Goal: Complete application form: Complete application form

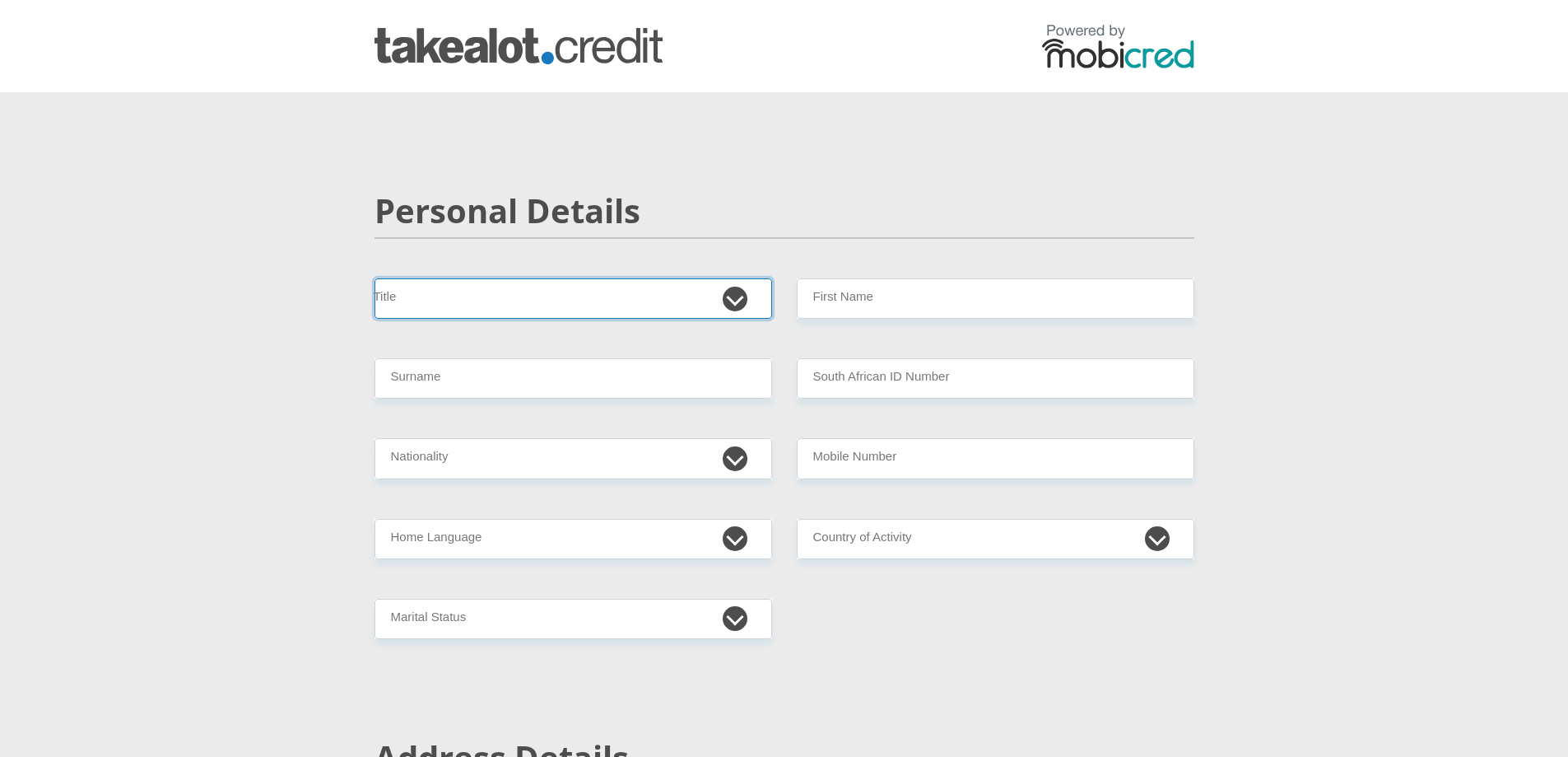
click at [725, 308] on select "Mr Ms Mrs Dr Other" at bounding box center [573, 298] width 398 height 41
select select "Mrs"
click at [375, 278] on select "Mr Ms Mrs Dr Other" at bounding box center [573, 298] width 398 height 41
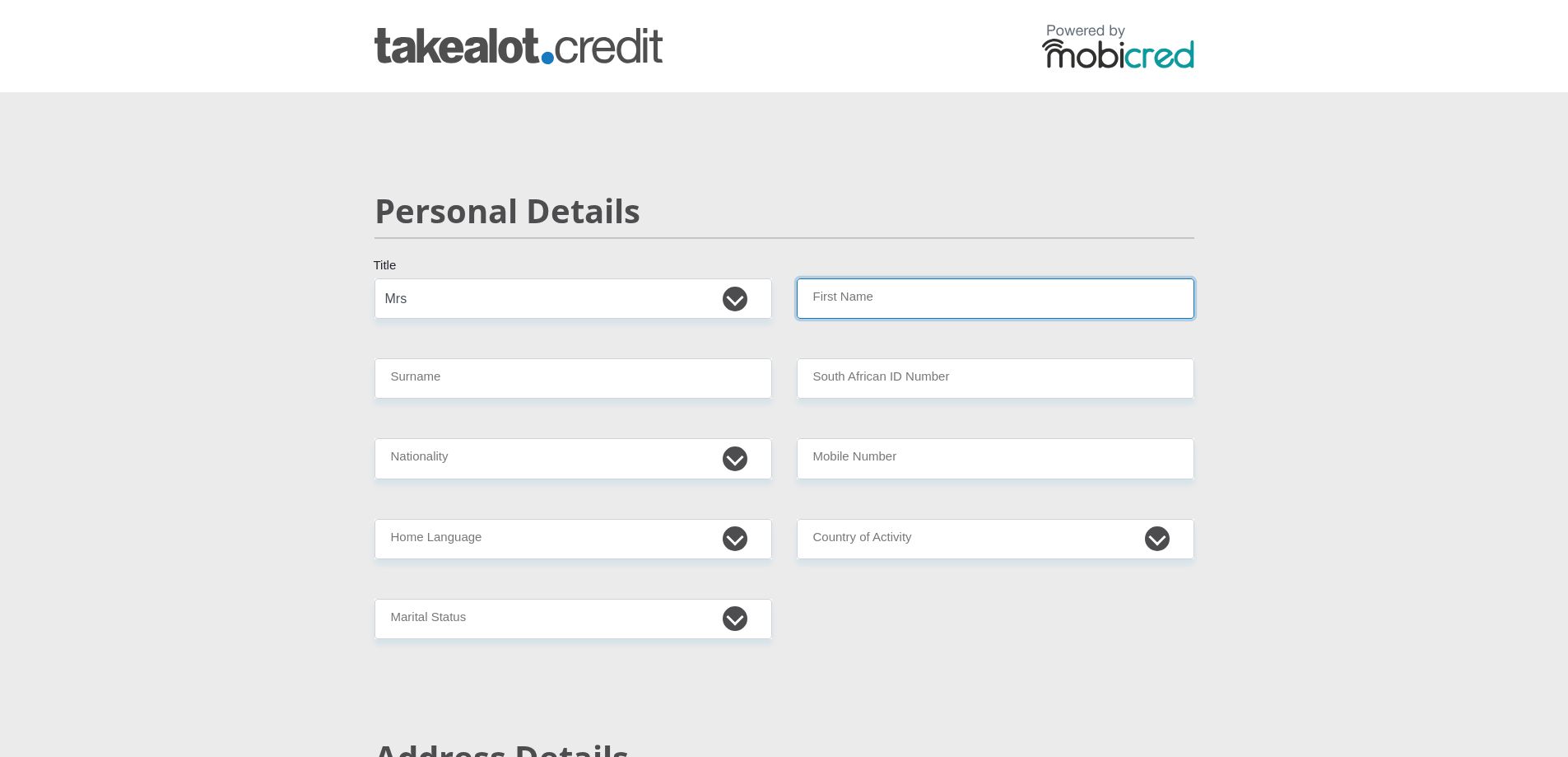
click at [881, 296] on input "First Name" at bounding box center [995, 298] width 398 height 41
type input "ERYN"
type input "BULL"
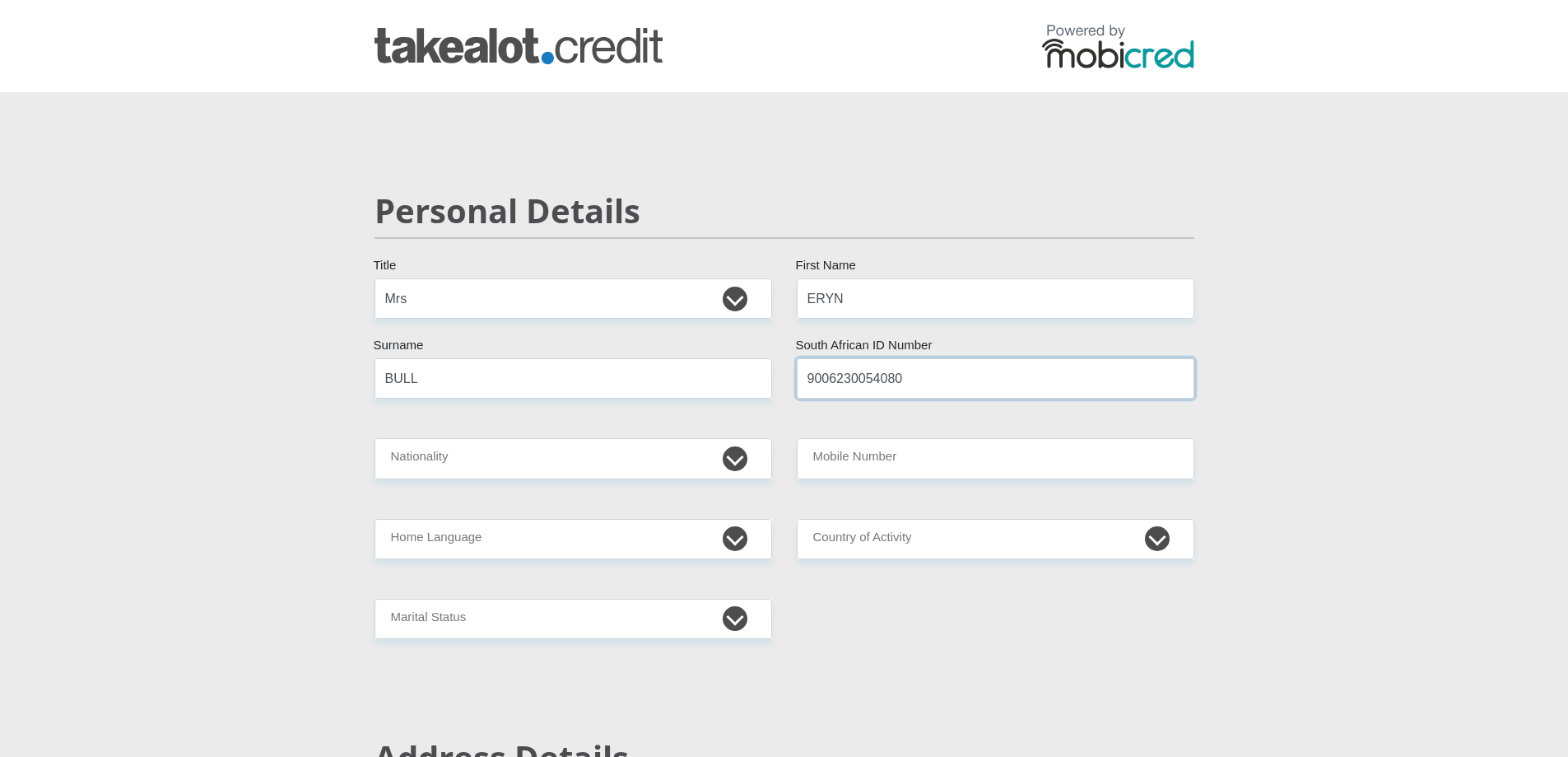
type input "9006230054080"
click at [522, 466] on select "South Africa Afghanistan Aland Islands Albania Algeria America Samoa American V…" at bounding box center [573, 458] width 398 height 41
select select "ZAF"
click at [375, 438] on select "South Africa Afghanistan Aland Islands Albania Algeria America Samoa American V…" at bounding box center [573, 458] width 398 height 41
click at [880, 464] on input "Mobile Number" at bounding box center [995, 458] width 398 height 41
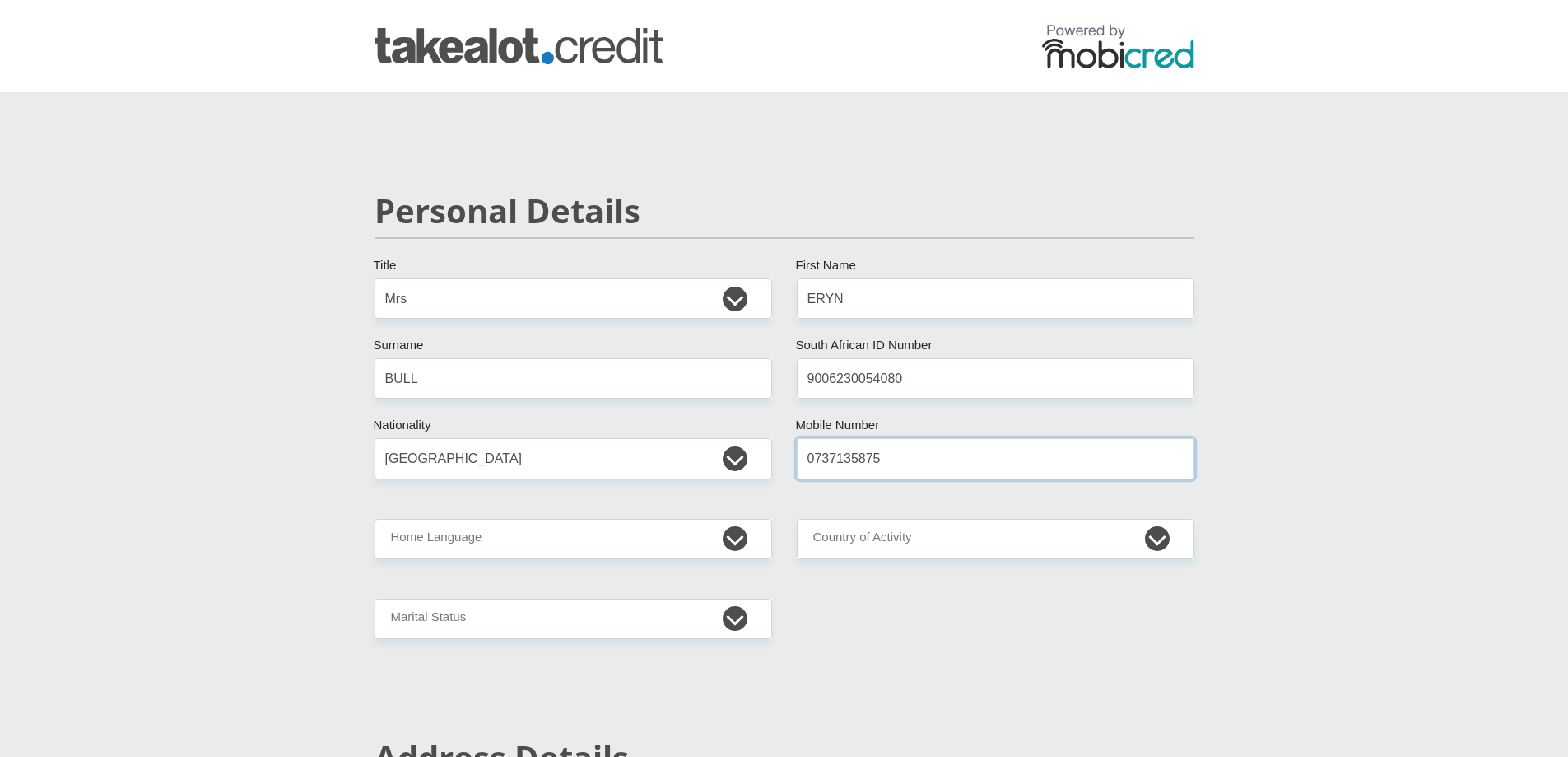
type input "0737135875"
click at [563, 543] on select "Afrikaans English Sepedi South Ndebele Southern Sotho Swati Tsonga Tswana Venda…" at bounding box center [573, 538] width 398 height 41
select select "eng"
click at [375, 519] on select "Afrikaans English Sepedi South Ndebele Southern Sotho Swati Tsonga Tswana Venda…" at bounding box center [573, 538] width 398 height 41
drag, startPoint x: 942, startPoint y: 543, endPoint x: 937, endPoint y: 524, distance: 19.6
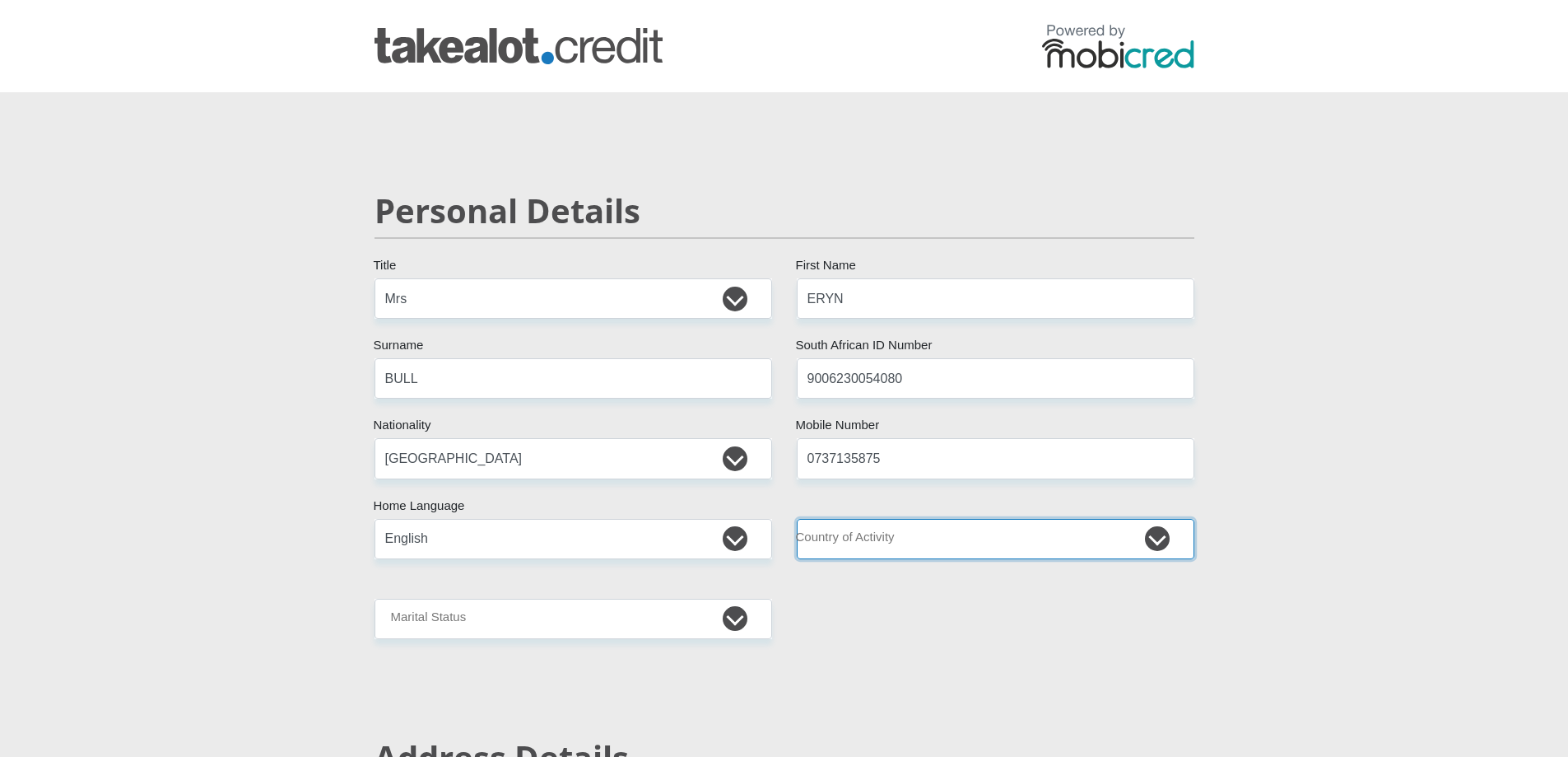
click at [942, 543] on select "South Africa Afghanistan Aland Islands Albania Algeria America Samoa American V…" at bounding box center [995, 538] width 398 height 41
select select "ZAF"
click at [797, 519] on select "South Africa Afghanistan Aland Islands Albania Algeria America Samoa American V…" at bounding box center [995, 538] width 398 height 41
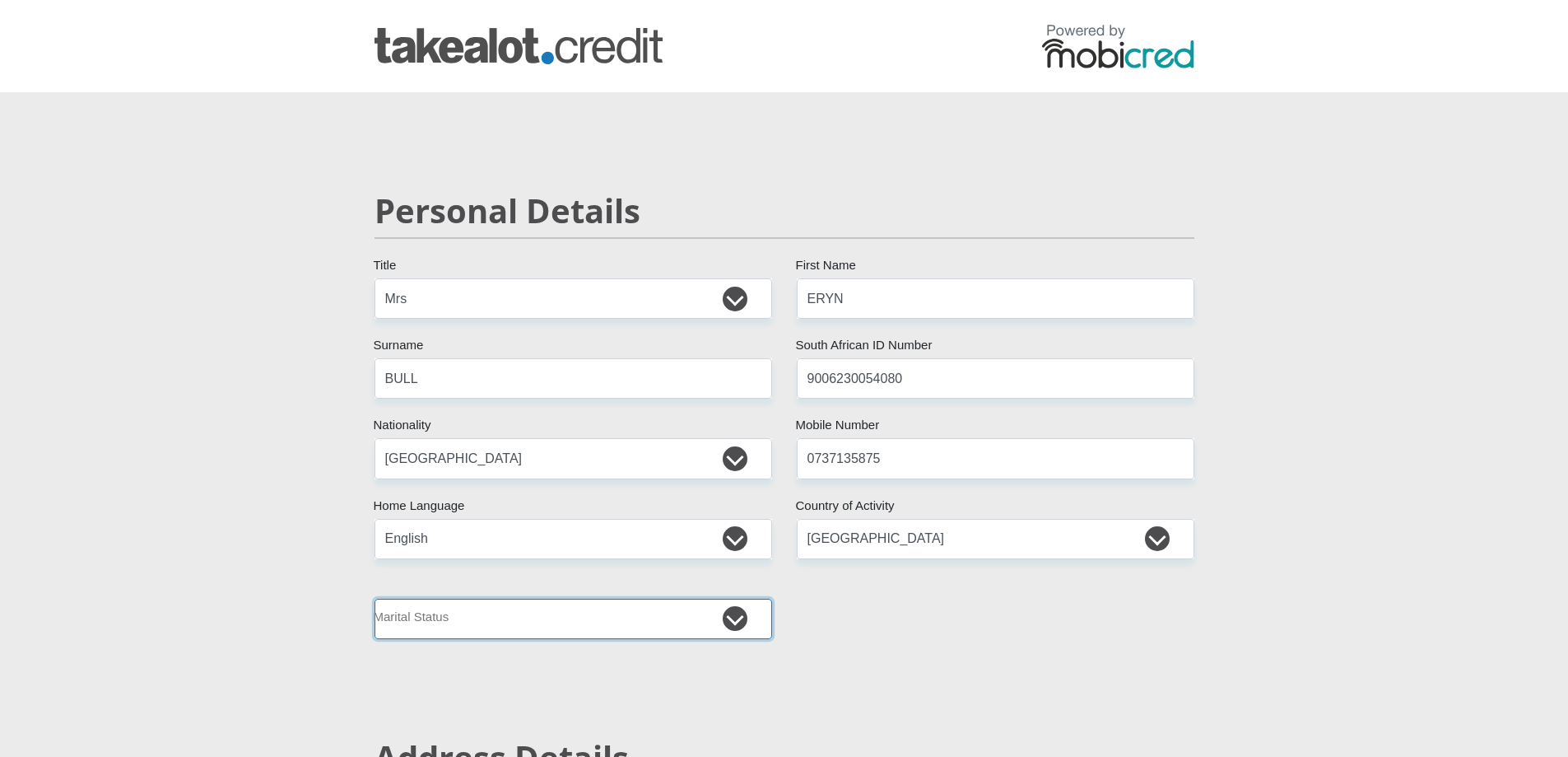
click at [572, 607] on select "Married ANC Single Divorced Widowed Married COP or Customary Law" at bounding box center [573, 618] width 398 height 41
select select "1"
click at [375, 598] on select "Married ANC Single Divorced Widowed Married COP or Customary Law" at bounding box center [573, 618] width 398 height 41
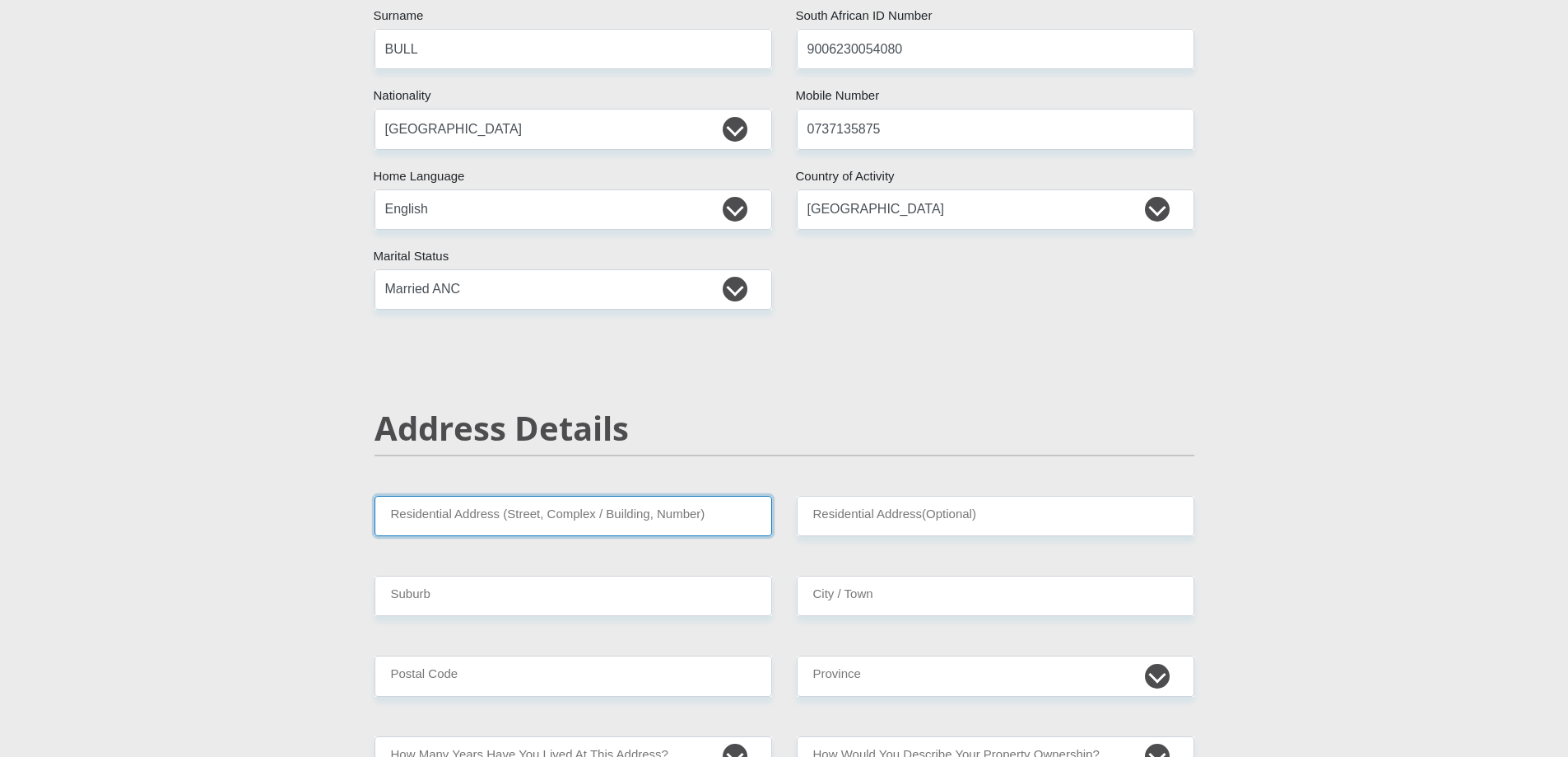
click at [576, 521] on input "Residential Address (Street, Complex / Building, Number)" at bounding box center [573, 515] width 398 height 41
type input "30 JASMINE CLOSE"
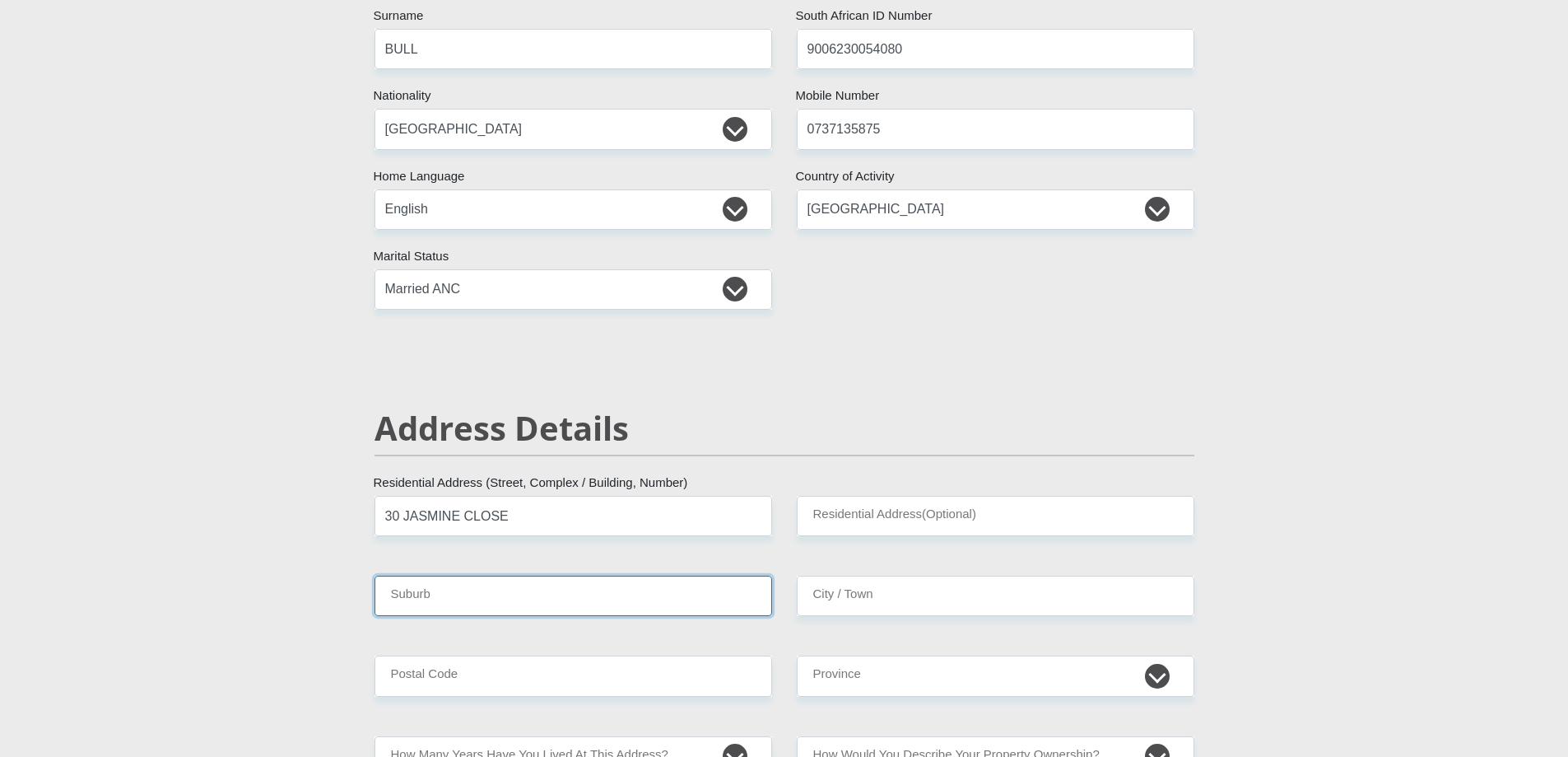
click at [547, 603] on input "Suburb" at bounding box center [573, 596] width 398 height 41
type input "CLELAND"
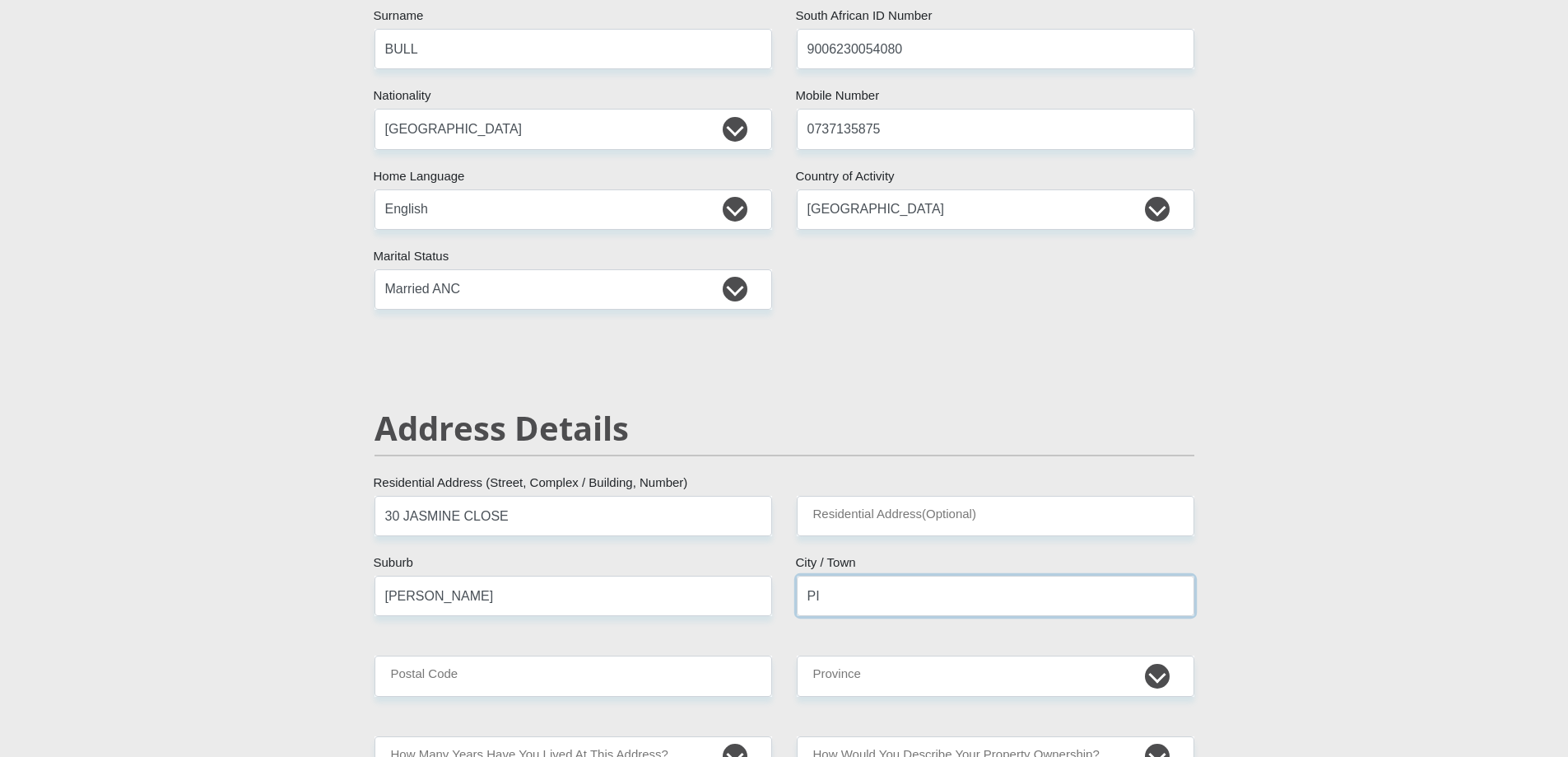
type input "Pietermaritzburg"
type input "3201"
drag, startPoint x: 1026, startPoint y: 686, endPoint x: 1012, endPoint y: 663, distance: 26.9
click at [1026, 686] on select "Eastern Cape Free State Gauteng KwaZulu-Natal Limpopo Mpumalanga Northern Cape …" at bounding box center [995, 676] width 398 height 41
select select "KwaZulu-Natal"
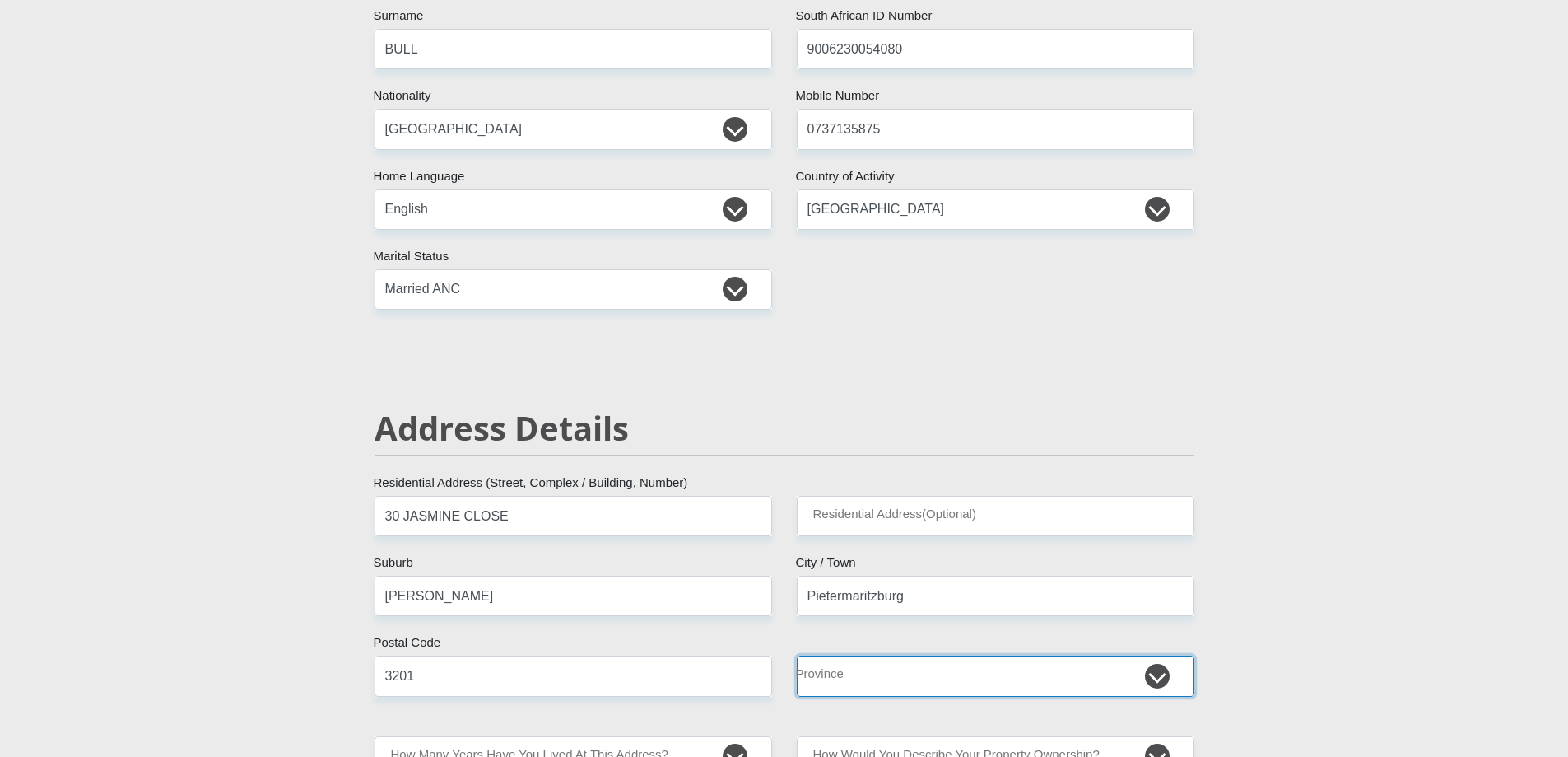
click at [797, 656] on select "Eastern Cape Free State Gauteng KwaZulu-Natal Limpopo Mpumalanga Northern Cape …" at bounding box center [995, 676] width 398 height 41
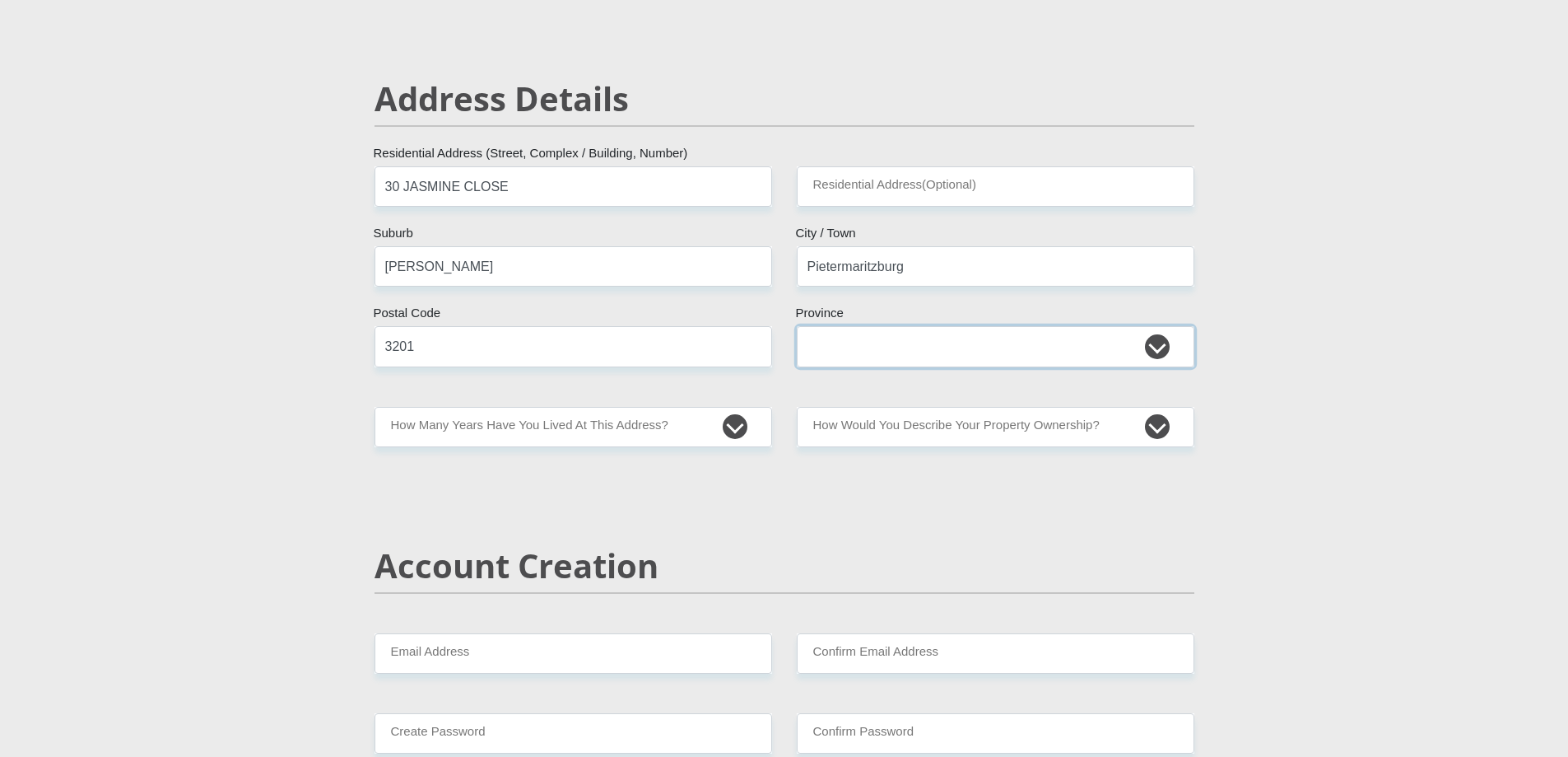
scroll to position [741, 0]
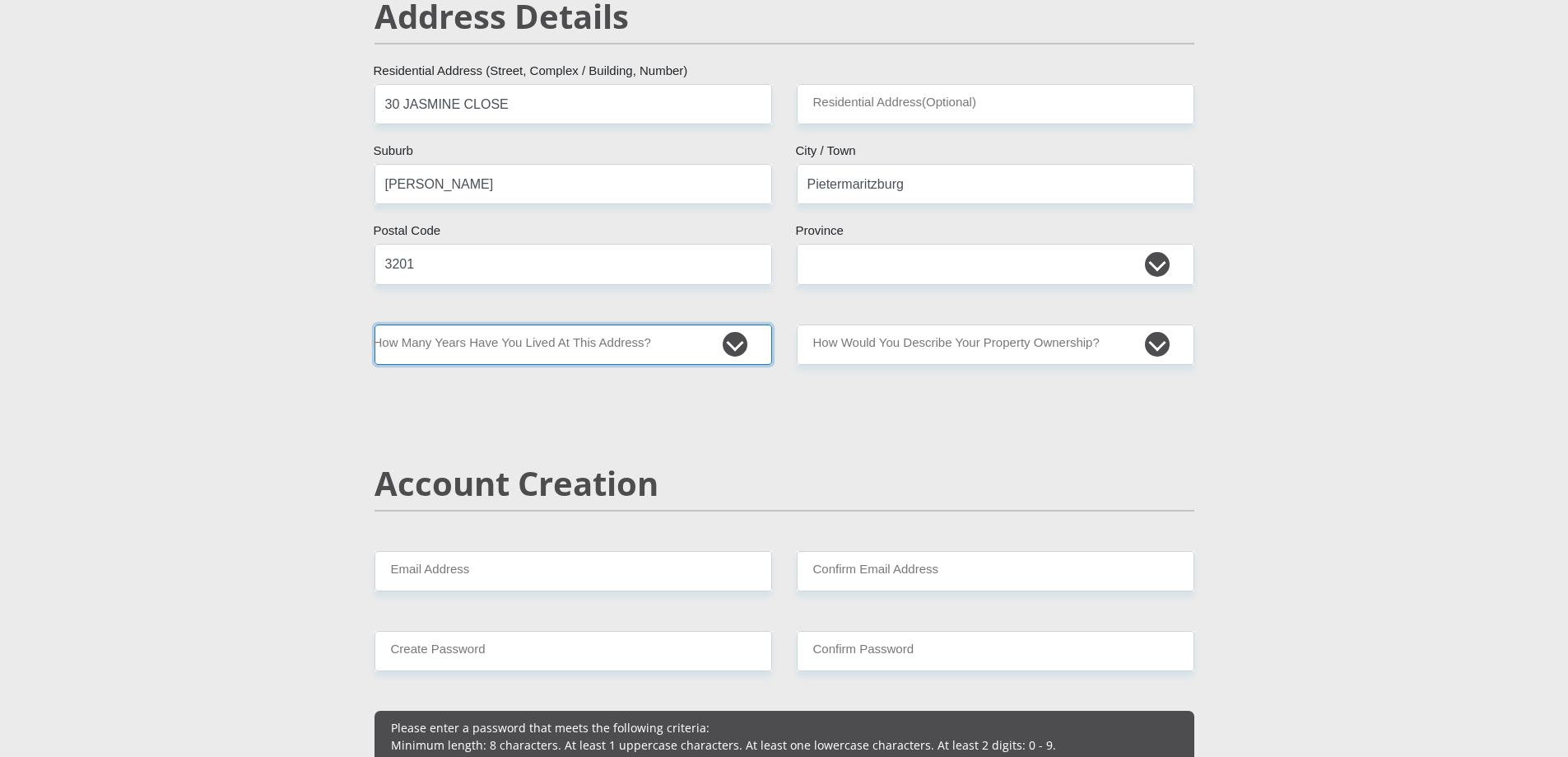
click at [529, 353] on select "less than 1 year 1-3 years 3-5 years 5+ years" at bounding box center [573, 344] width 398 height 41
select select "2"
click at [375, 324] on select "less than 1 year 1-3 years 3-5 years 5+ years" at bounding box center [573, 344] width 398 height 41
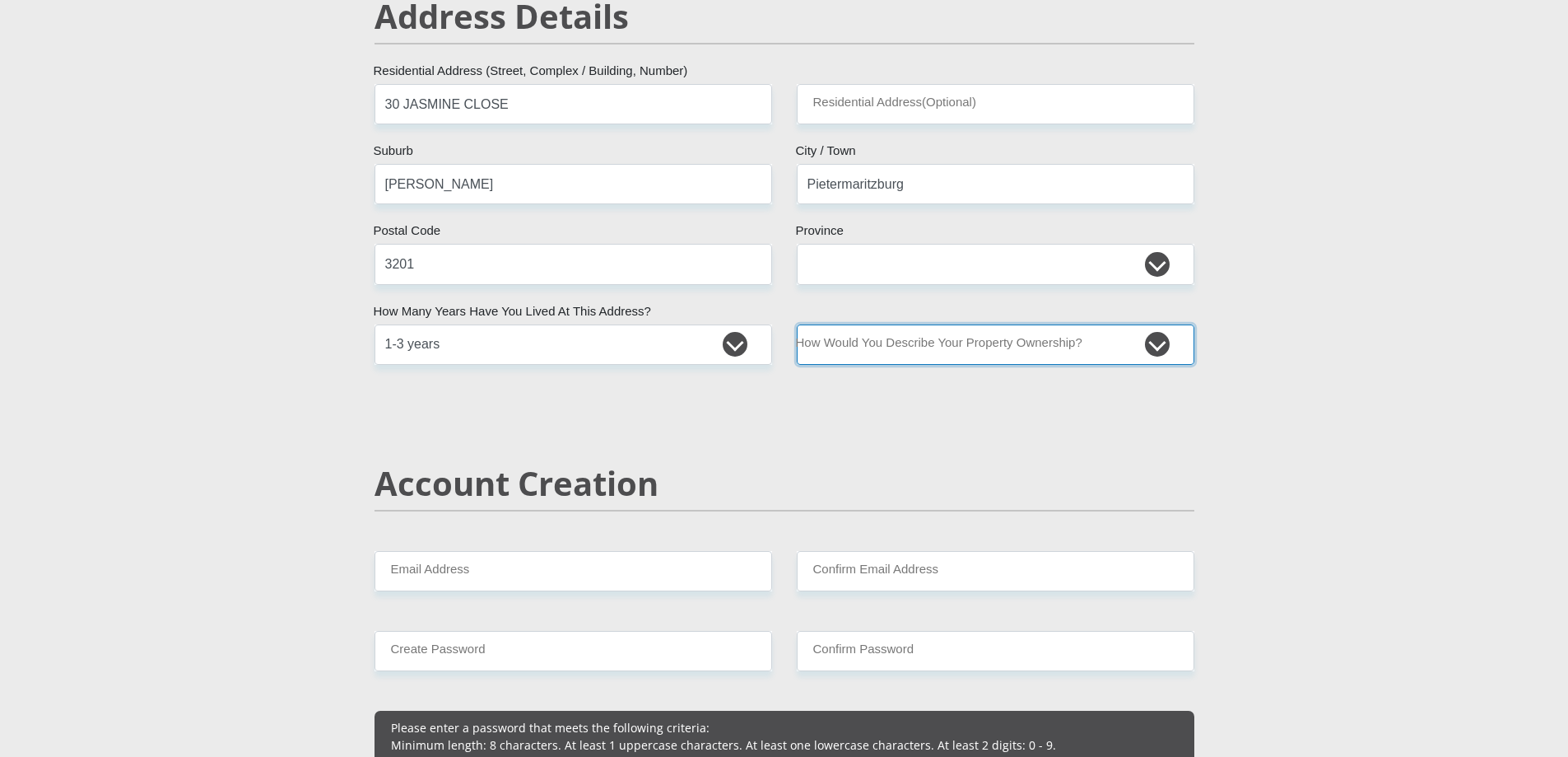
click at [868, 349] on select "Owned Rented Family Owned Company Dwelling" at bounding box center [995, 344] width 398 height 41
select select "Company Dwelling"
click at [797, 324] on select "Owned Rented Family Owned Company Dwelling" at bounding box center [995, 344] width 398 height 41
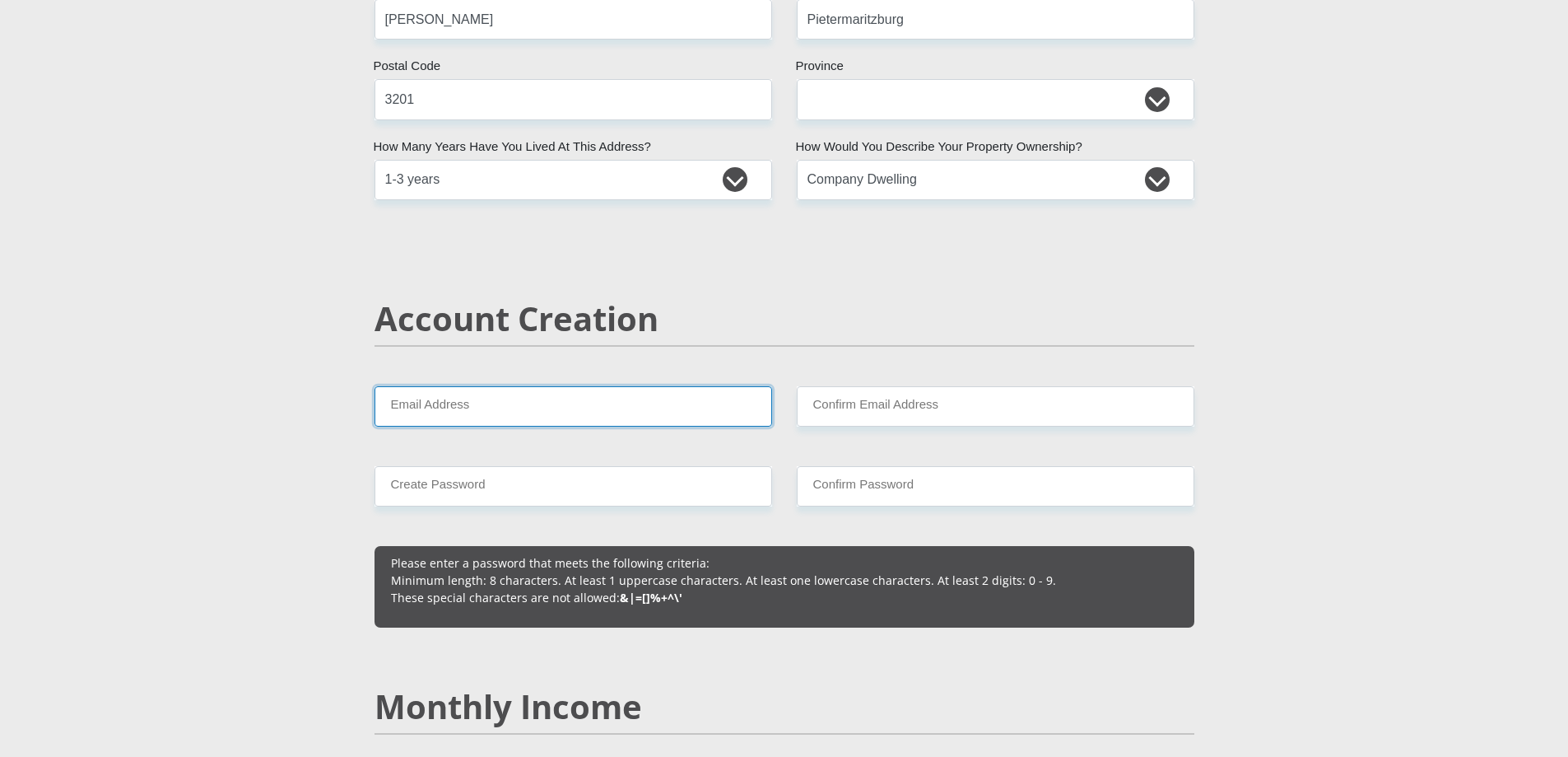
click at [526, 407] on input "Email Address" at bounding box center [573, 406] width 398 height 41
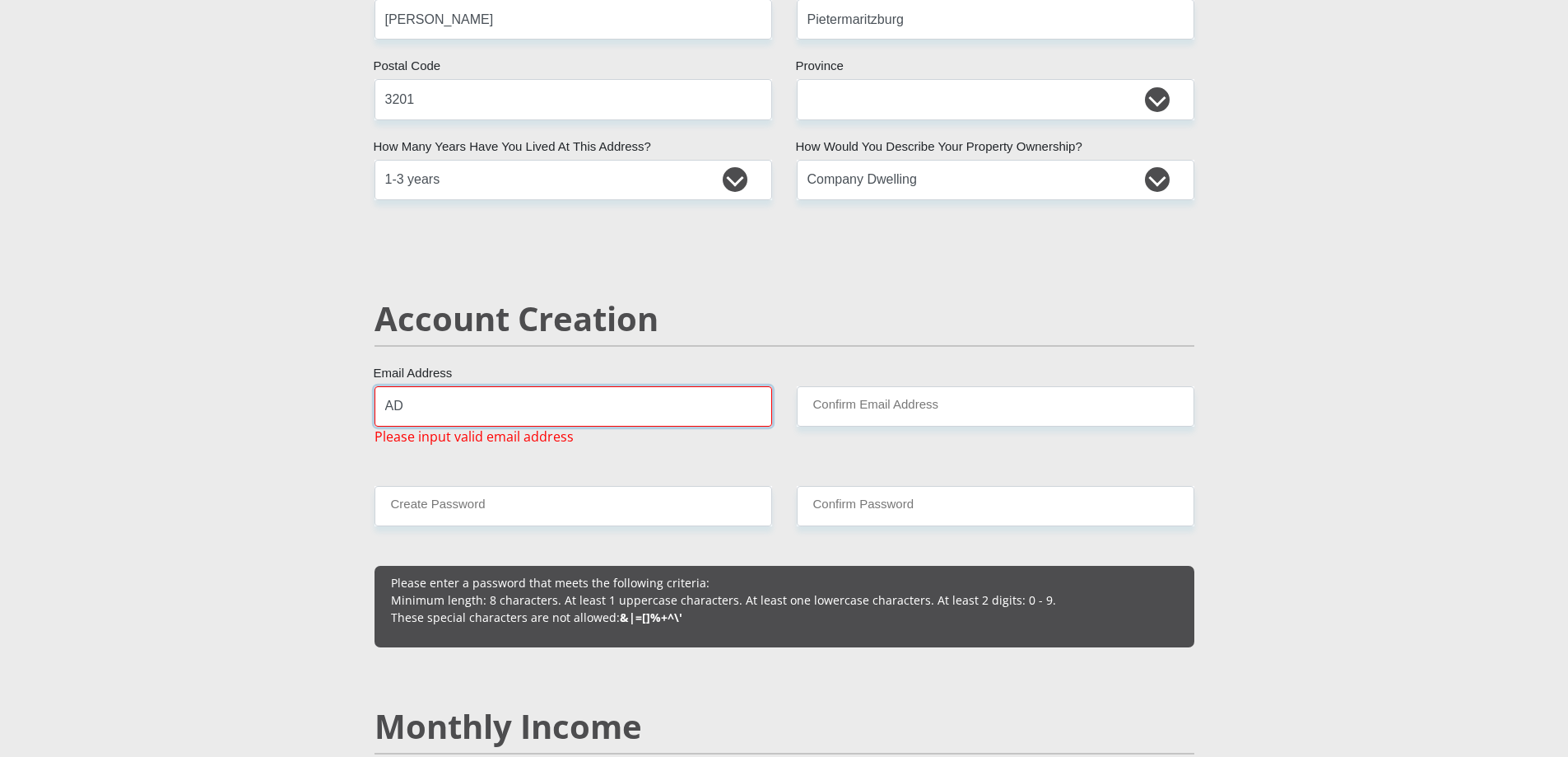
type input "A"
type input "a"
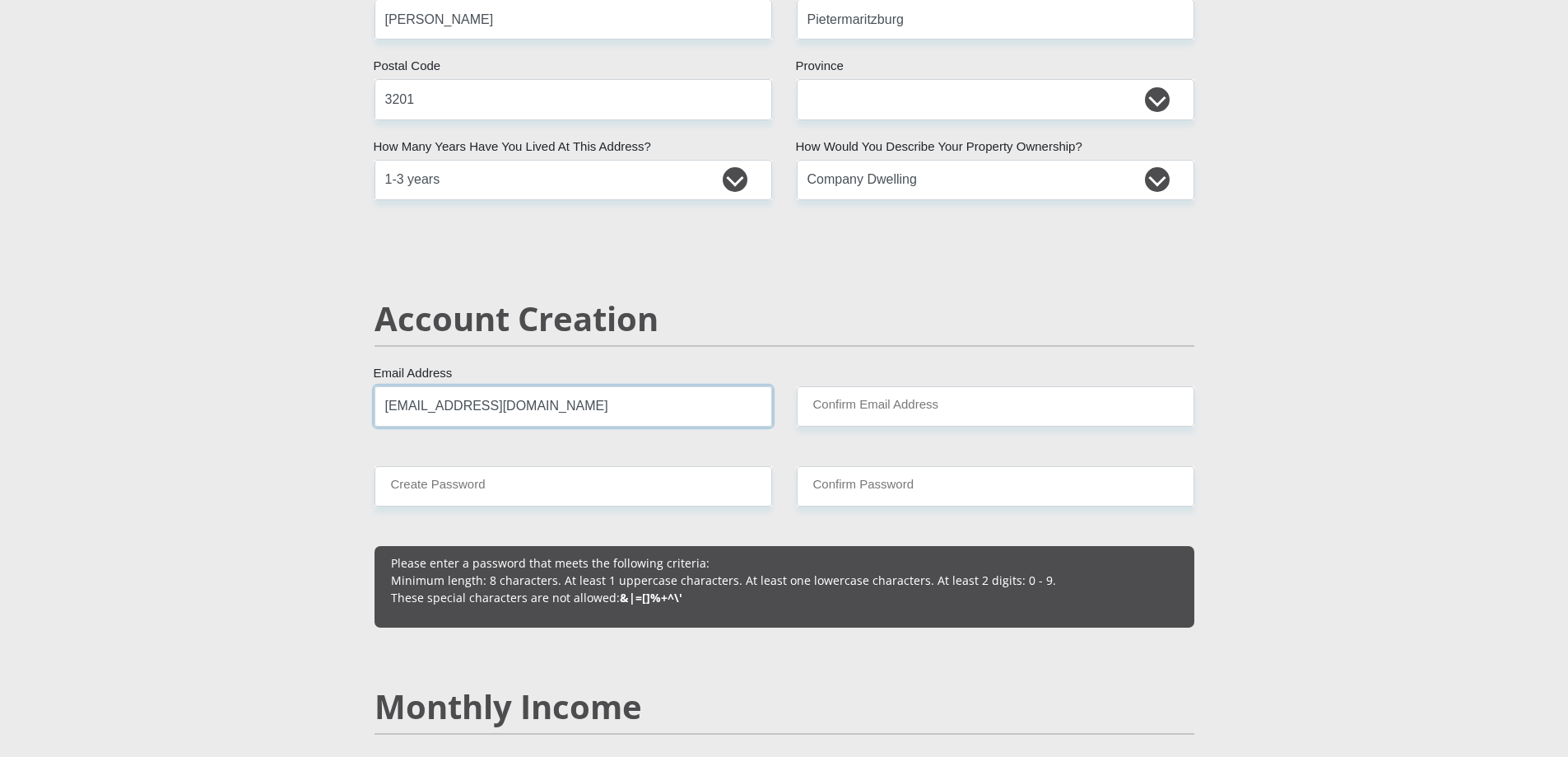
type input "jarmaneryn5@gmail.com"
type input "g5Z8Rqy9NW*"
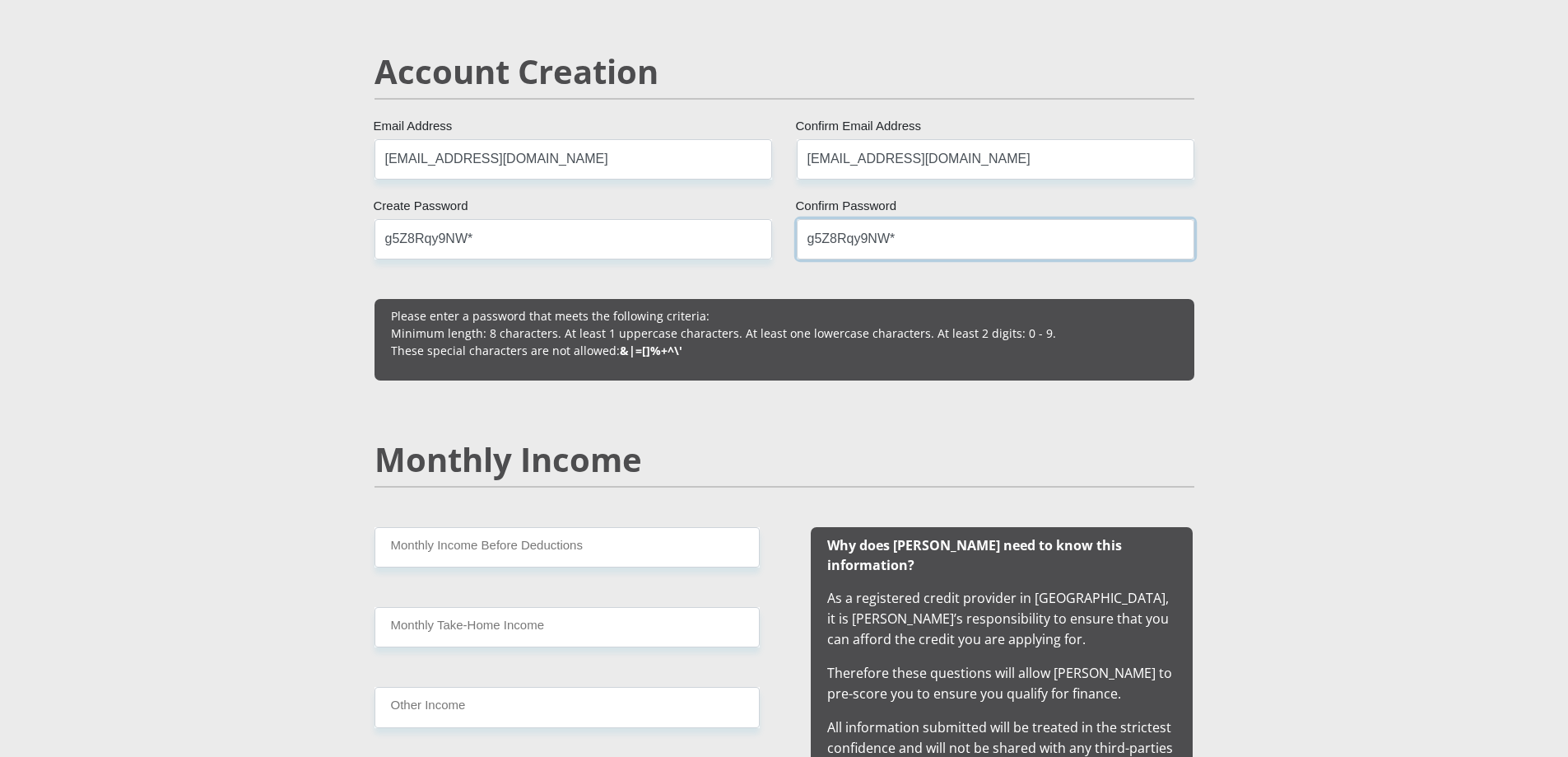
scroll to position [1399, 0]
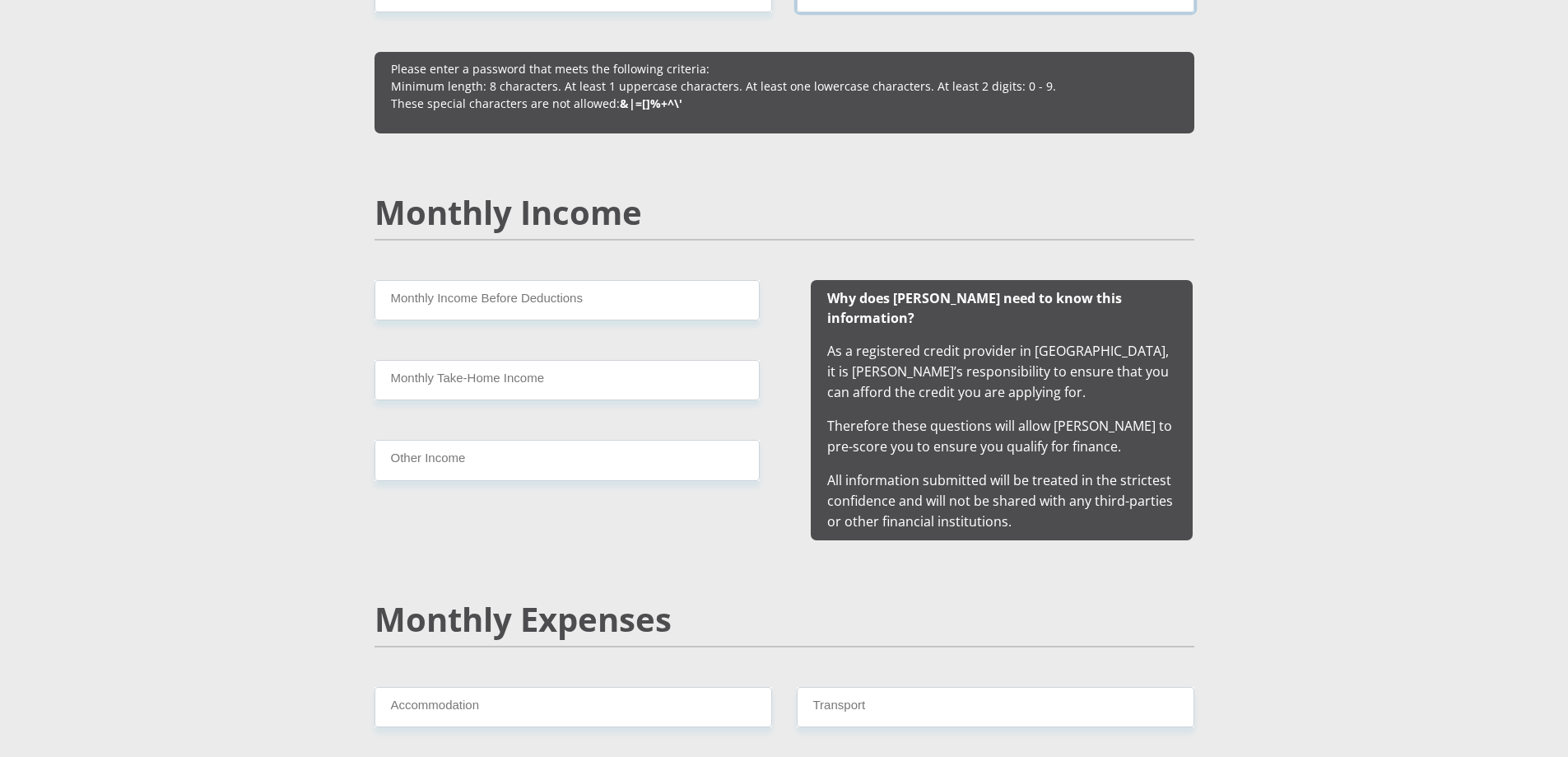
type input "g5Z8Rqy9NW*"
click at [526, 304] on input "Monthly Income Before Deductions" at bounding box center [568, 300] width 386 height 41
type input "21000"
type input "17564"
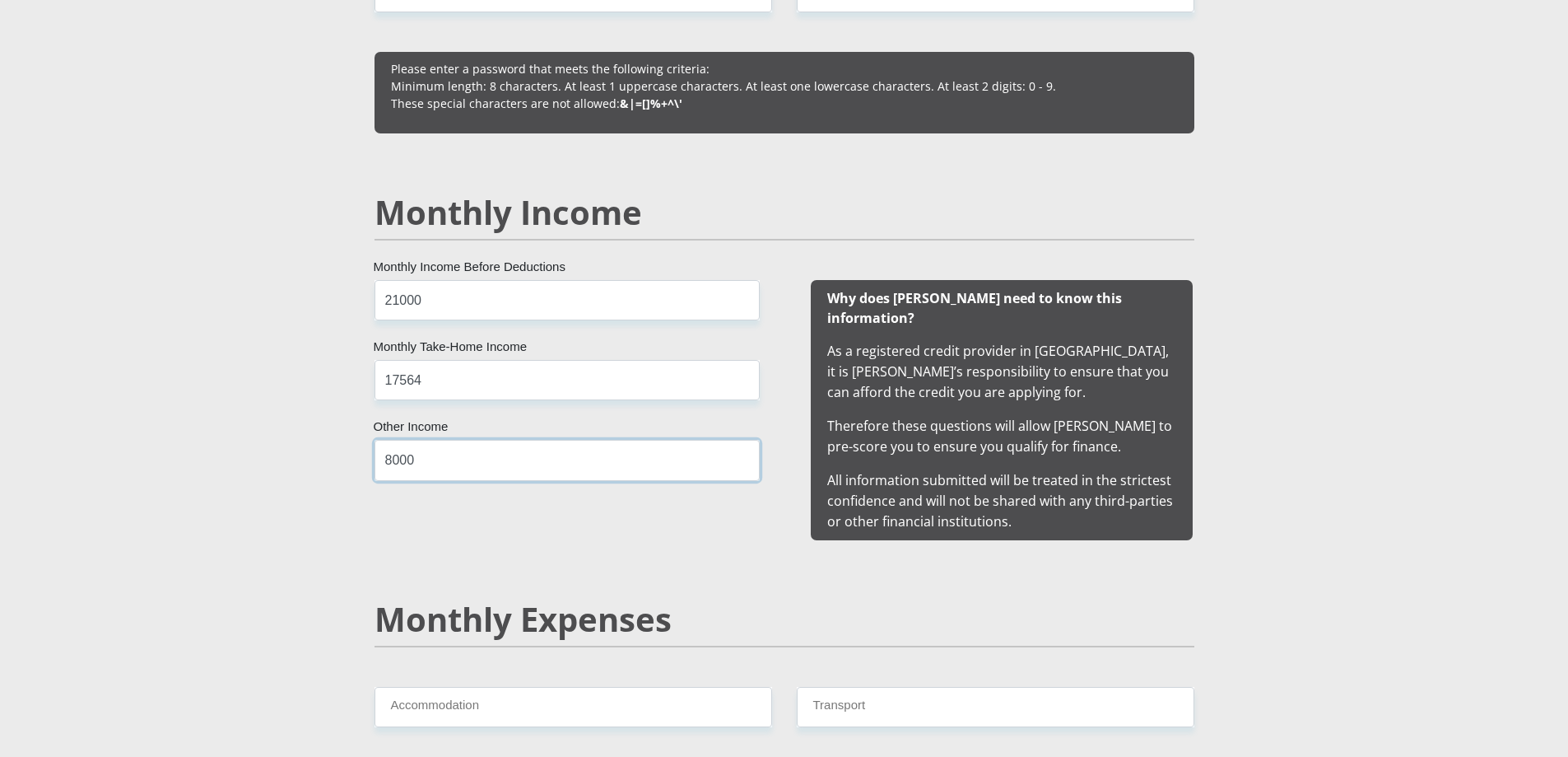
drag, startPoint x: 429, startPoint y: 455, endPoint x: 0, endPoint y: 420, distance: 430.4
type input "8720"
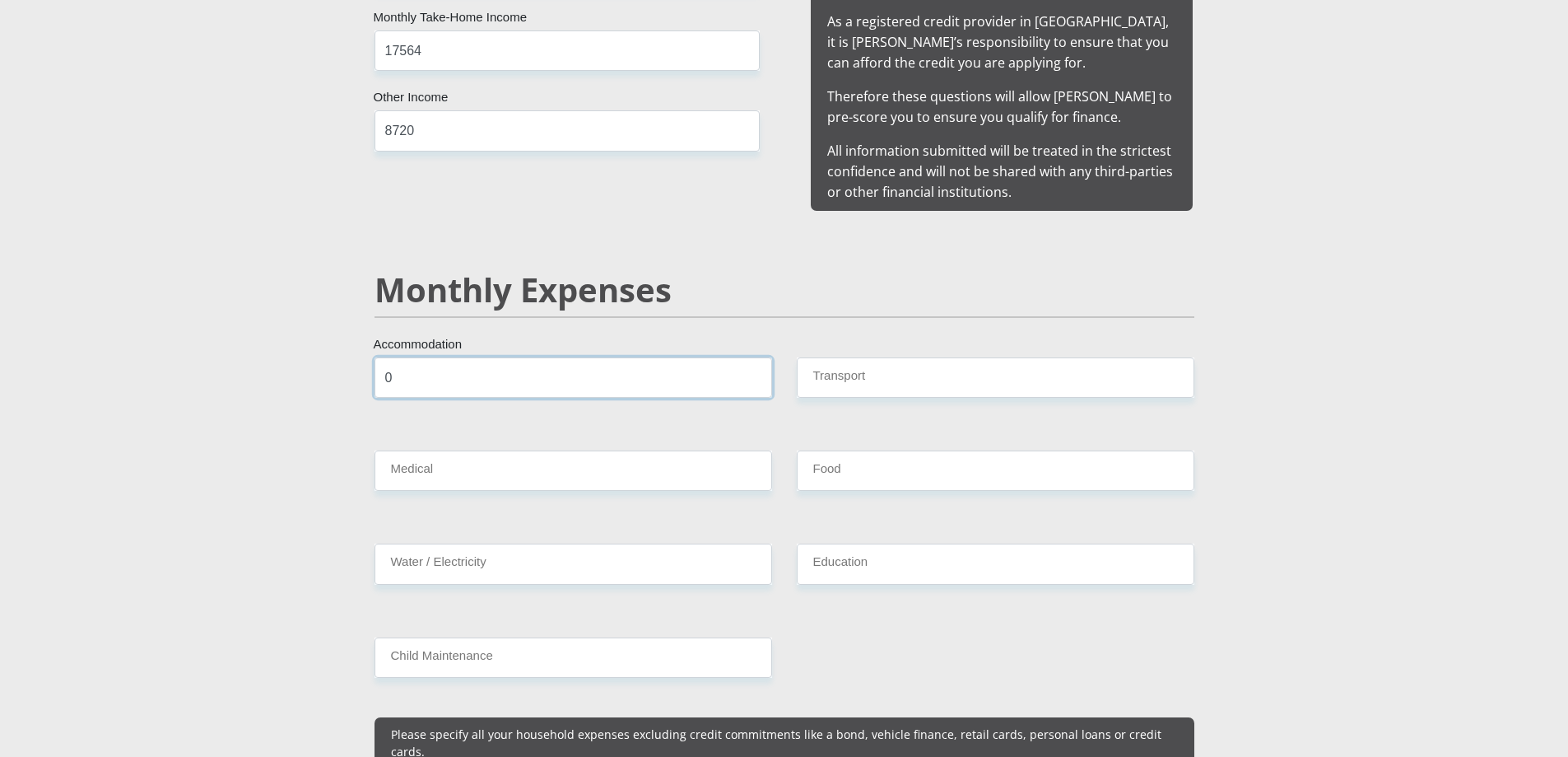
type input "0"
type input "500"
type input "0"
type input "500"
type input "0"
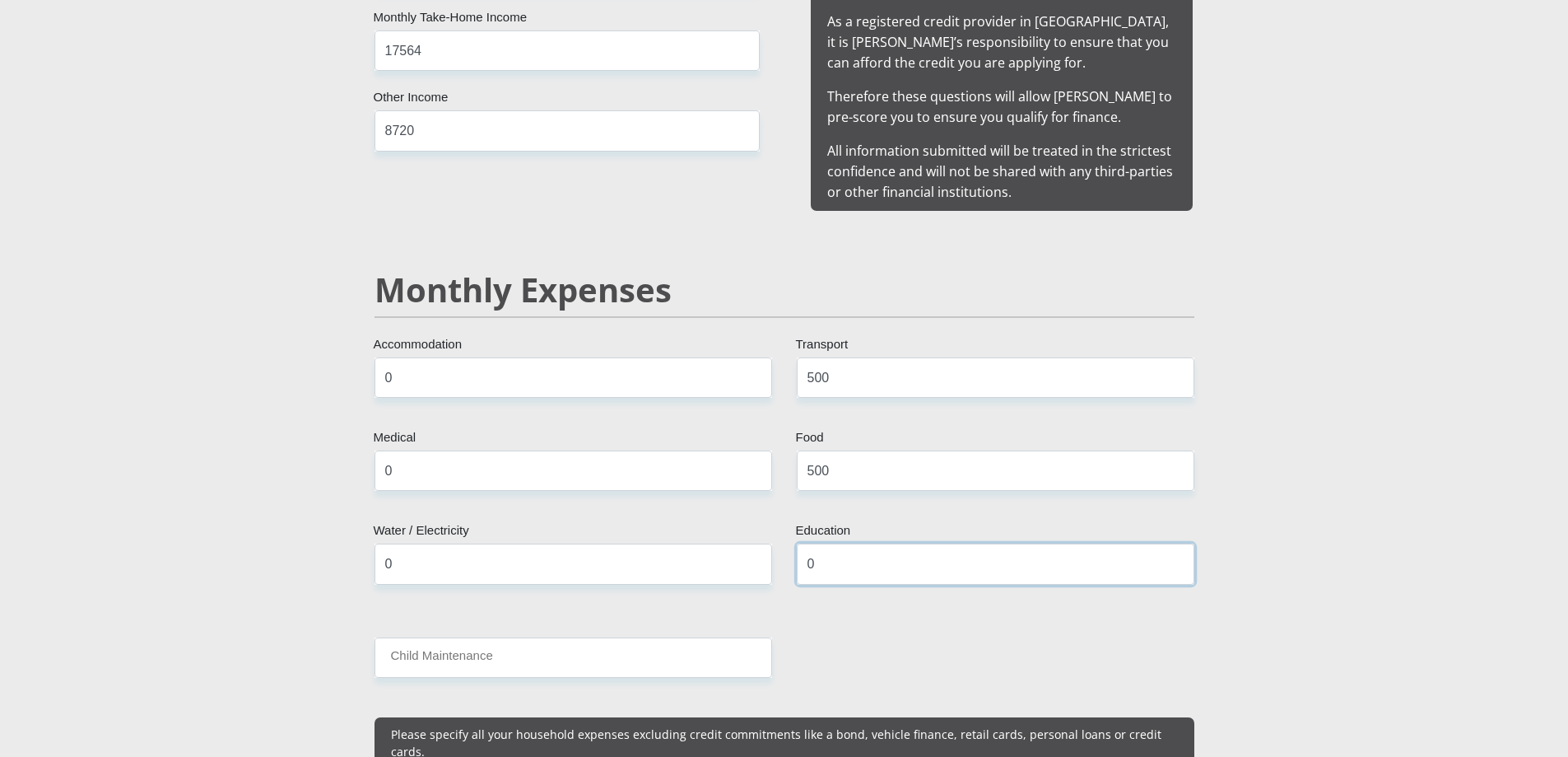
type input "0"
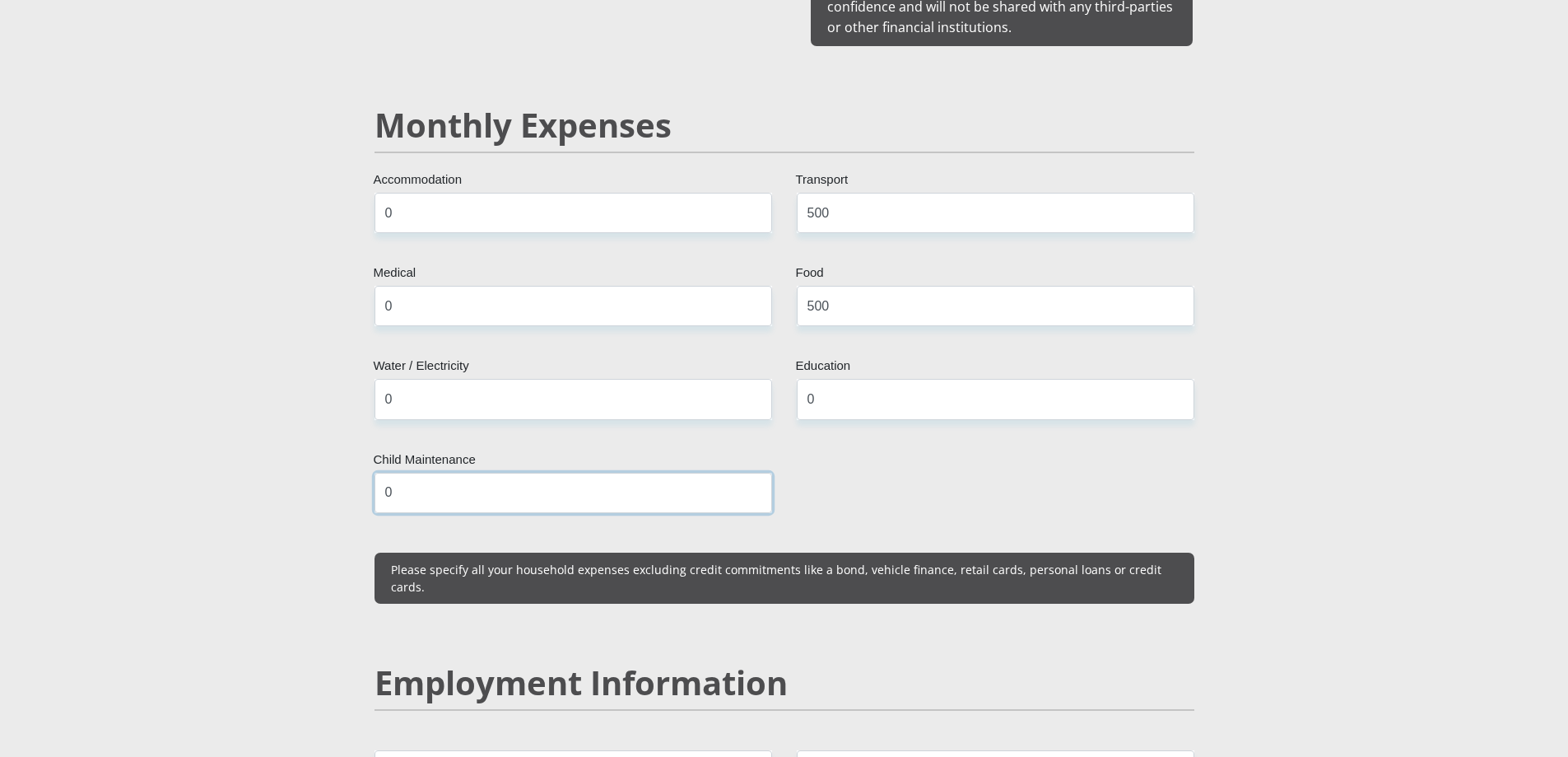
scroll to position [2141, 0]
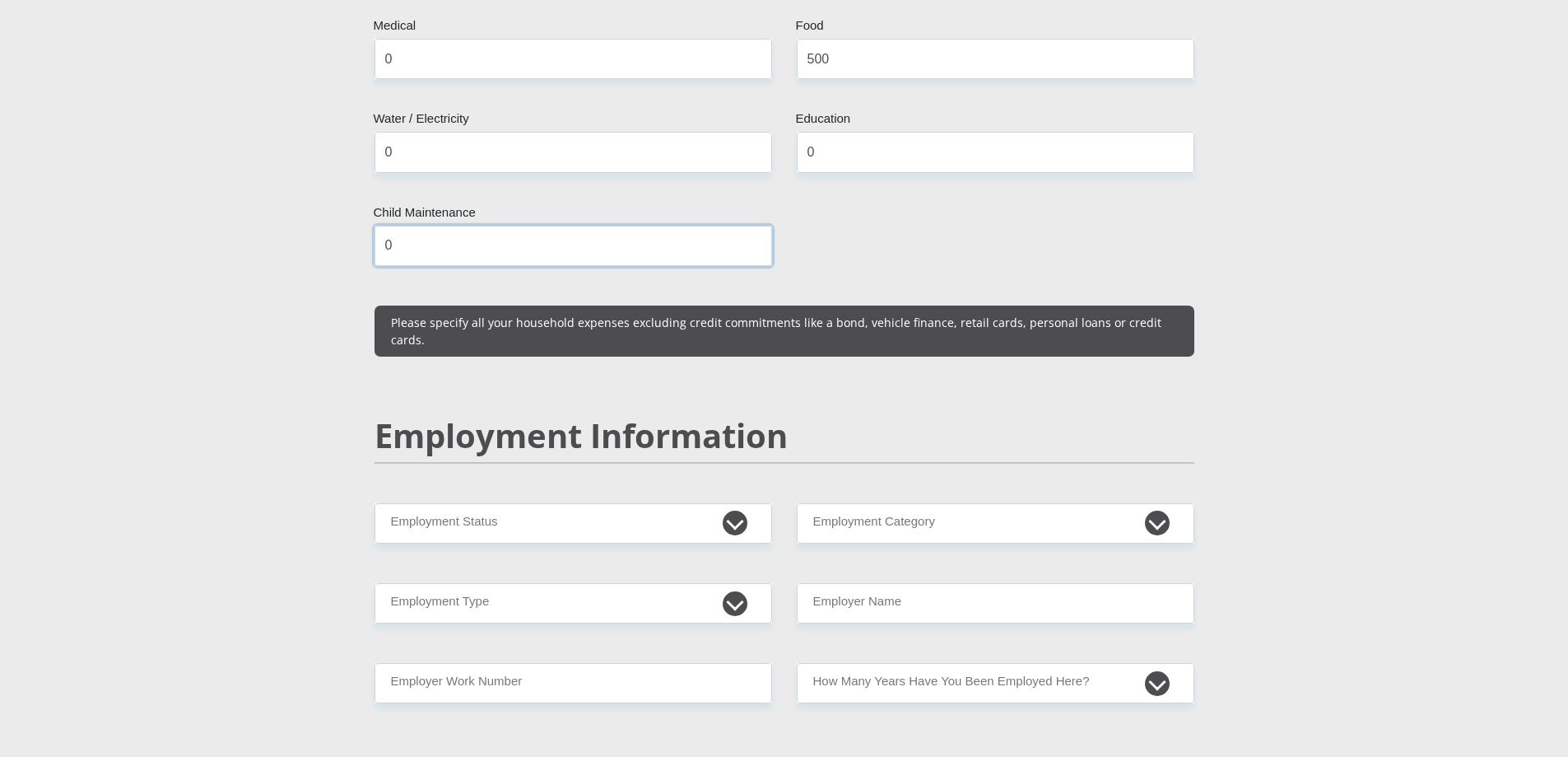
type input "0"
click at [557, 503] on select "Permanent/Full-time Part-time/Casual Contract Worker Self-Employed Housewife Re…" at bounding box center [573, 523] width 398 height 41
select select "1"
click at [375, 503] on select "Permanent/Full-time Part-time/Casual Contract Worker Self-Employed Housewife Re…" at bounding box center [573, 523] width 398 height 41
click at [911, 503] on select "AGRICULTURE ALCOHOL & TOBACCO CONSTRUCTION MATERIALS METALLURGY EQUIPMENT FOR R…" at bounding box center [995, 523] width 398 height 41
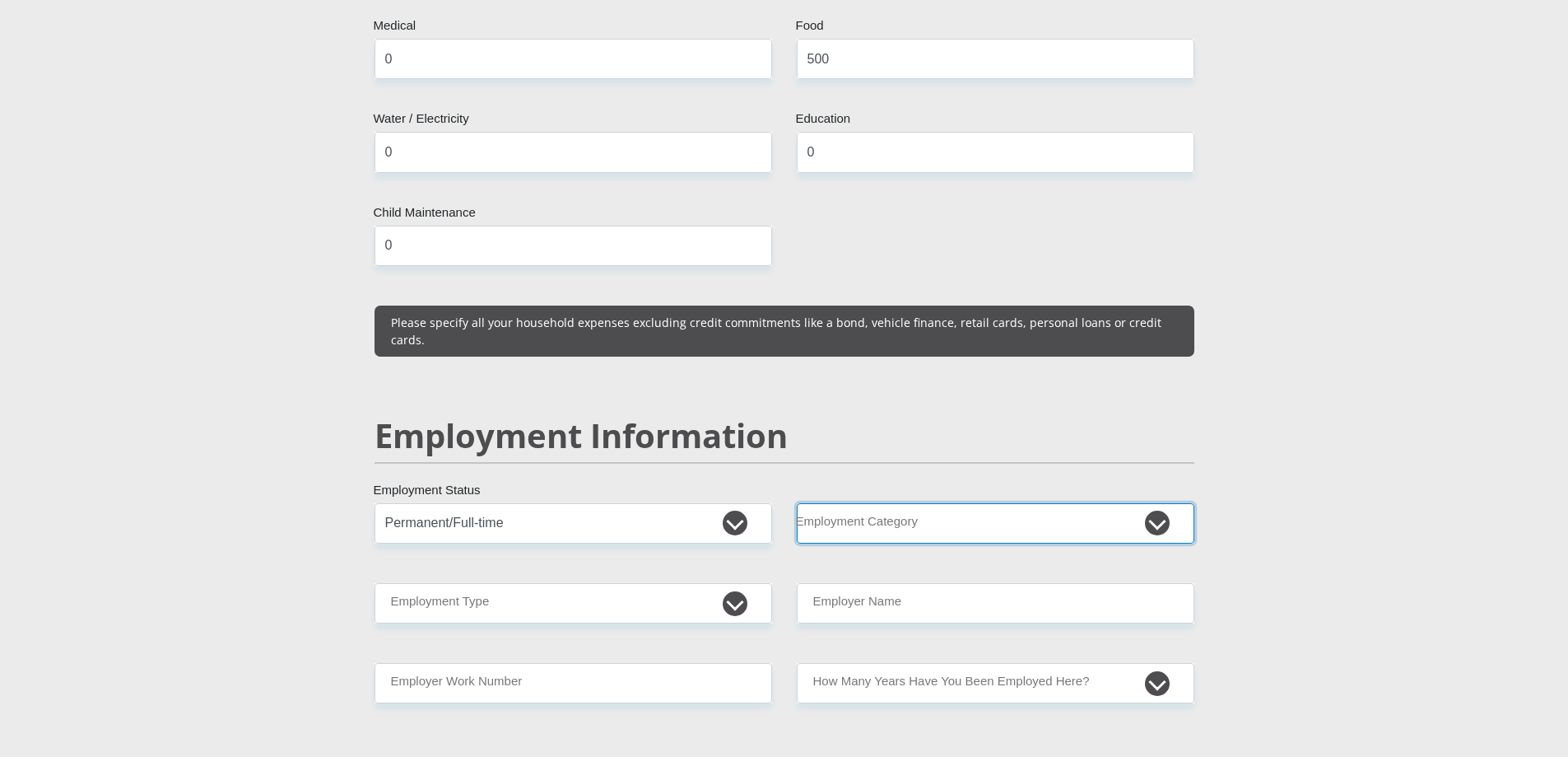
select select "2"
click at [797, 503] on select "AGRICULTURE ALCOHOL & TOBACCO CONSTRUCTION MATERIALS METALLURGY EQUIPMENT FOR R…" at bounding box center [995, 523] width 398 height 41
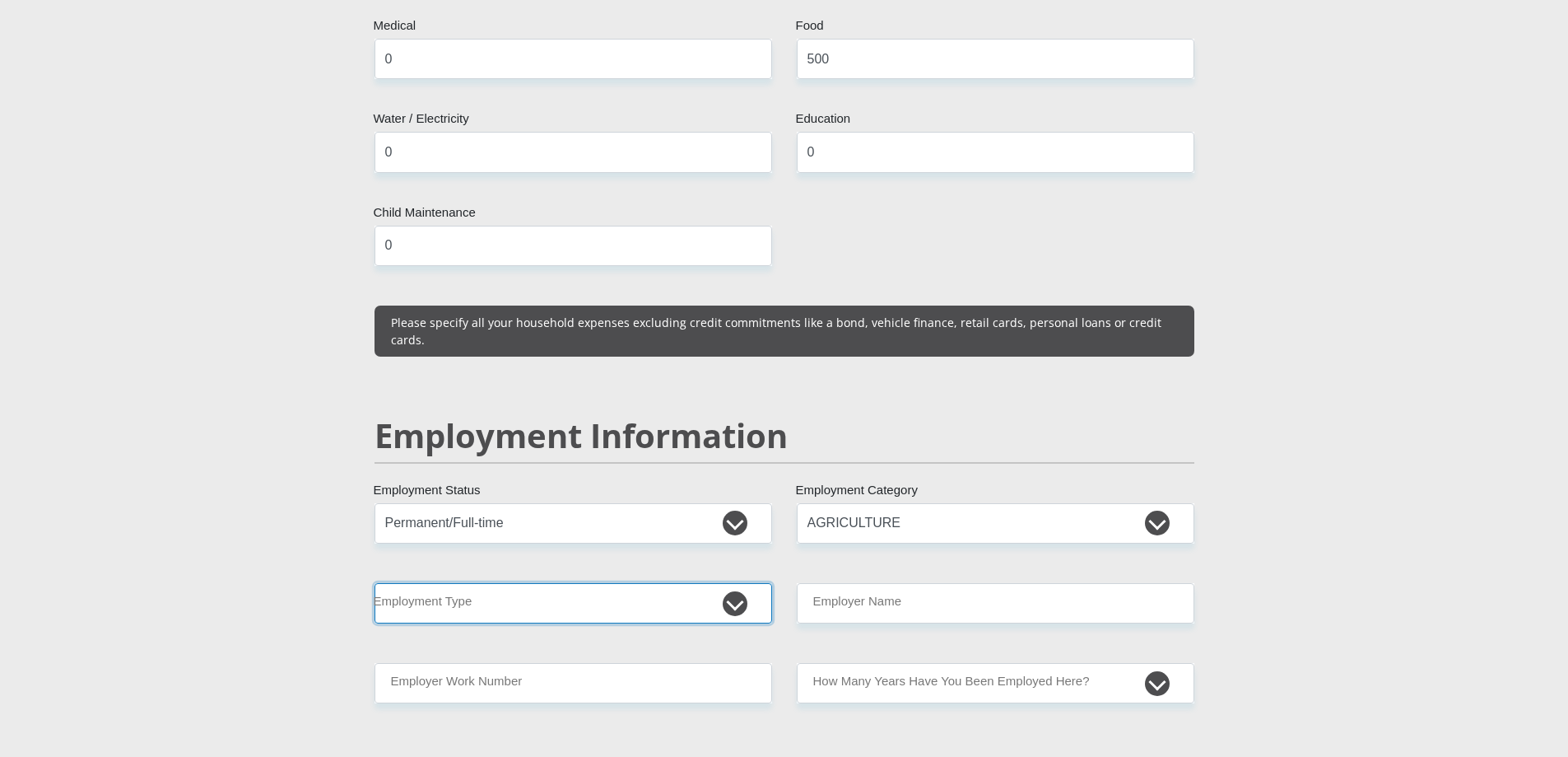
drag, startPoint x: 513, startPoint y: 565, endPoint x: 518, endPoint y: 546, distance: 19.6
click at [513, 582] on select "College/Lecturer Craft Seller Creative Driver Executive Farmer Forces - Non Com…" at bounding box center [573, 602] width 398 height 41
select select "Manager"
click at [375, 582] on select "College/Lecturer Craft Seller Creative Driver Executive Farmer Forces - Non Com…" at bounding box center [573, 602] width 398 height 41
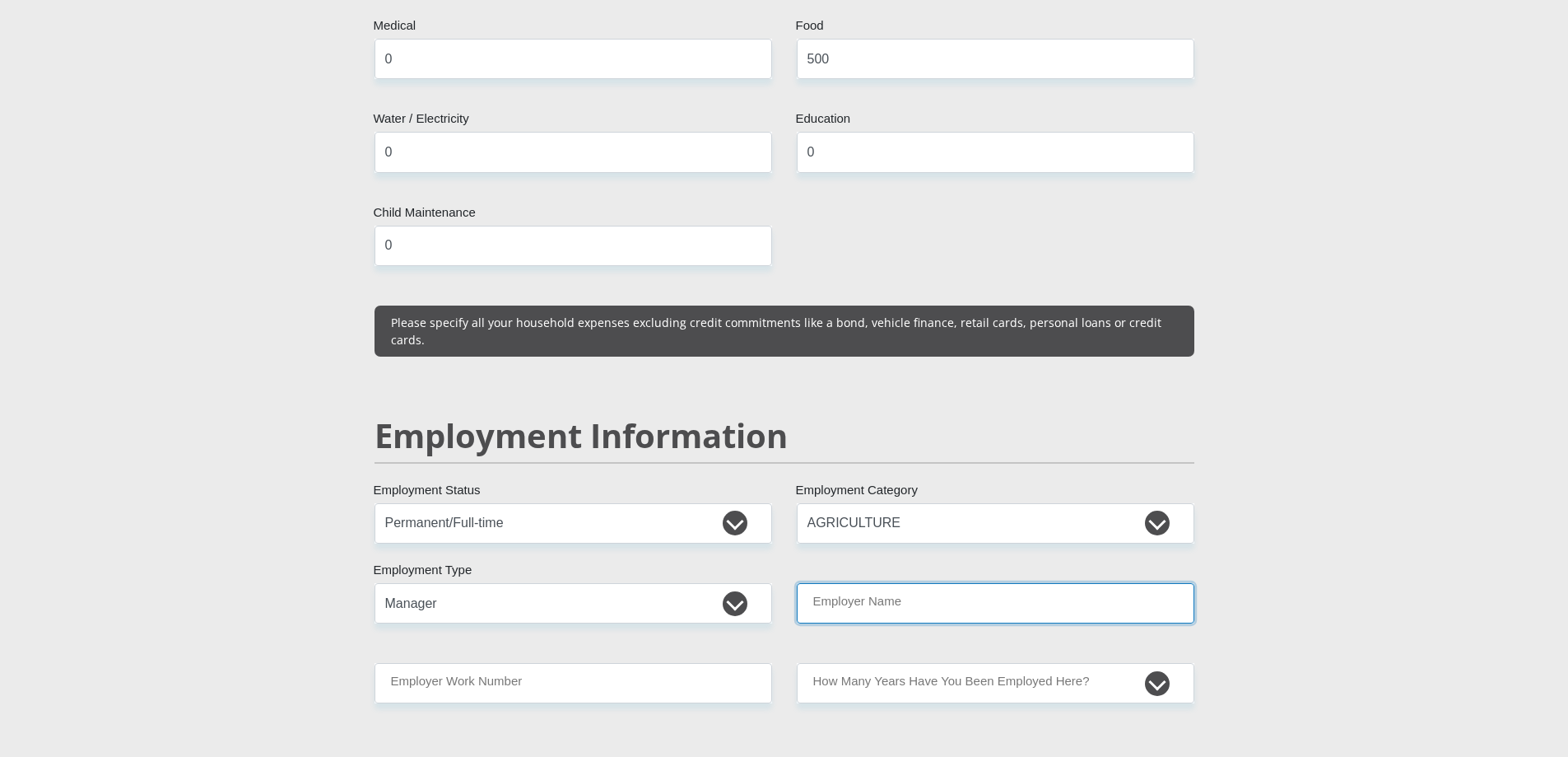
click at [929, 582] on input "Employer Name" at bounding box center [995, 602] width 398 height 41
type input "NIMAWAVEPTYTD"
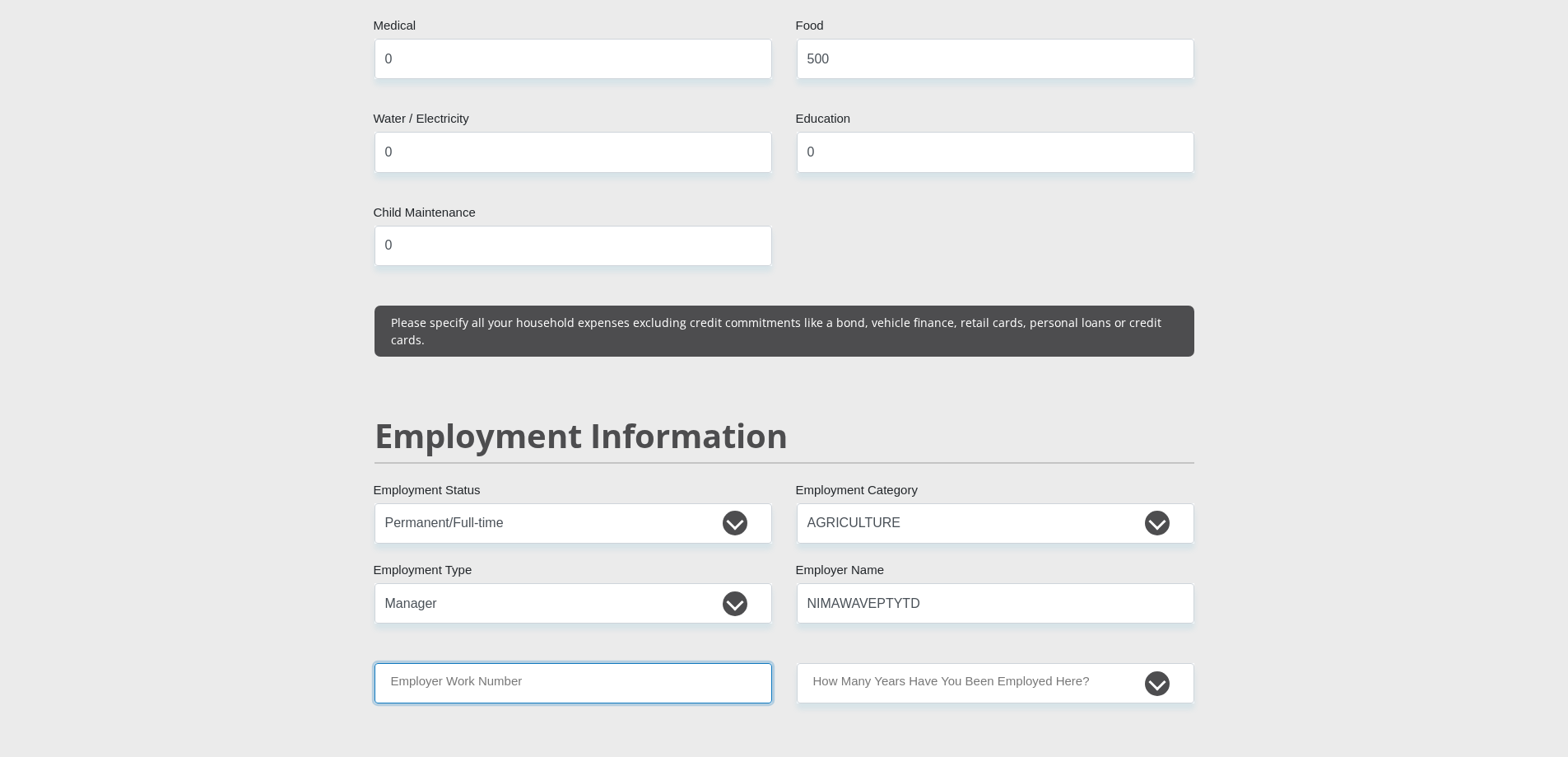
click at [501, 663] on input "Employer Work Number" at bounding box center [573, 683] width 398 height 41
type input "0828201655"
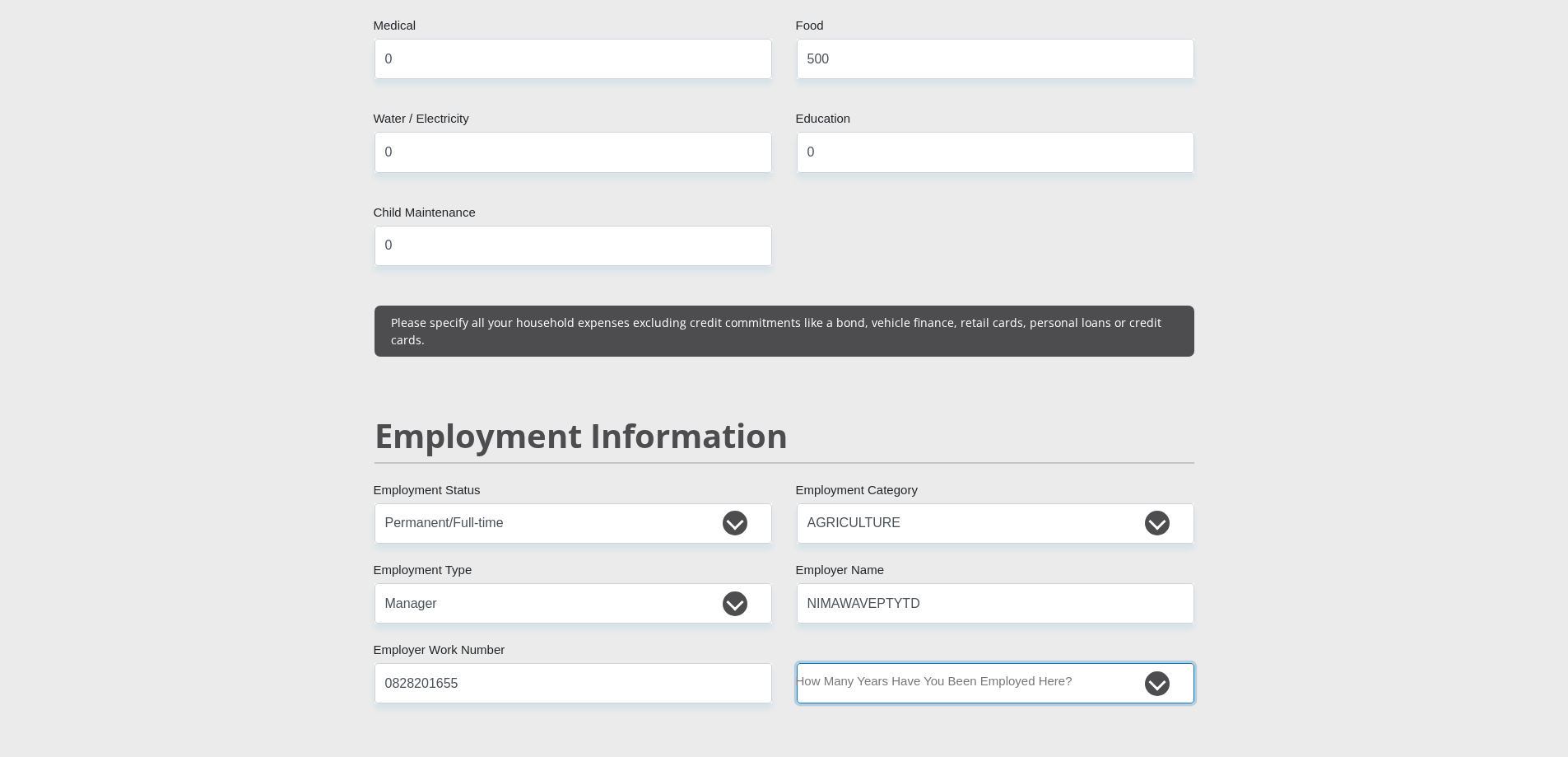
click at [902, 663] on select "less than 1 year 1-3 years 3-5 years 5+ years" at bounding box center [995, 683] width 398 height 41
select select "24"
click at [797, 663] on select "less than 1 year 1-3 years 3-5 years 5+ years" at bounding box center [995, 683] width 398 height 41
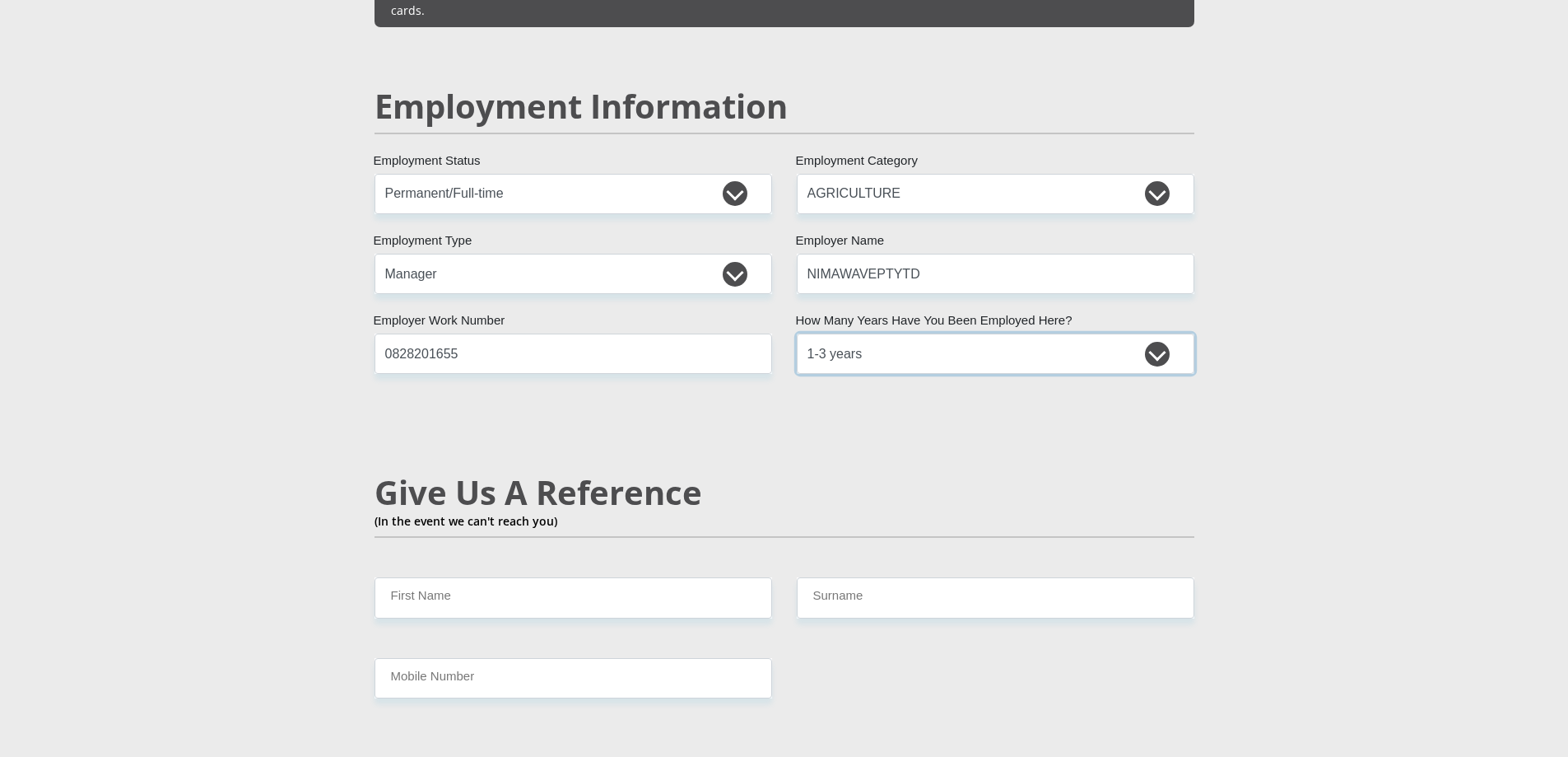
scroll to position [2635, 0]
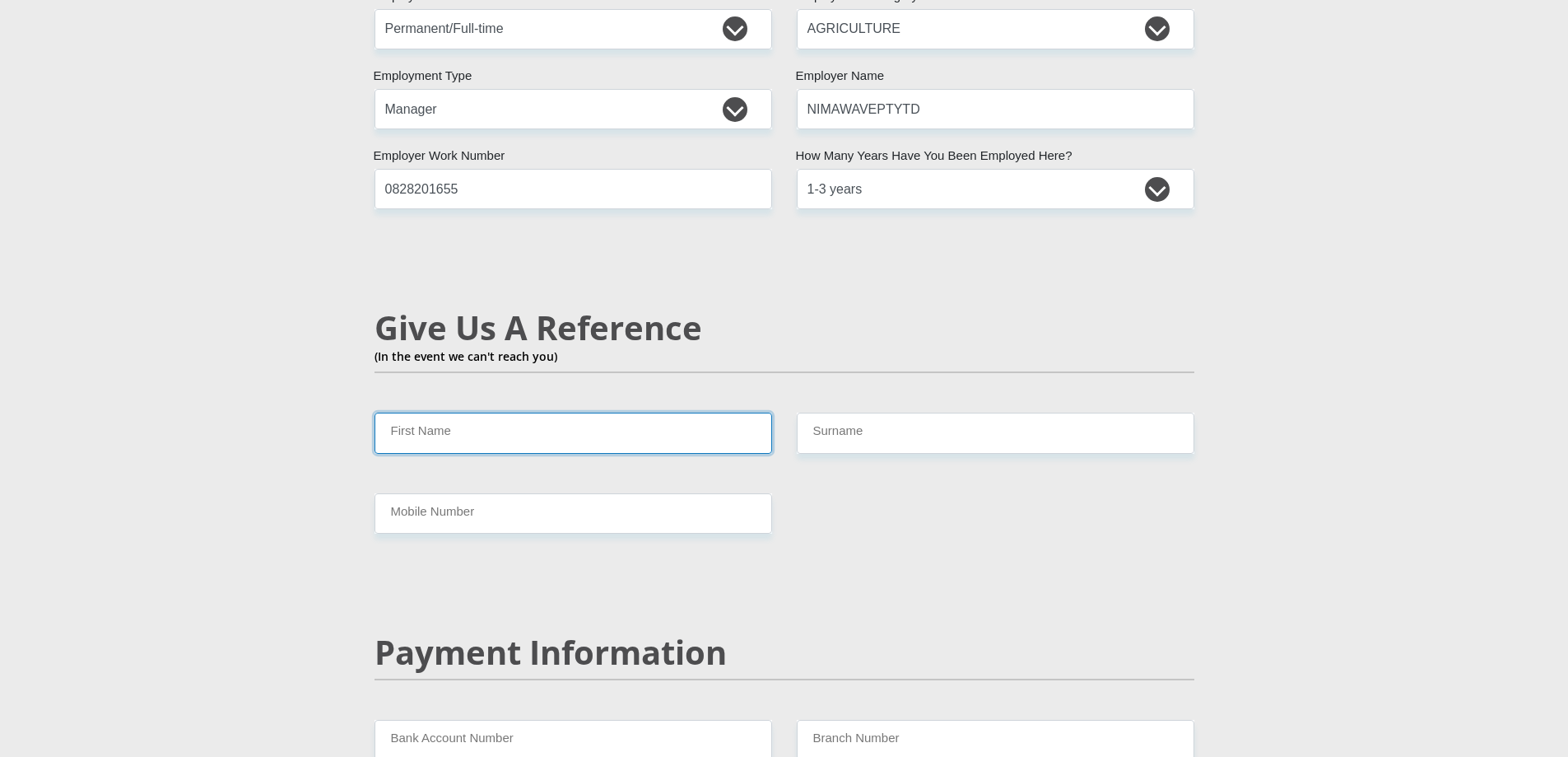
click at [458, 412] on input "First Name" at bounding box center [573, 432] width 398 height 41
type input "jonathan"
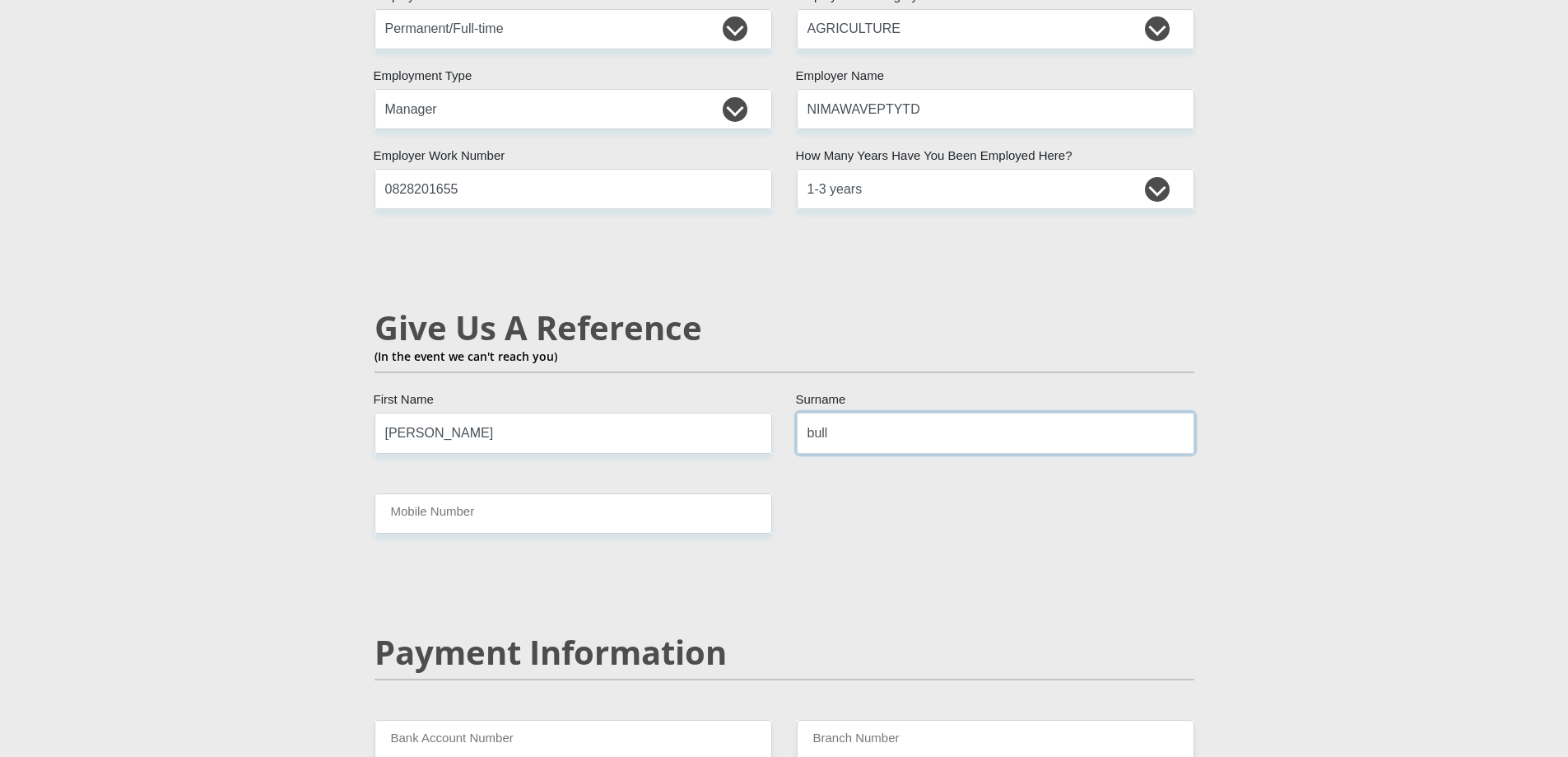
type input "bull"
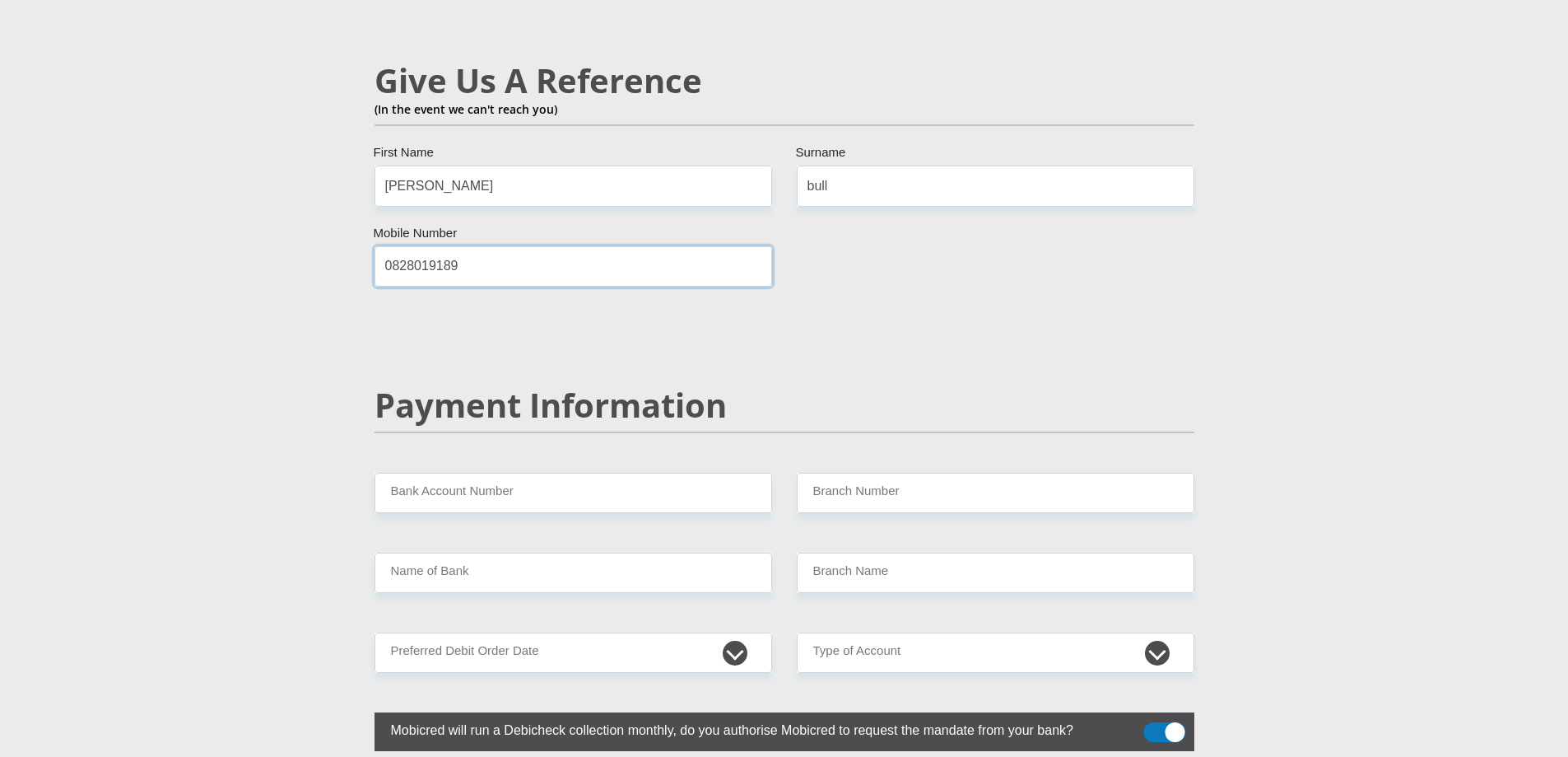
type input "0828019189"
click at [445, 473] on input "Bank Account Number" at bounding box center [573, 493] width 398 height 41
type input "1211480879"
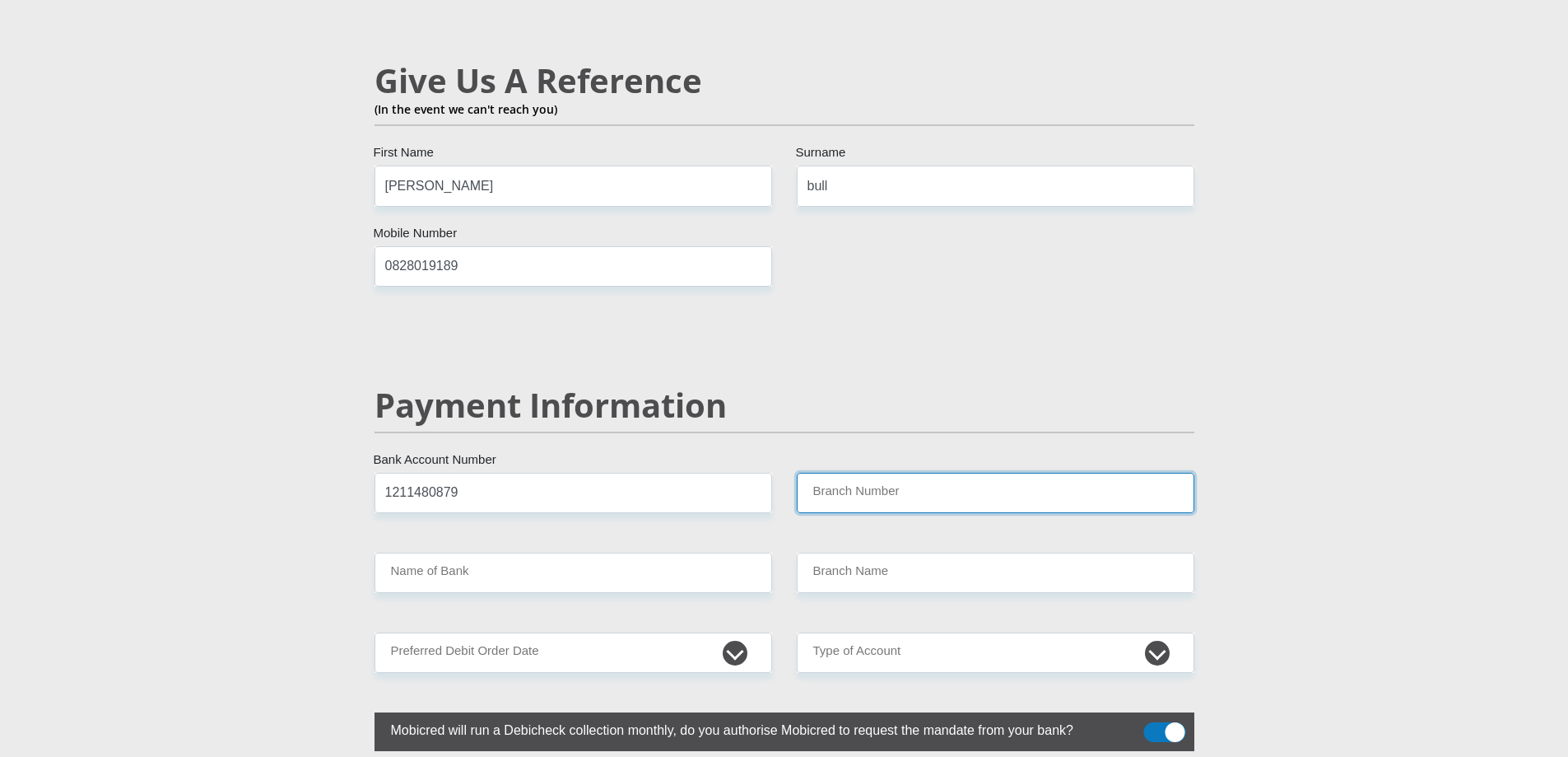
click at [920, 473] on input "Branch Number" at bounding box center [995, 493] width 398 height 41
type input "198765"
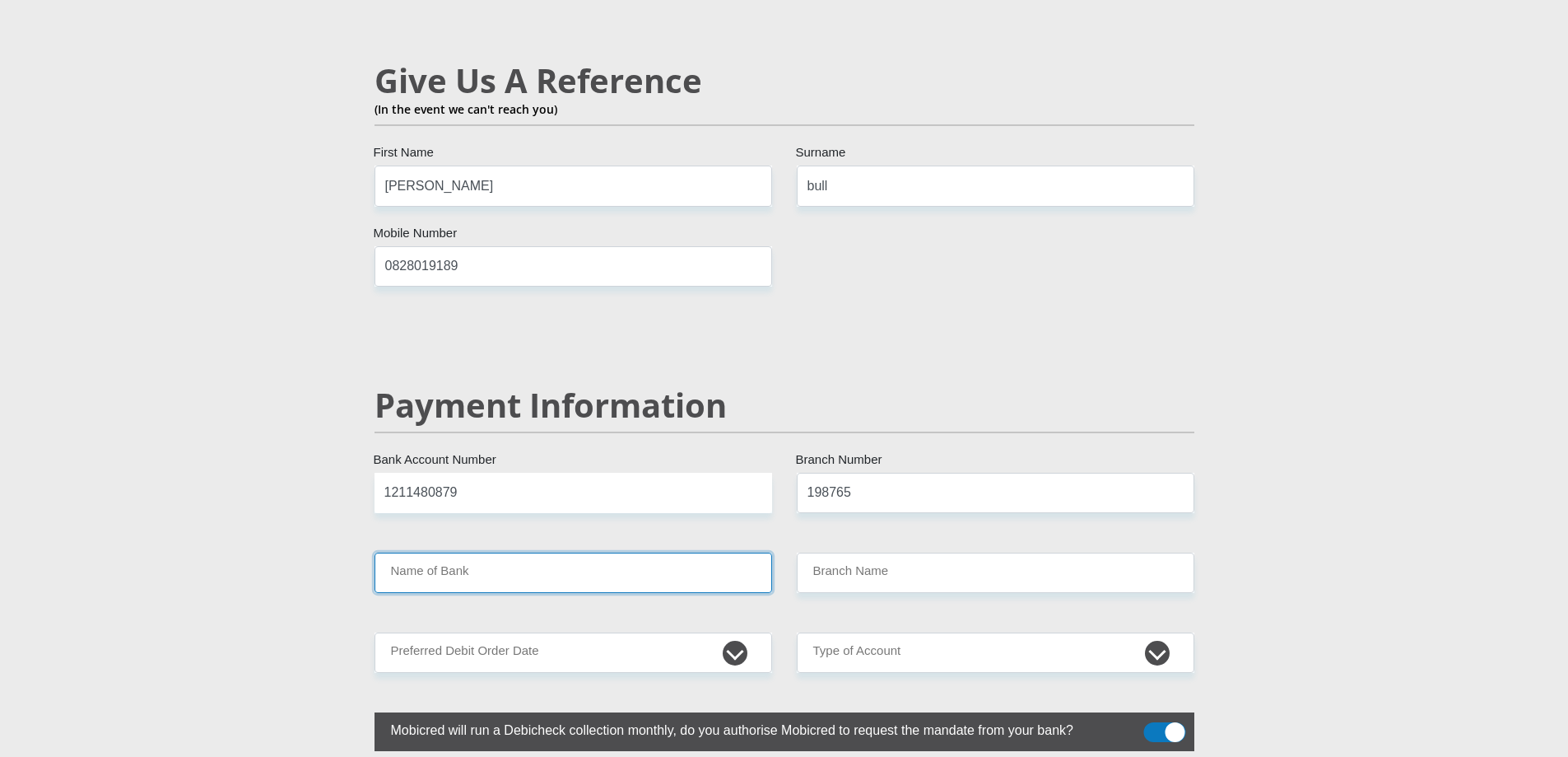
click at [562, 553] on input "Name of Bank" at bounding box center [573, 573] width 398 height 41
type input "NEDBANK"
type input "NEDBANK SOUTH AFRICA"
click at [419, 553] on input "NEDBANK" at bounding box center [573, 573] width 398 height 41
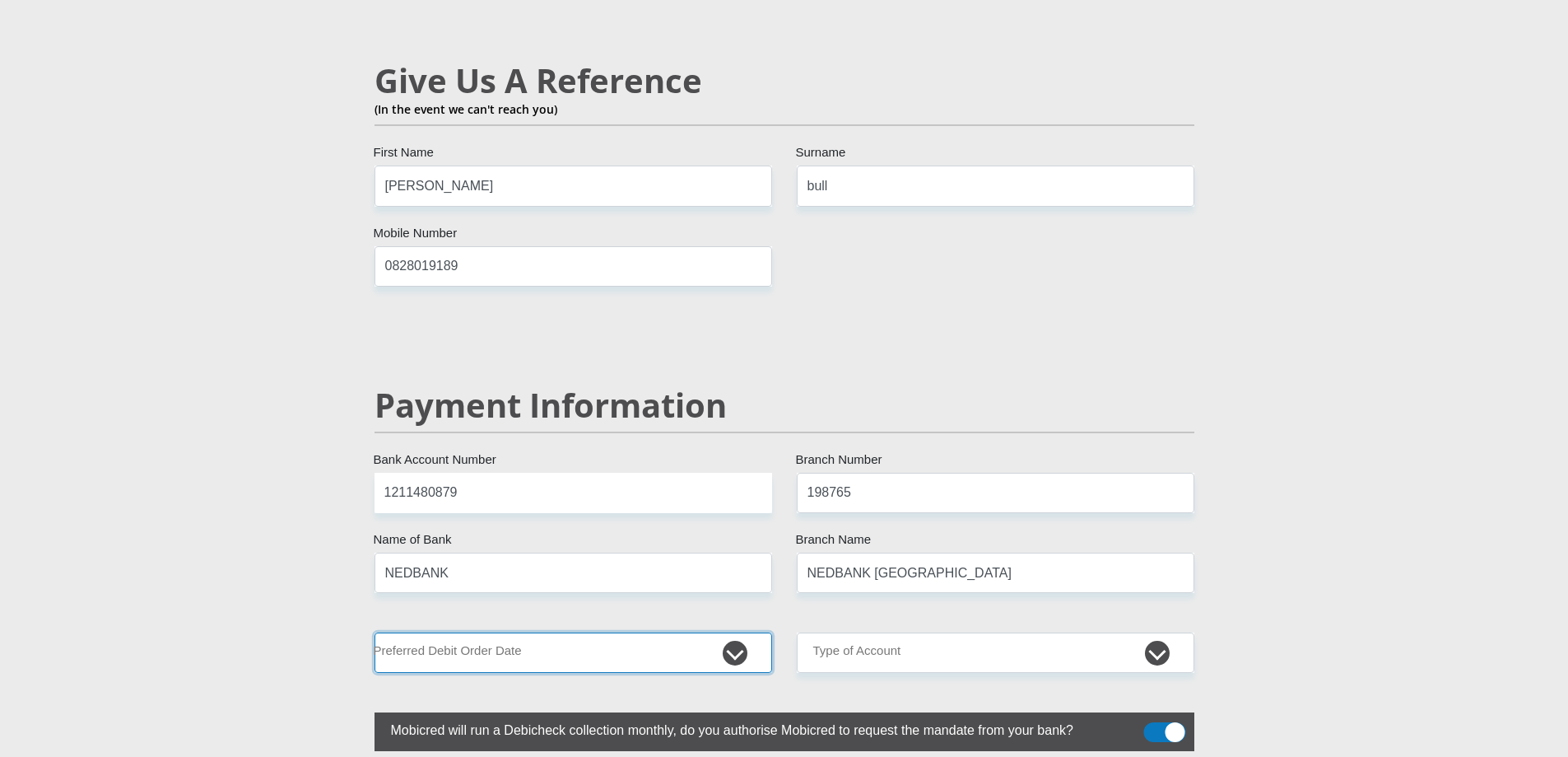
click at [513, 632] on select "1st 2nd 3rd 4th 5th 7th 18th 19th 20th 21st 22nd 23rd 24th 25th 26th 27th 28th …" at bounding box center [573, 652] width 398 height 41
select select "25"
click at [375, 632] on select "1st 2nd 3rd 4th 5th 7th 18th 19th 20th 21st 22nd 23rd 24th 25th 26th 27th 28th …" at bounding box center [573, 652] width 398 height 41
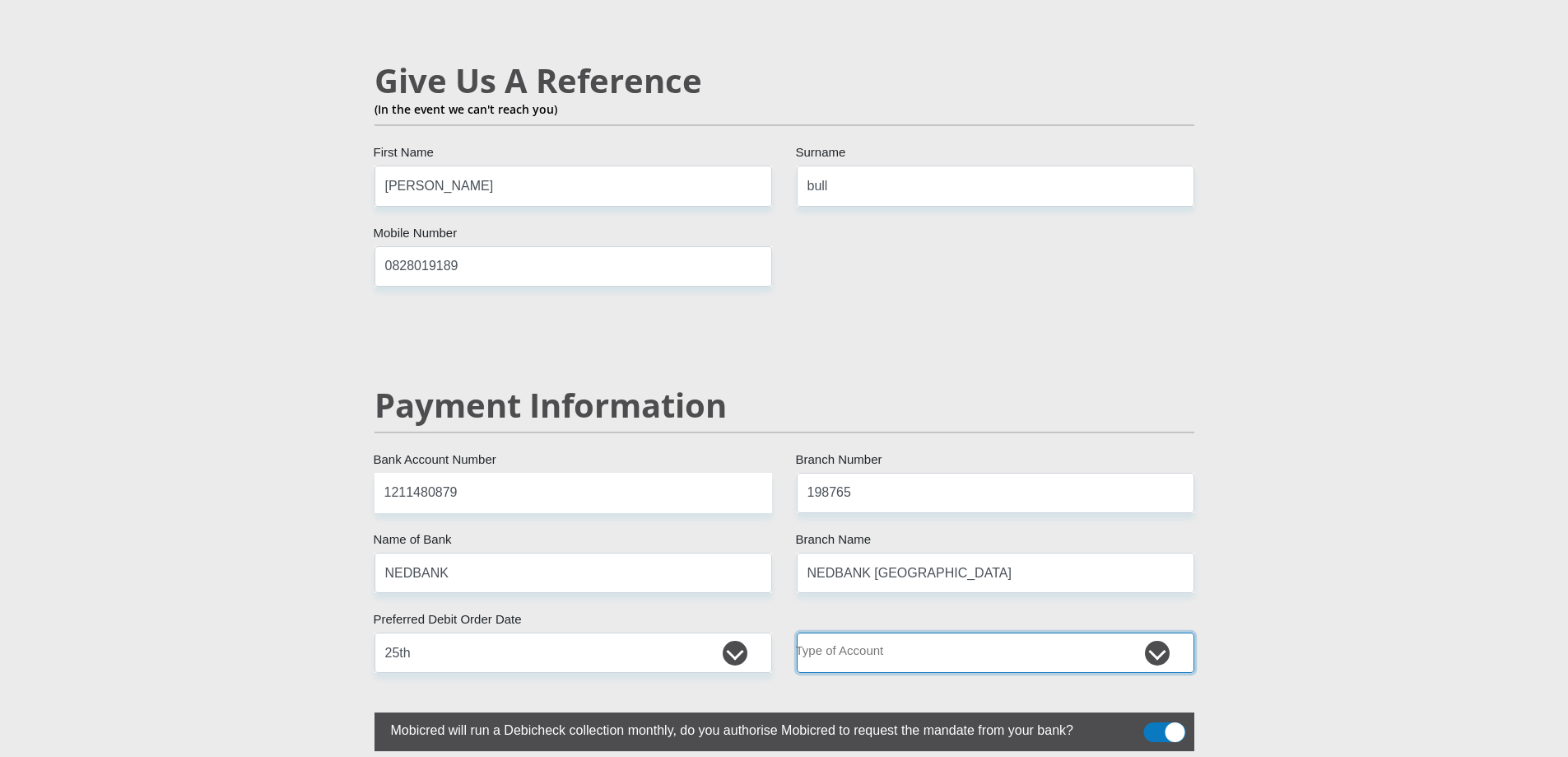
drag, startPoint x: 883, startPoint y: 610, endPoint x: 891, endPoint y: 568, distance: 42.8
click at [882, 632] on select "Cheque Savings" at bounding box center [995, 652] width 398 height 41
select select "CUR"
click at [797, 632] on select "Cheque Savings" at bounding box center [995, 652] width 398 height 41
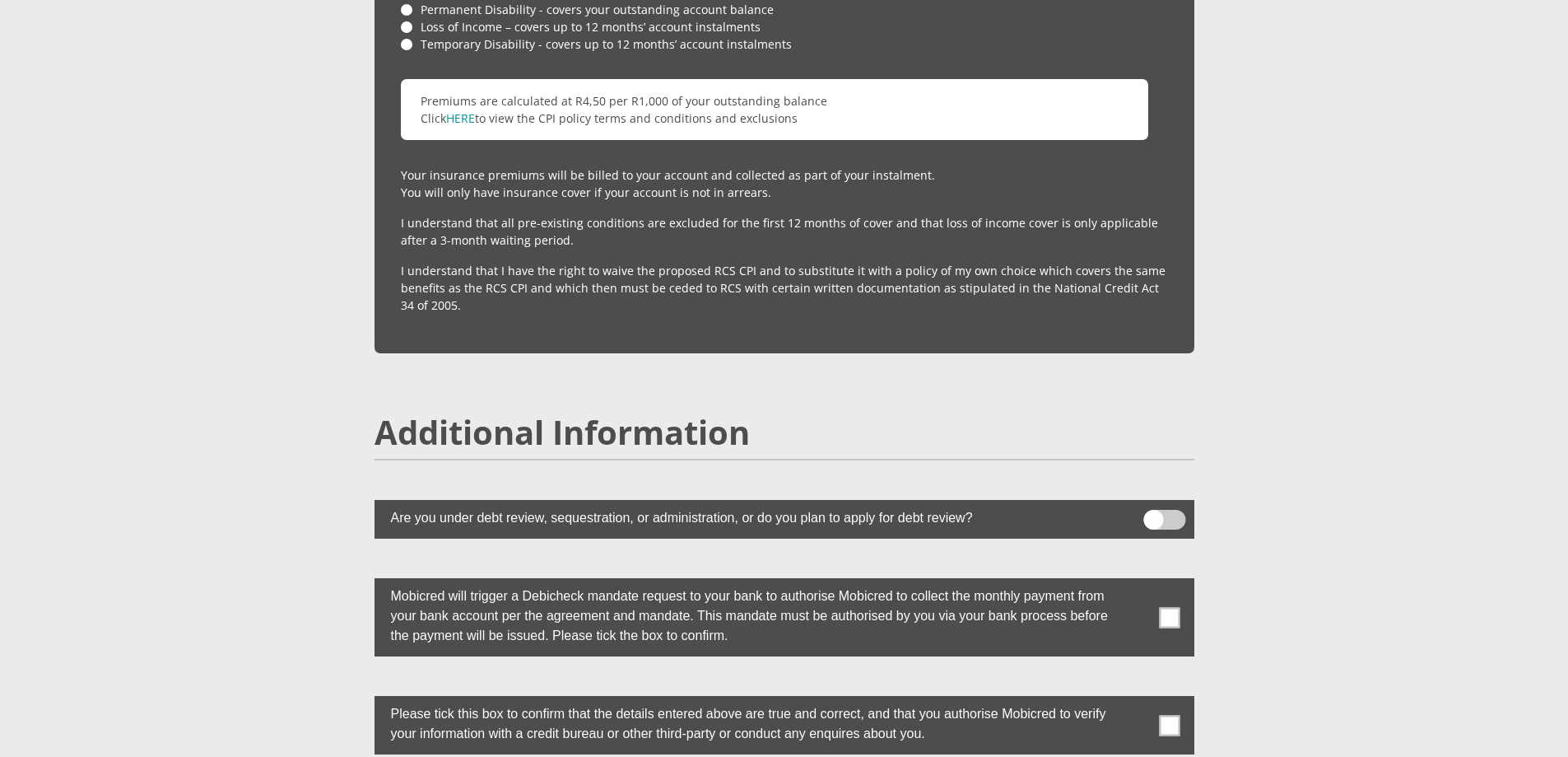
scroll to position [4199, 0]
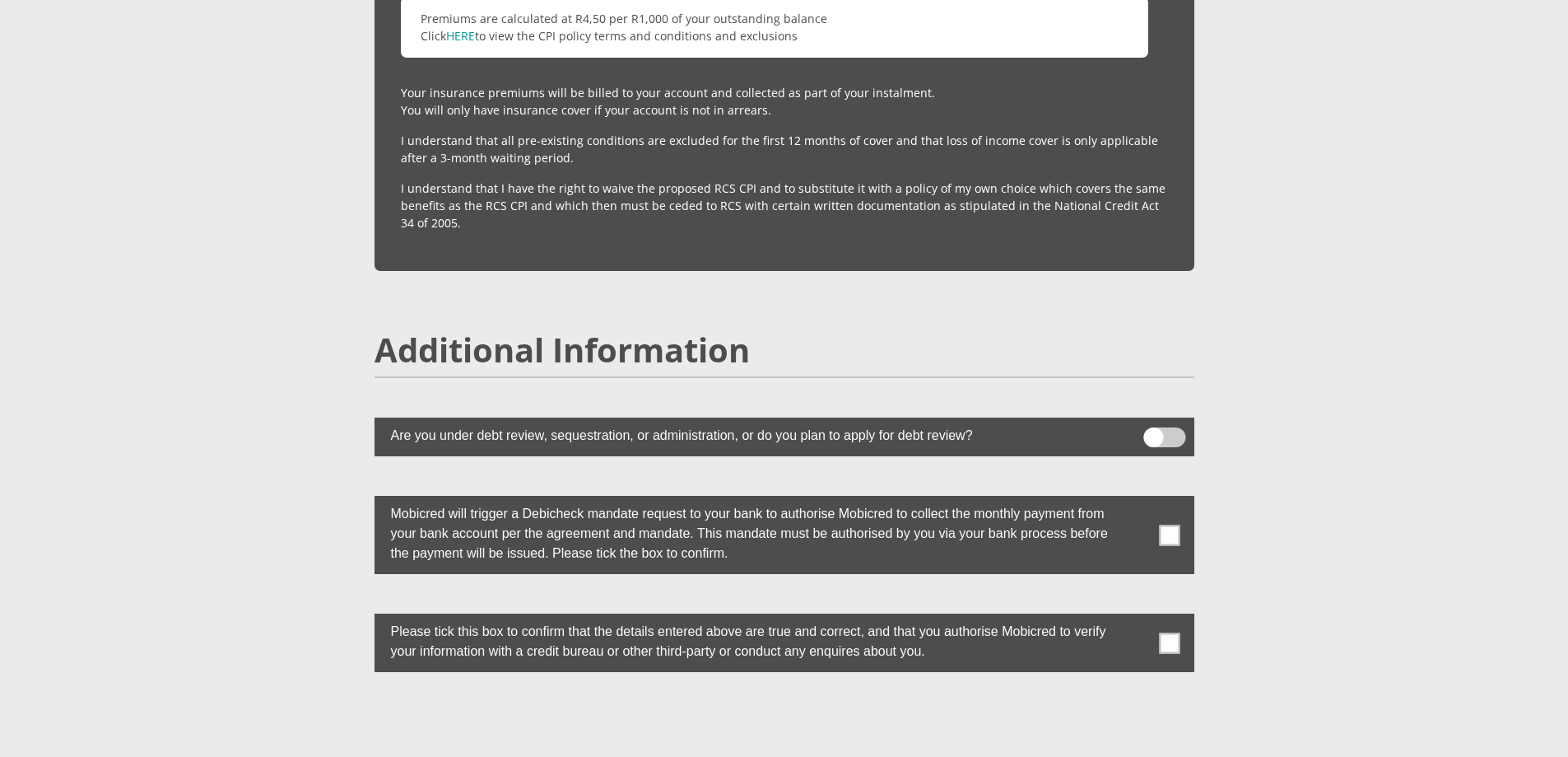
drag, startPoint x: 1174, startPoint y: 492, endPoint x: 1182, endPoint y: 567, distance: 75.4
click at [1174, 524] on span at bounding box center [1169, 534] width 21 height 21
click at [1137, 499] on input "checkbox" at bounding box center [1137, 499] width 0 height 0
click at [1167, 632] on span at bounding box center [1169, 642] width 21 height 21
click at [1137, 617] on input "checkbox" at bounding box center [1137, 617] width 0 height 0
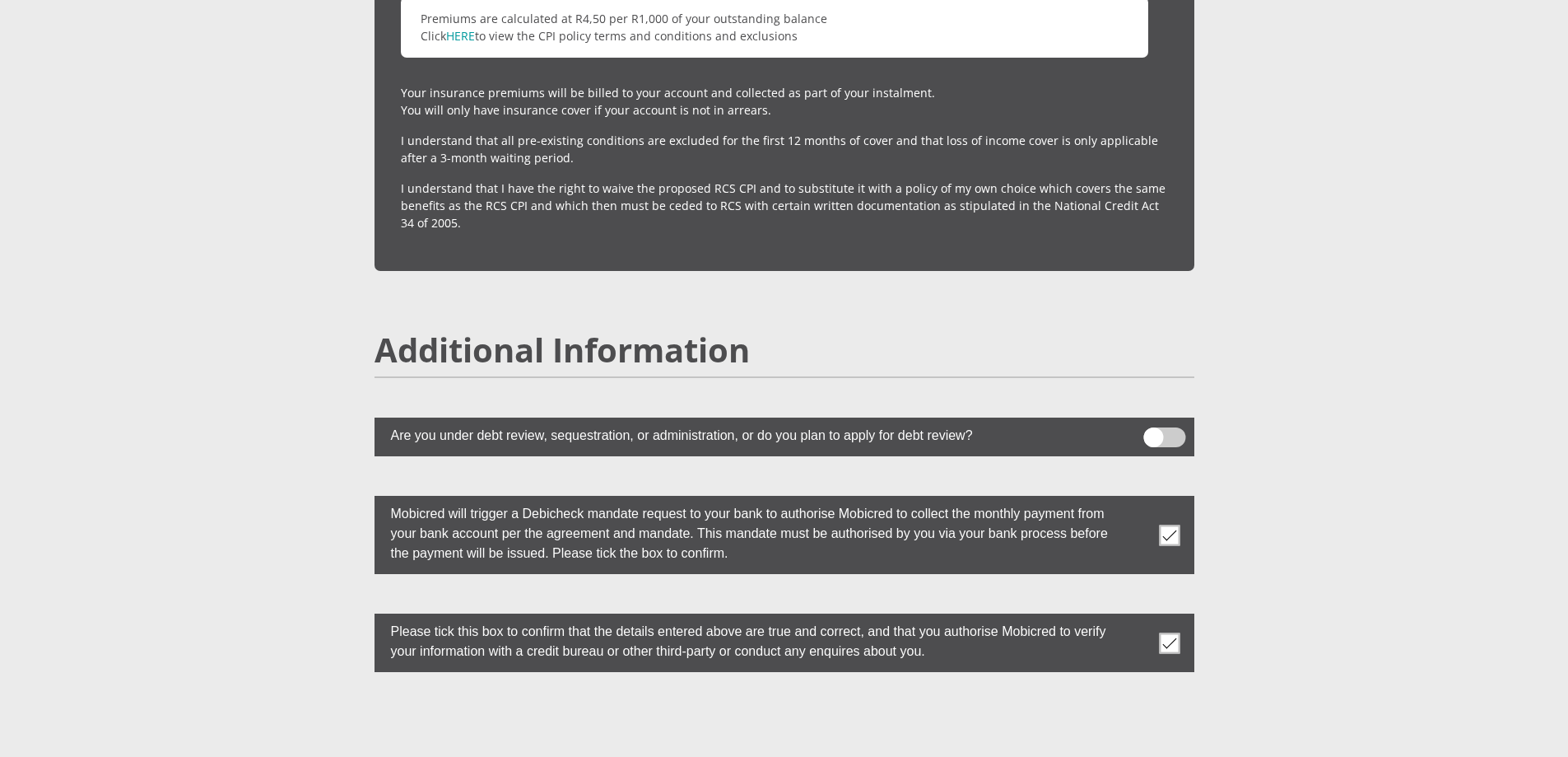
scroll to position [4485, 0]
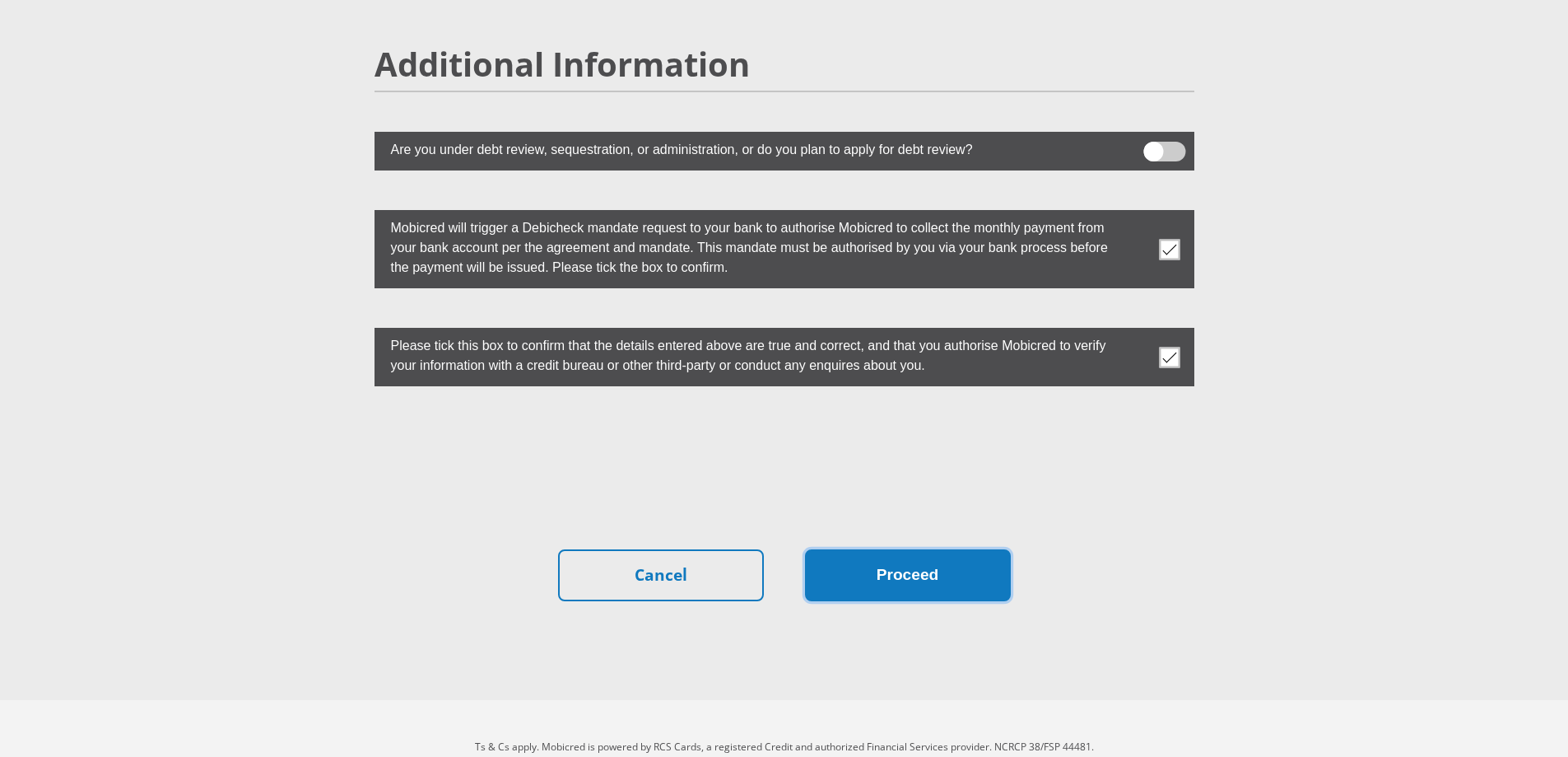
click at [893, 549] on button "Proceed" at bounding box center [908, 575] width 206 height 52
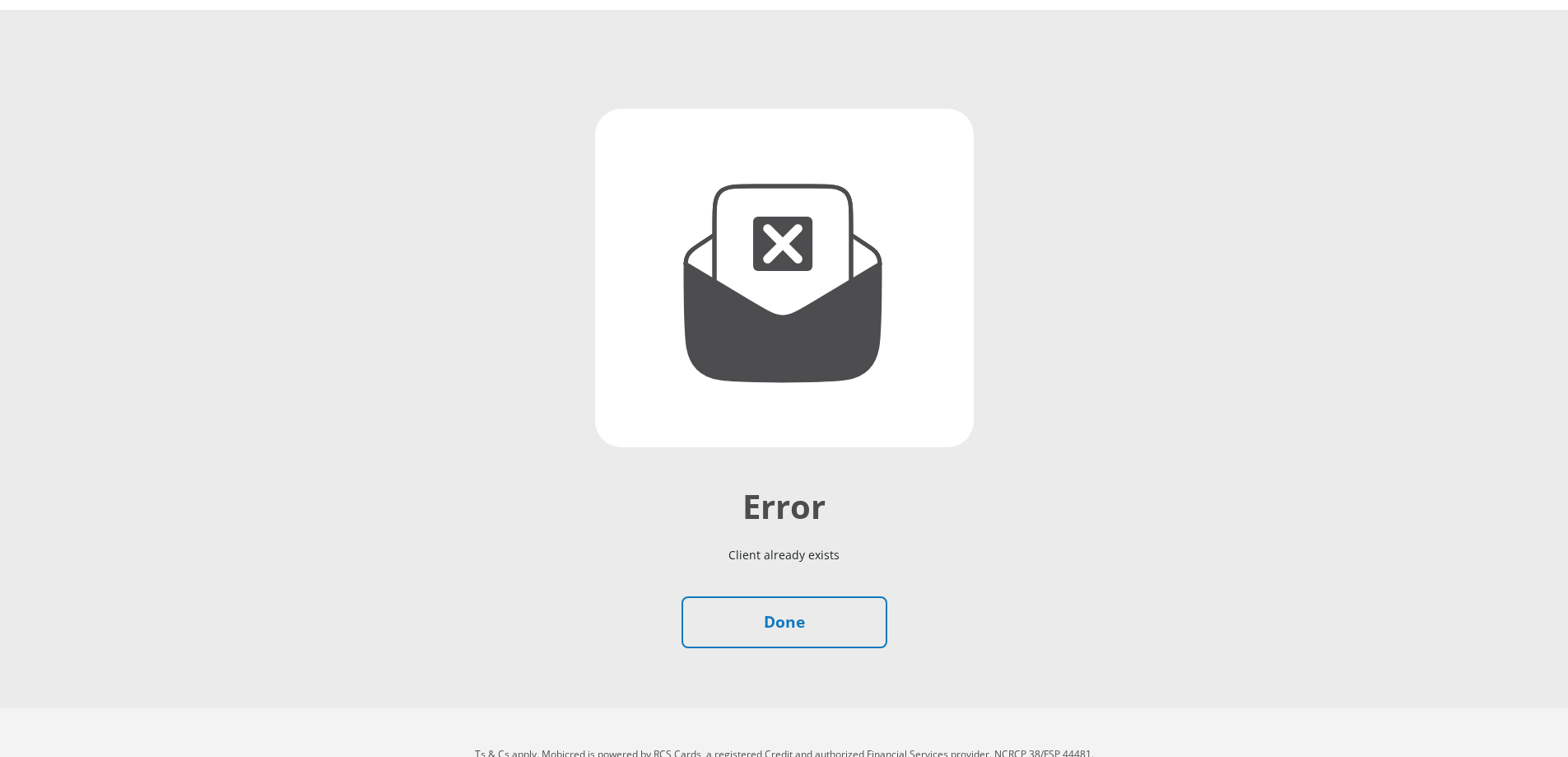
scroll to position [127, 0]
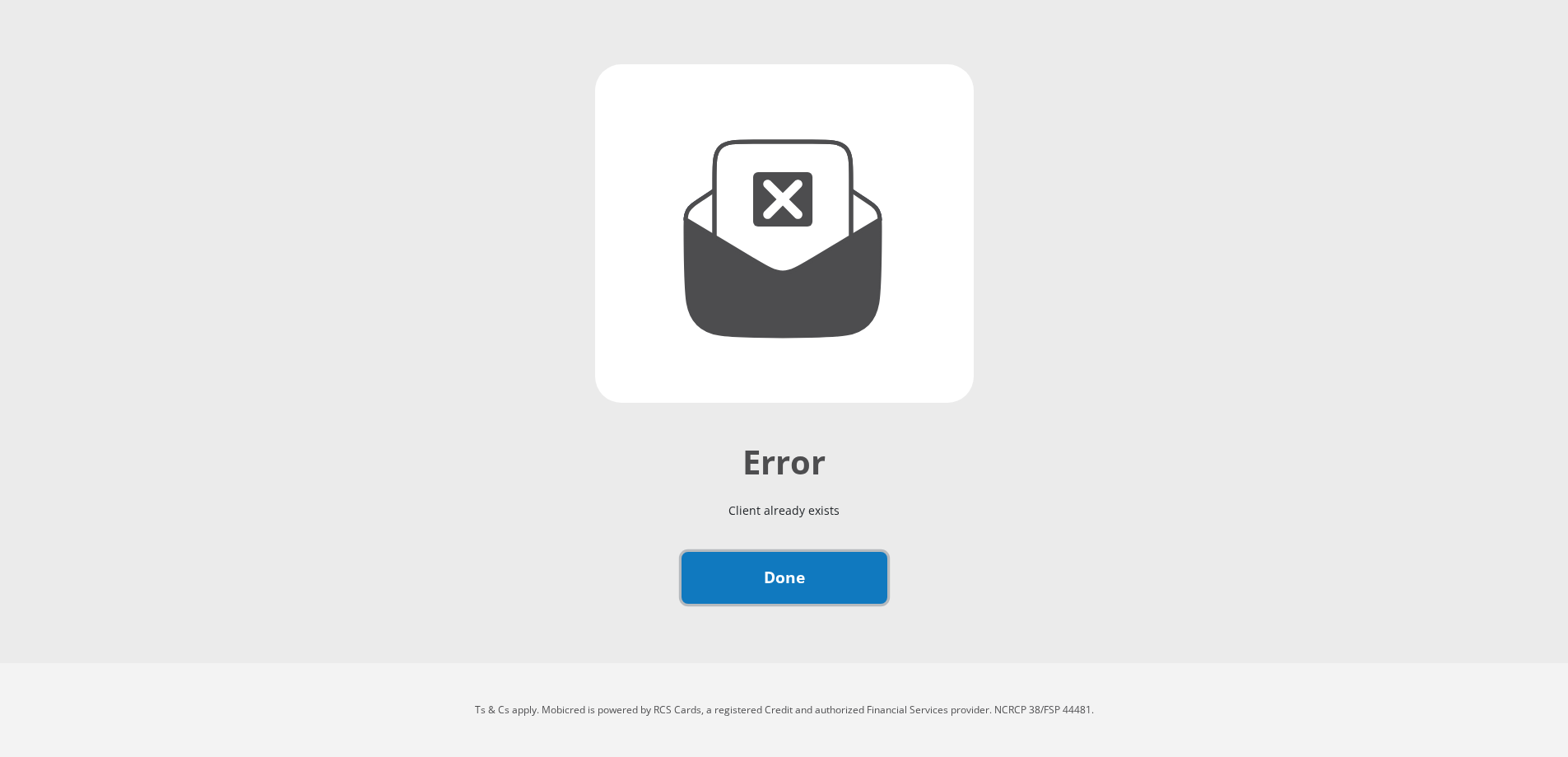
click at [847, 579] on link "Done" at bounding box center [784, 578] width 206 height 52
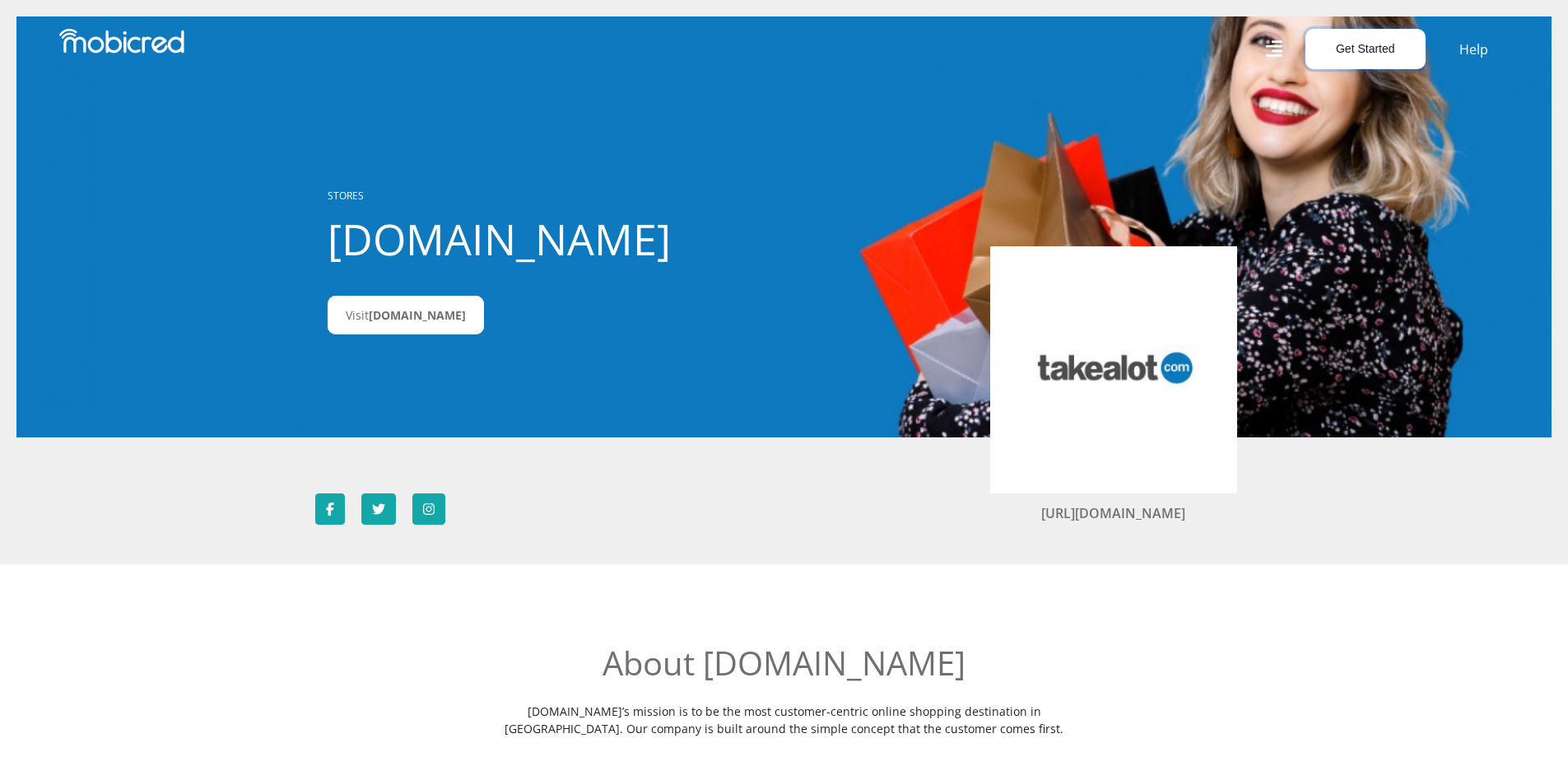
click at [1359, 63] on button "Get Started" at bounding box center [1365, 49] width 120 height 41
click at [1370, 87] on link "Open an Account" at bounding box center [1374, 89] width 137 height 22
click at [1368, 52] on button "Get Started" at bounding box center [1365, 49] width 120 height 41
click at [1379, 109] on link "Account Holder Login" at bounding box center [1374, 111] width 137 height 22
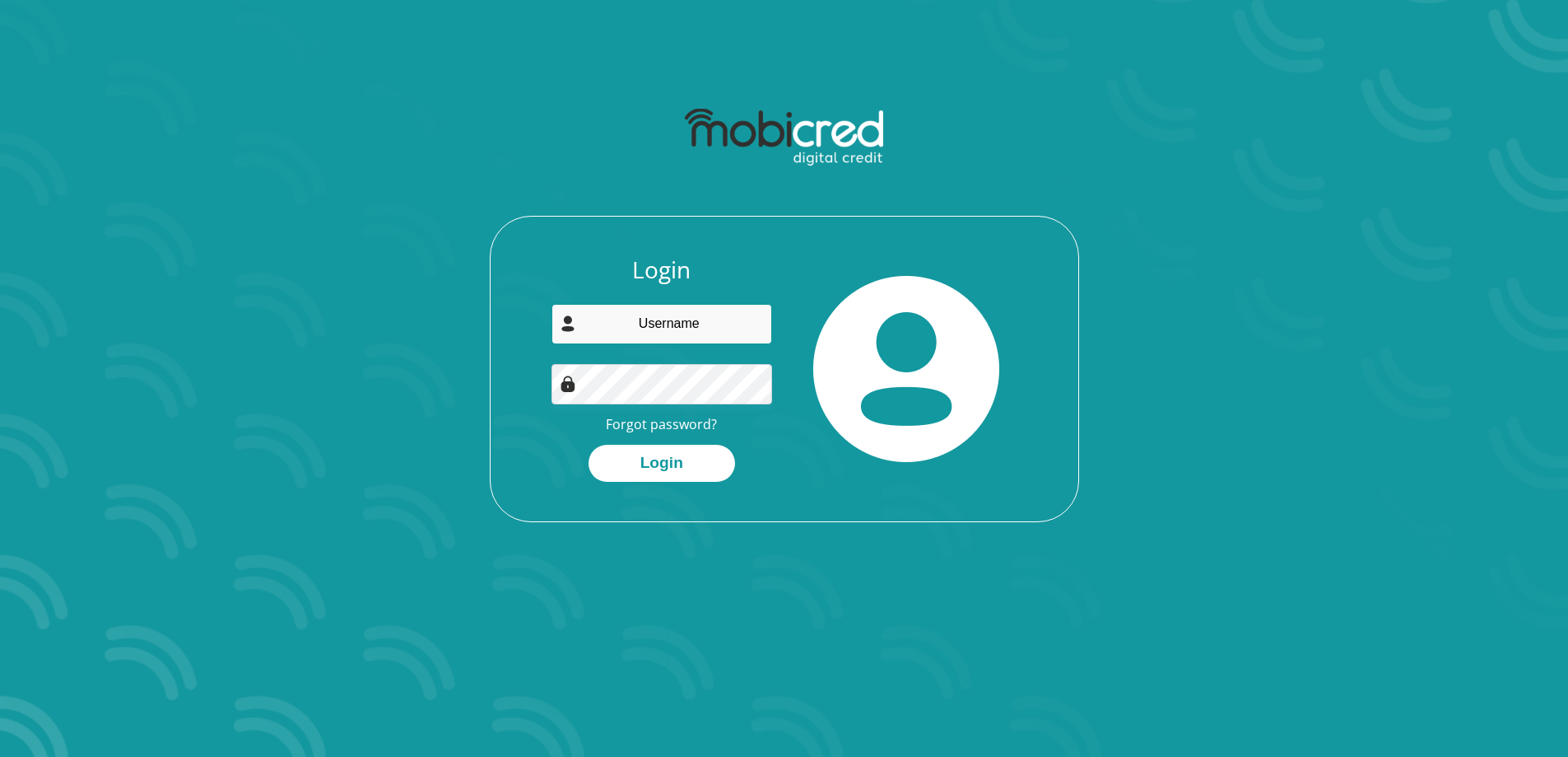
click at [710, 317] on input "email" at bounding box center [662, 324] width 221 height 41
type input "jarmaneryn5@gmail.com"
click at [693, 464] on button "Login" at bounding box center [661, 463] width 146 height 37
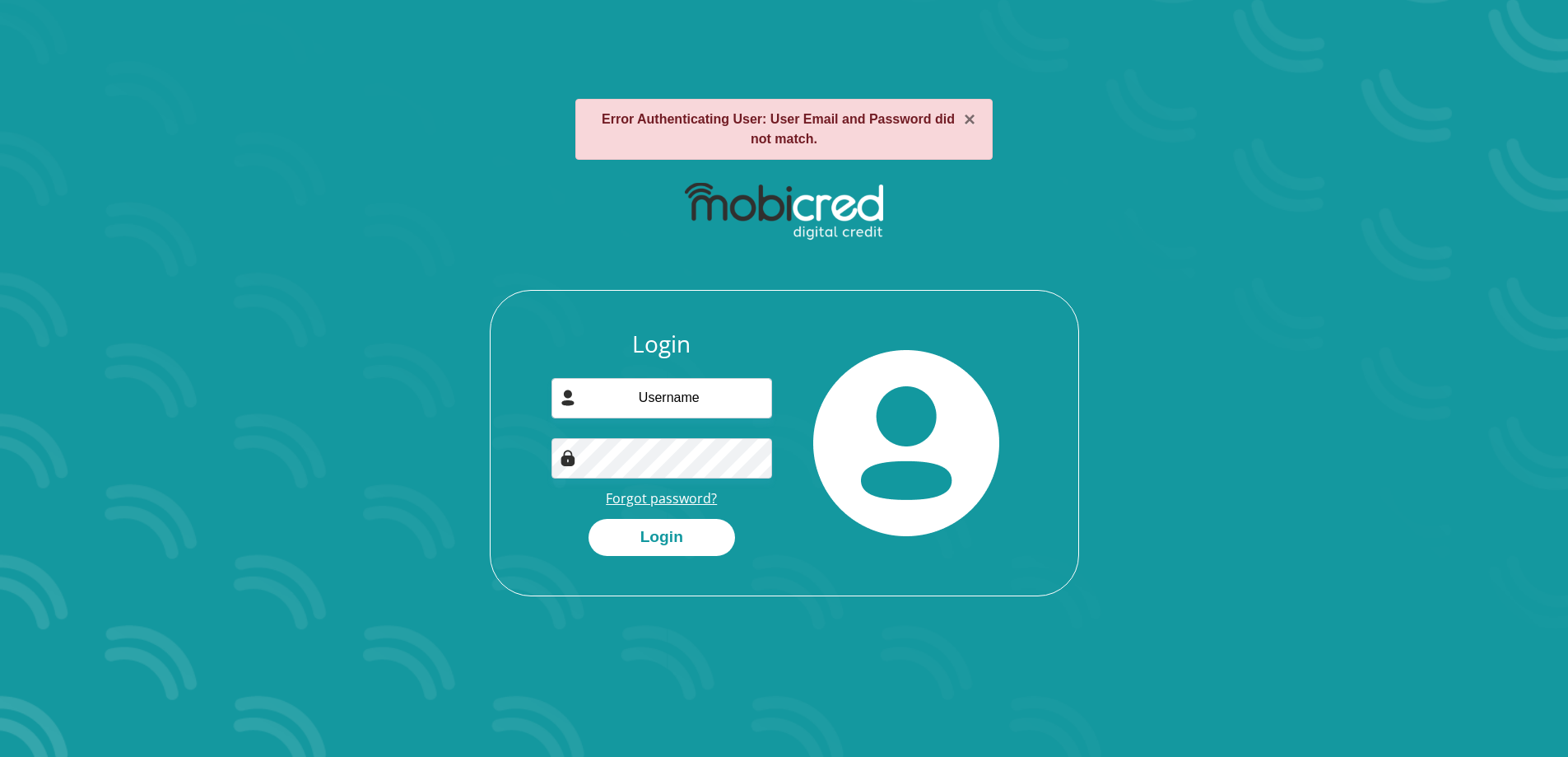
click at [669, 495] on link "Forgot password?" at bounding box center [661, 499] width 111 height 18
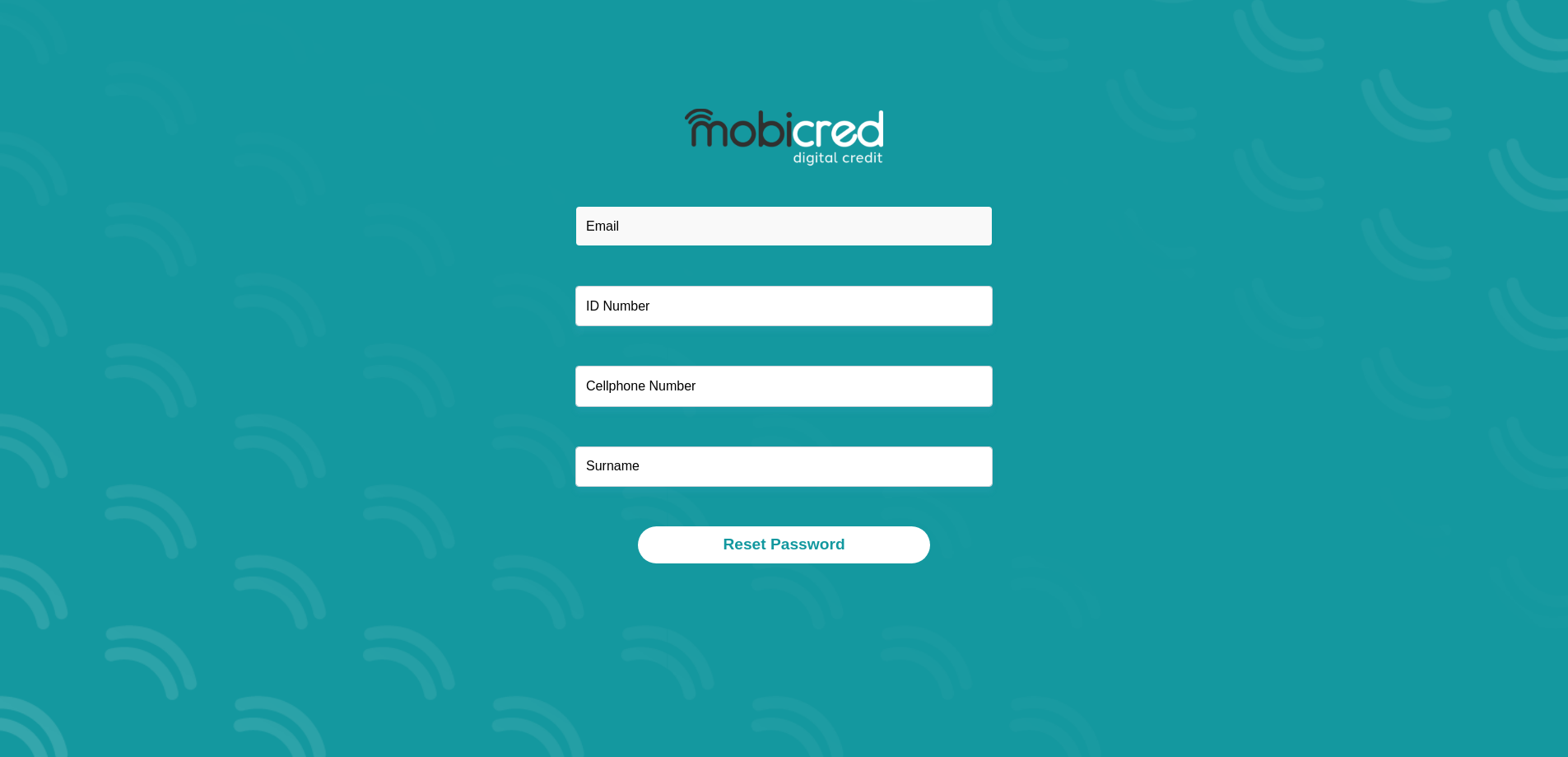
click at [709, 214] on input "email" at bounding box center [784, 226] width 417 height 41
type input "j"
type input "admin@hayters.co.za"
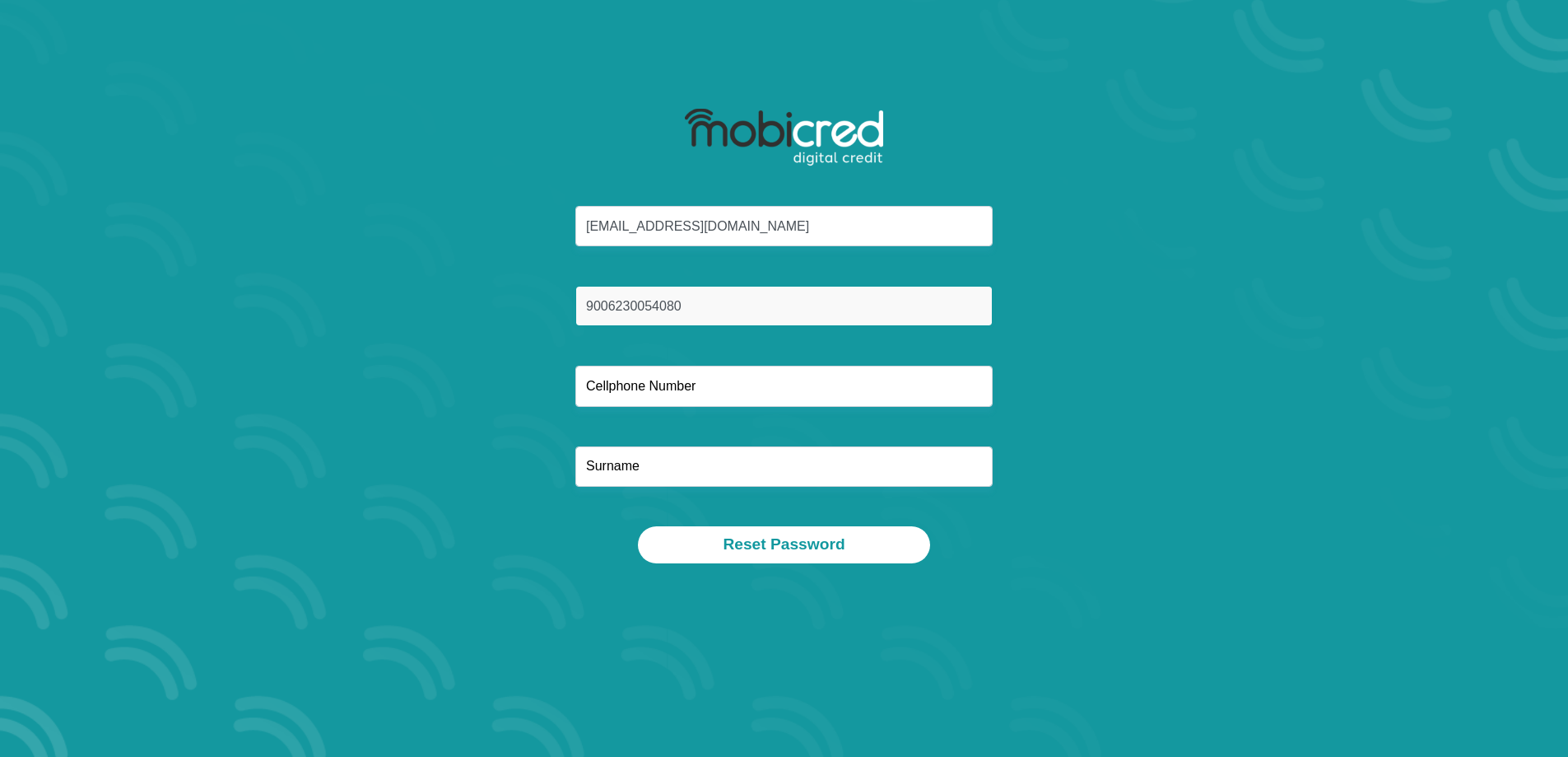
type input "9006230054080"
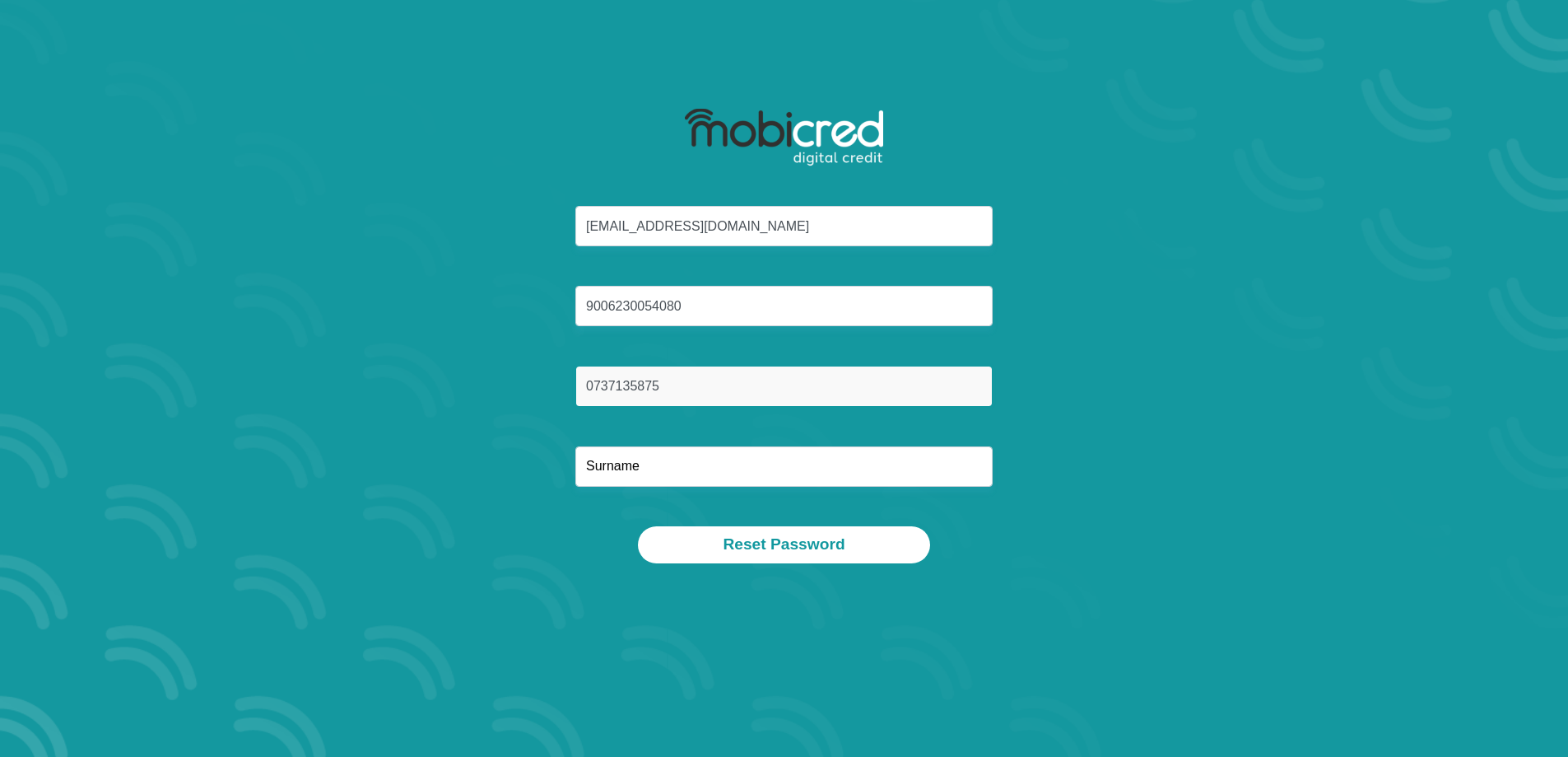
type input "0737135875"
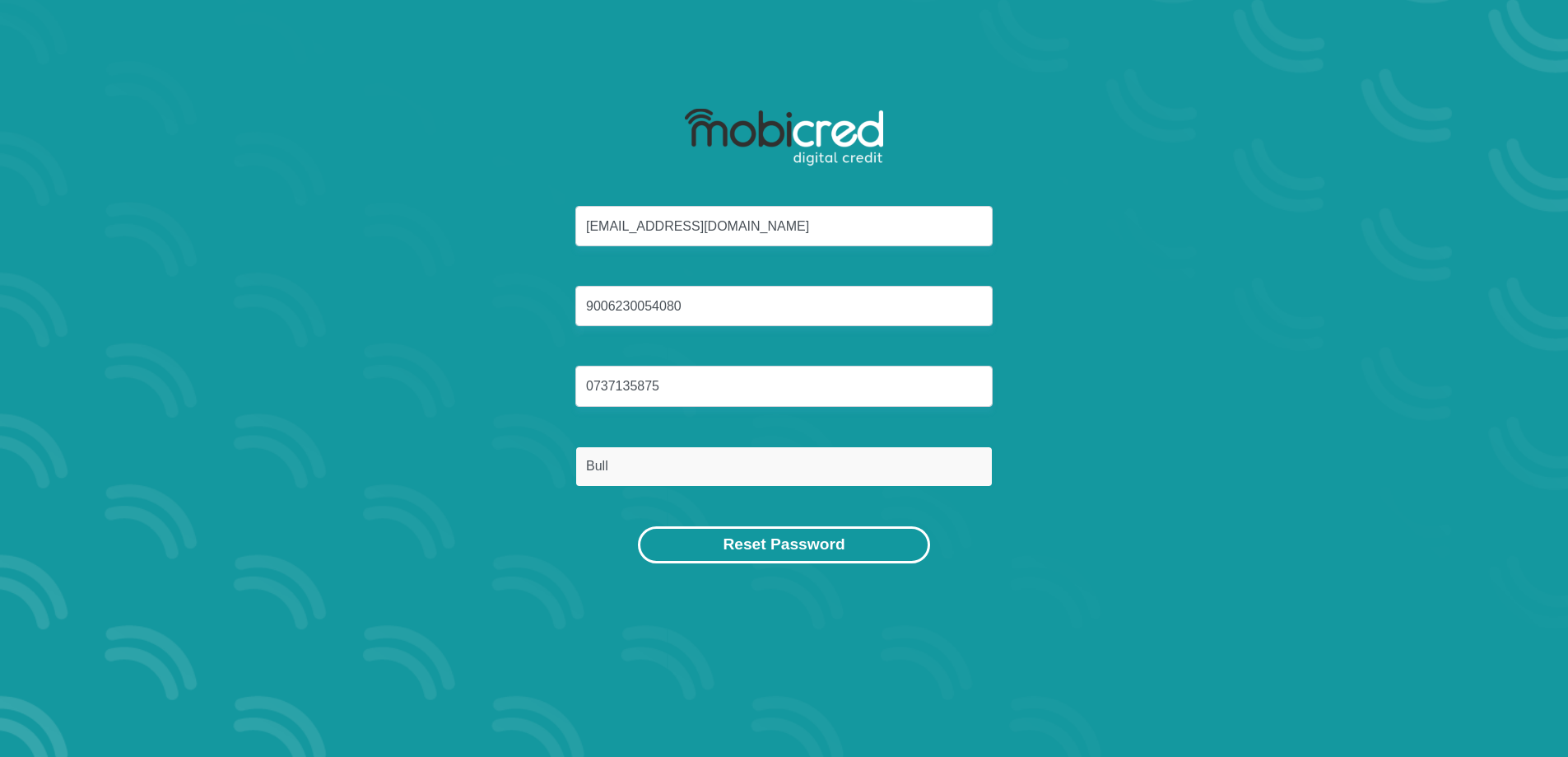
type input "Bull"
click at [863, 550] on button "Reset Password" at bounding box center [784, 544] width 292 height 37
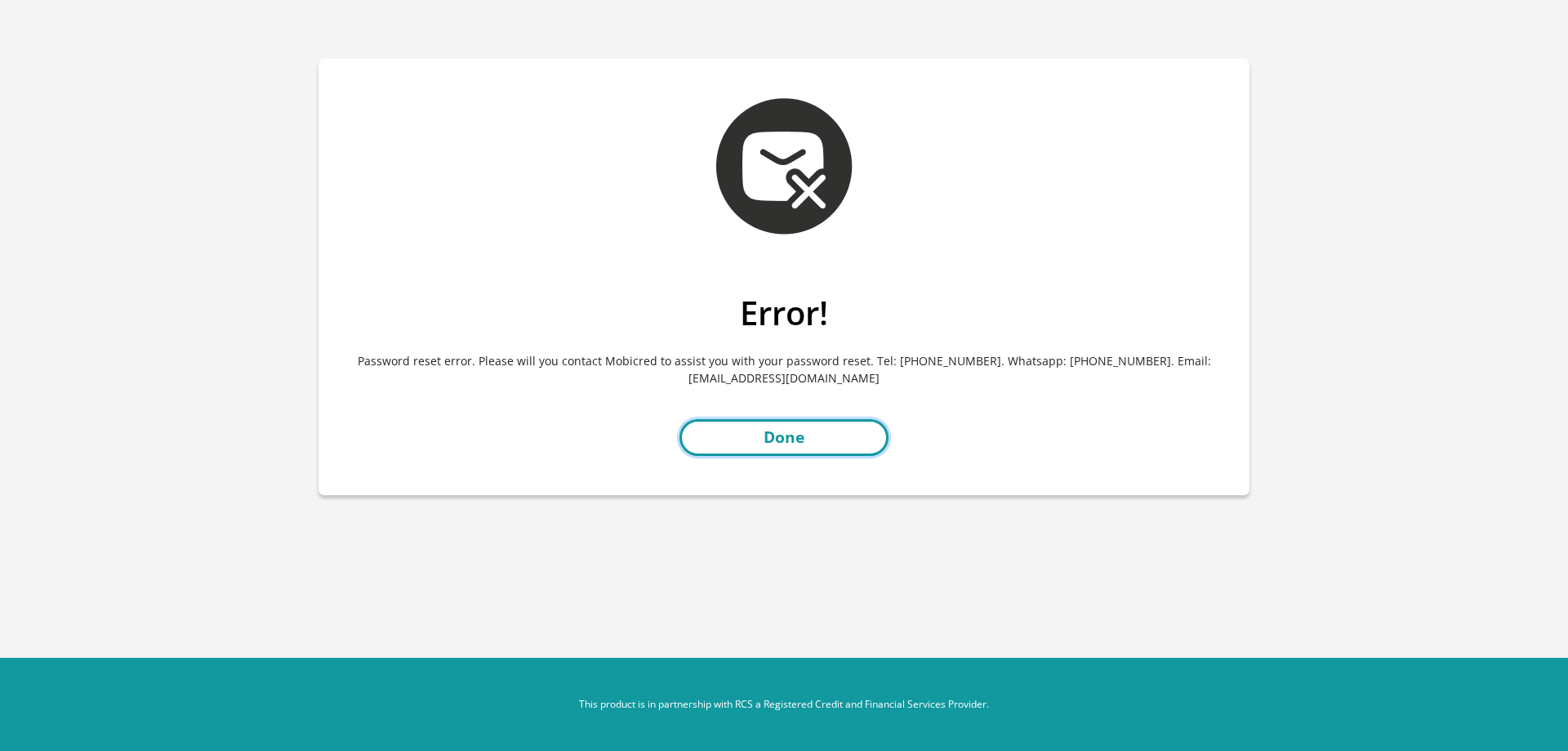
click at [824, 448] on link "Done" at bounding box center [784, 437] width 209 height 37
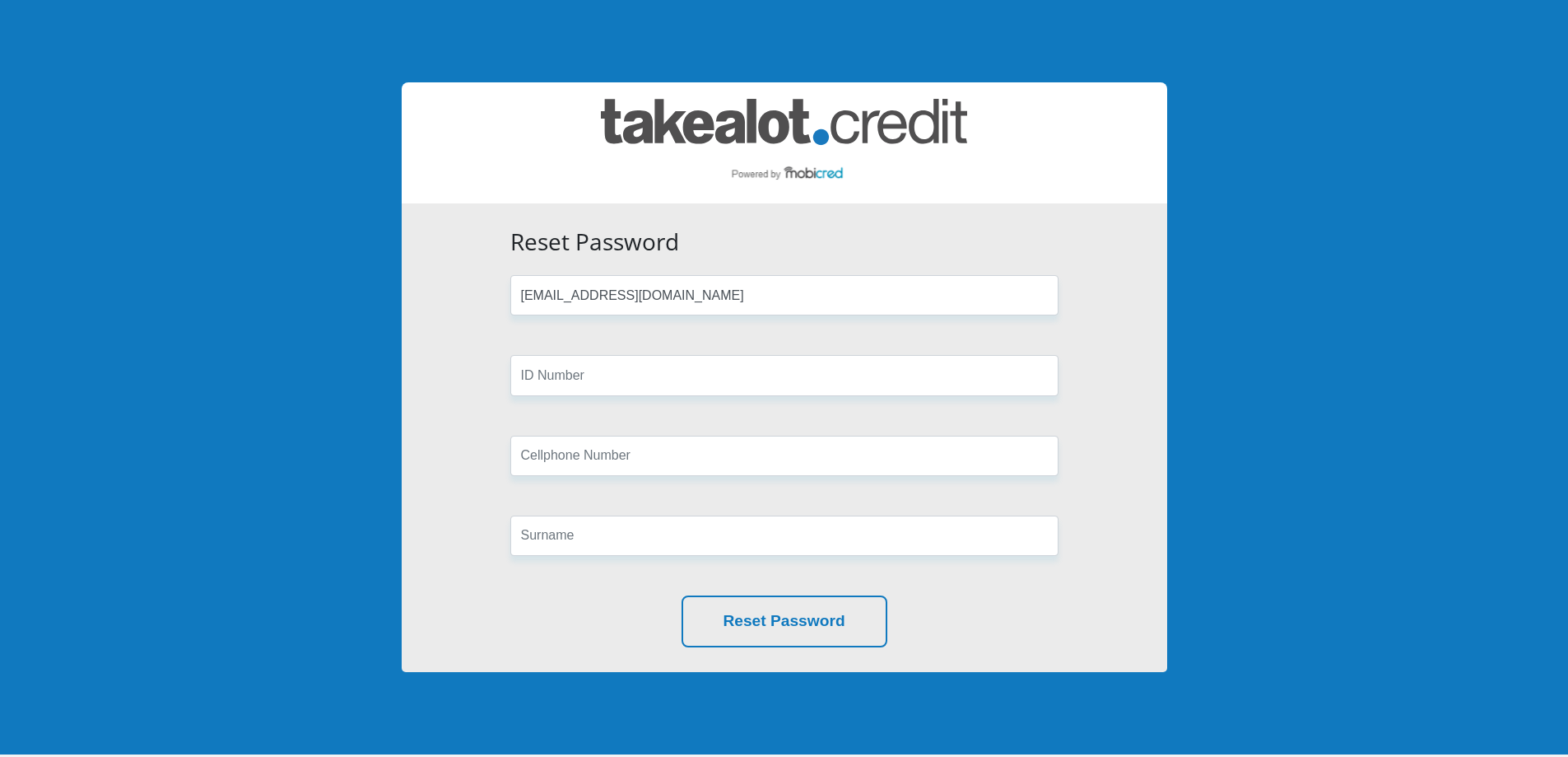
type input "[EMAIL_ADDRESS][DOMAIN_NAME]"
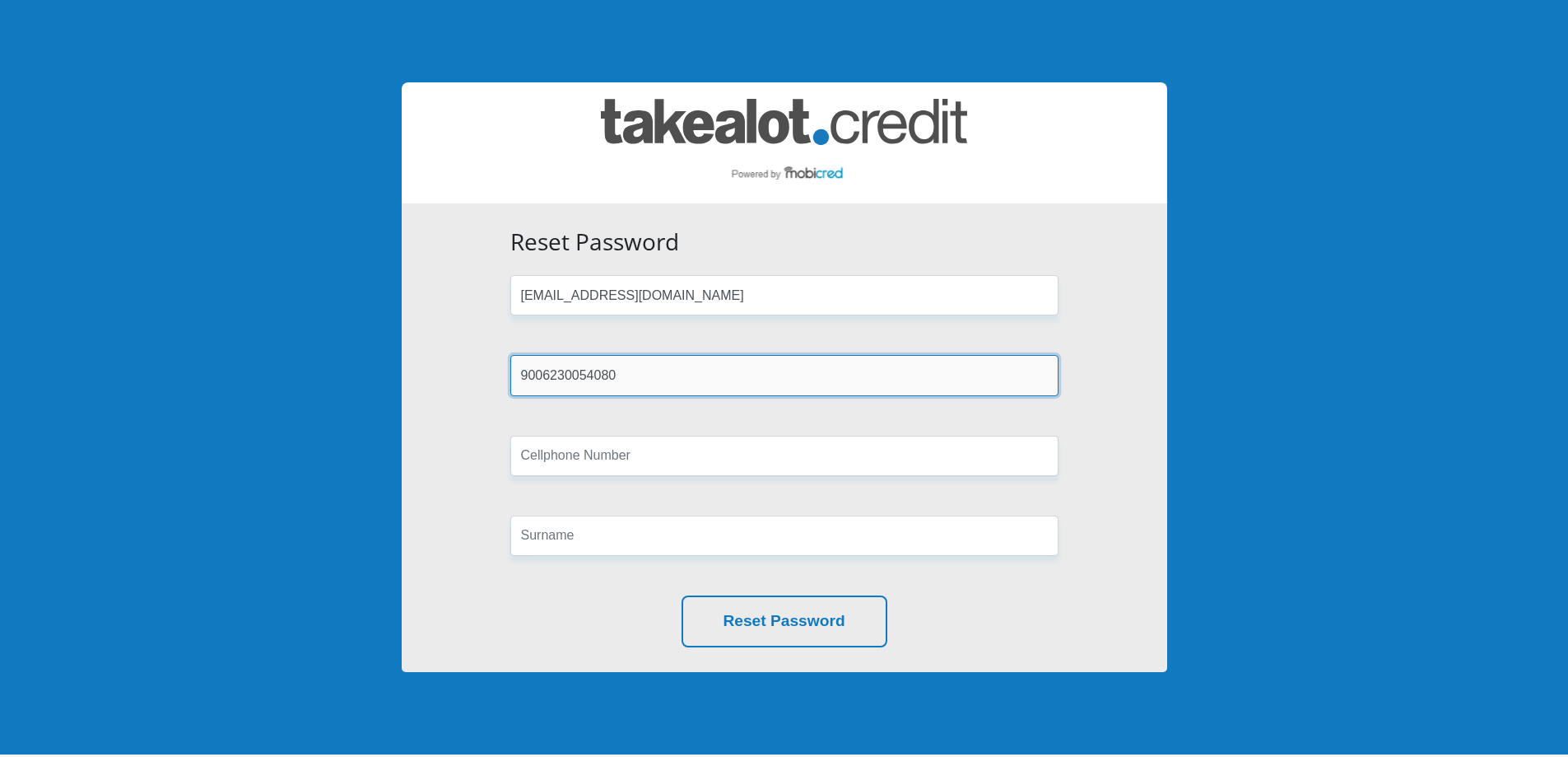
type input "9006230054080"
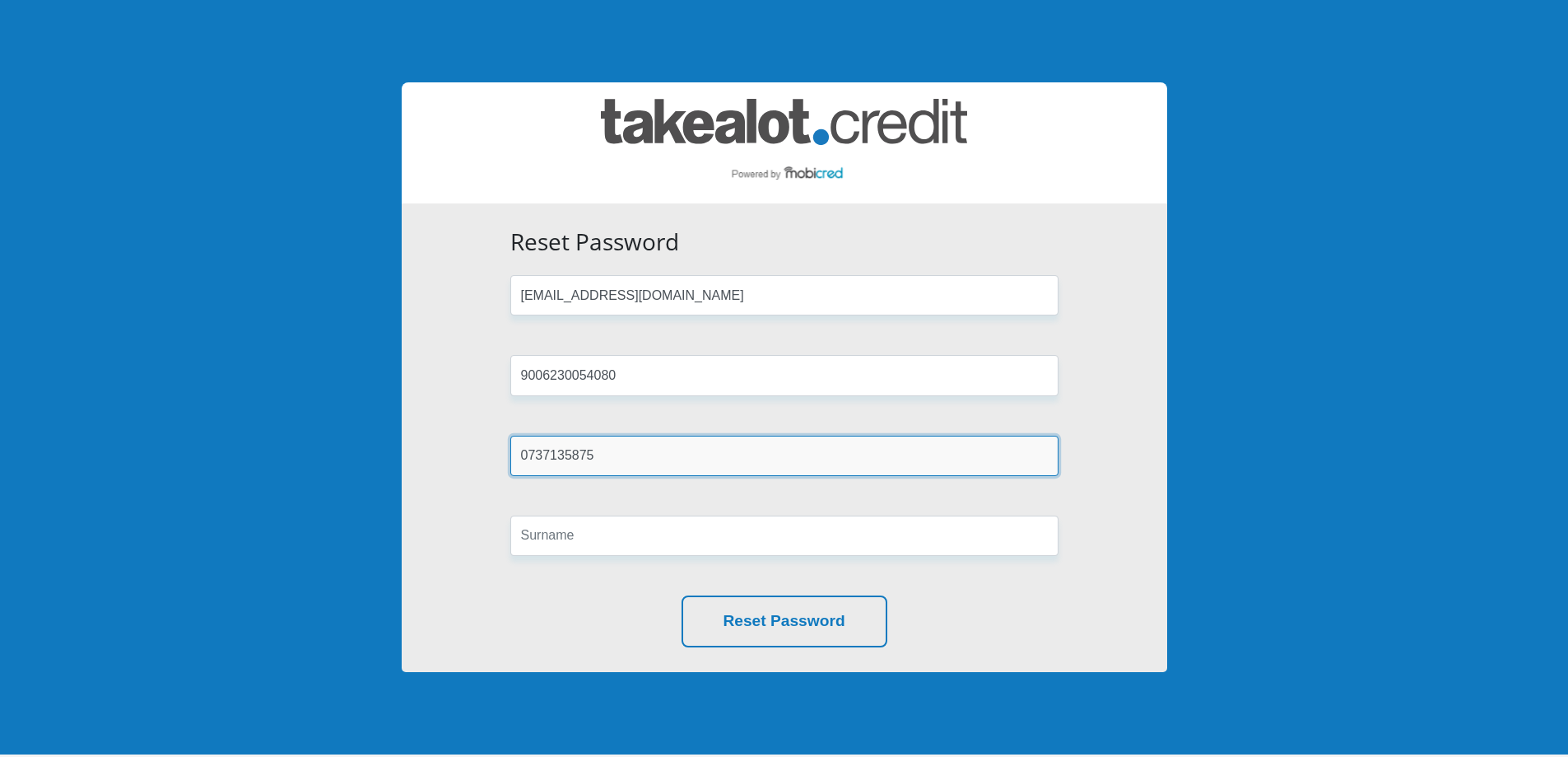
type input "0737135875"
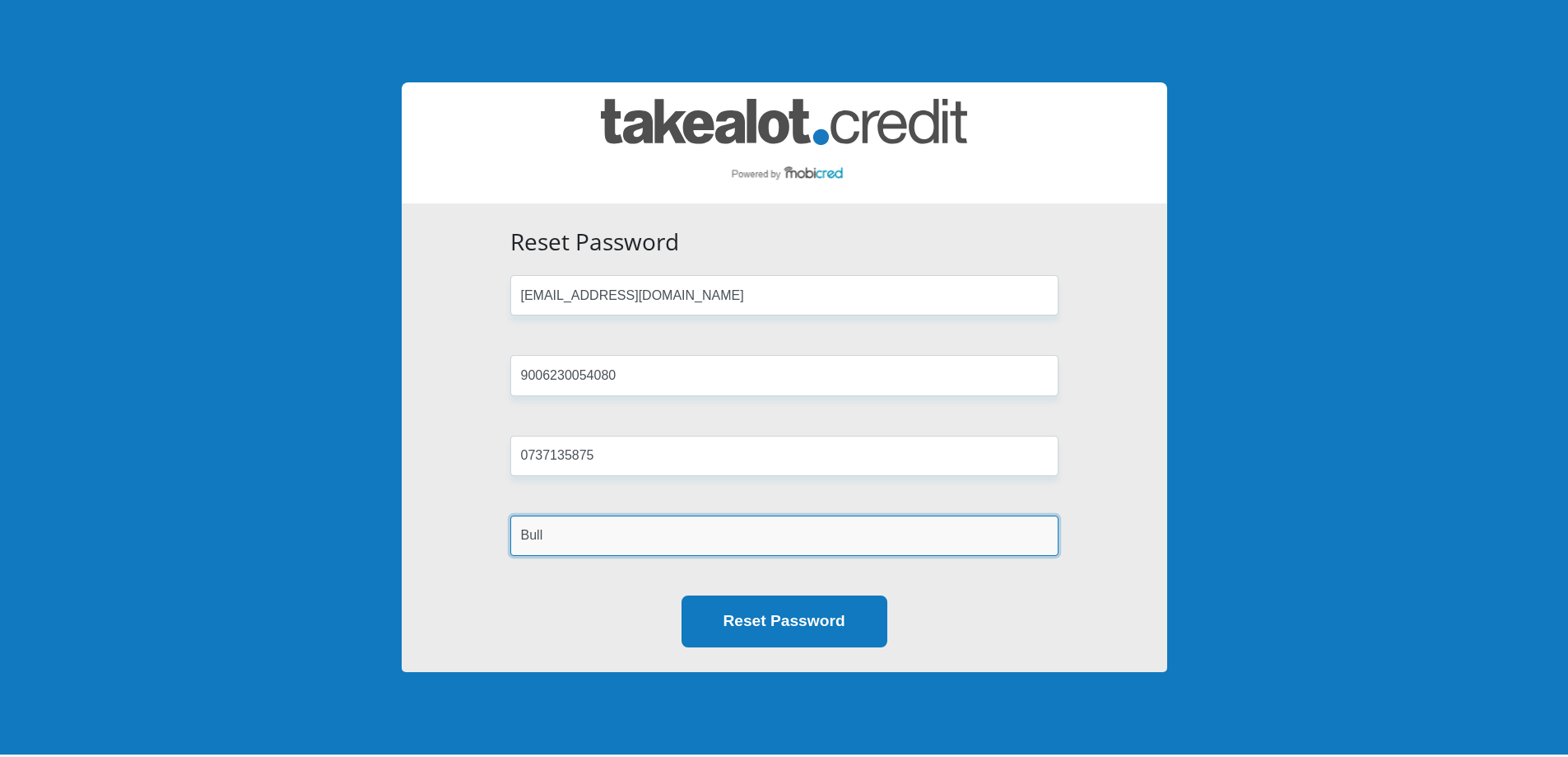
type input "Bull"
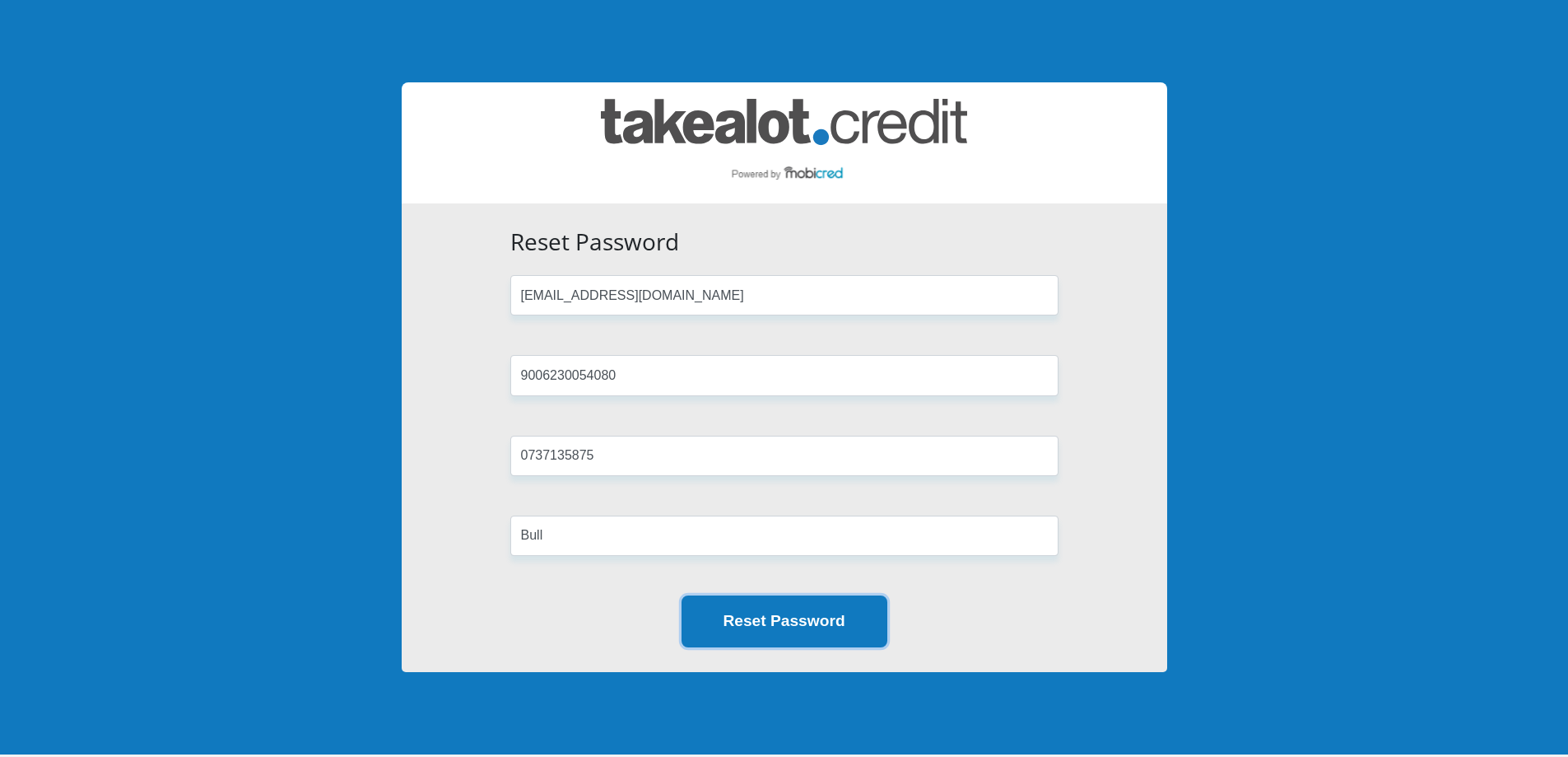
click at [821, 618] on button "Reset Password" at bounding box center [784, 621] width 206 height 52
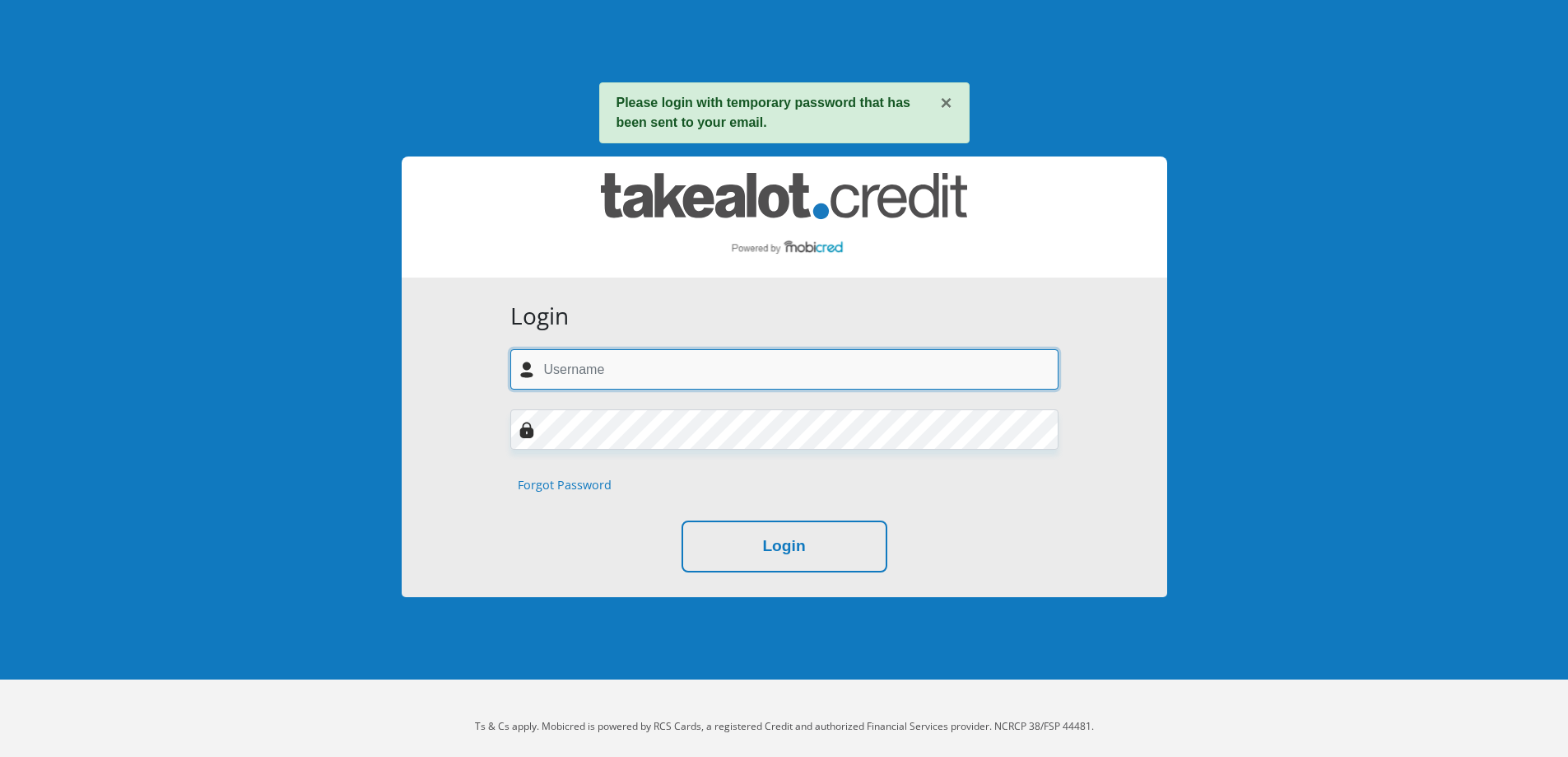
click at [666, 355] on input "text" at bounding box center [784, 369] width 548 height 41
type input "[EMAIL_ADDRESS][DOMAIN_NAME]"
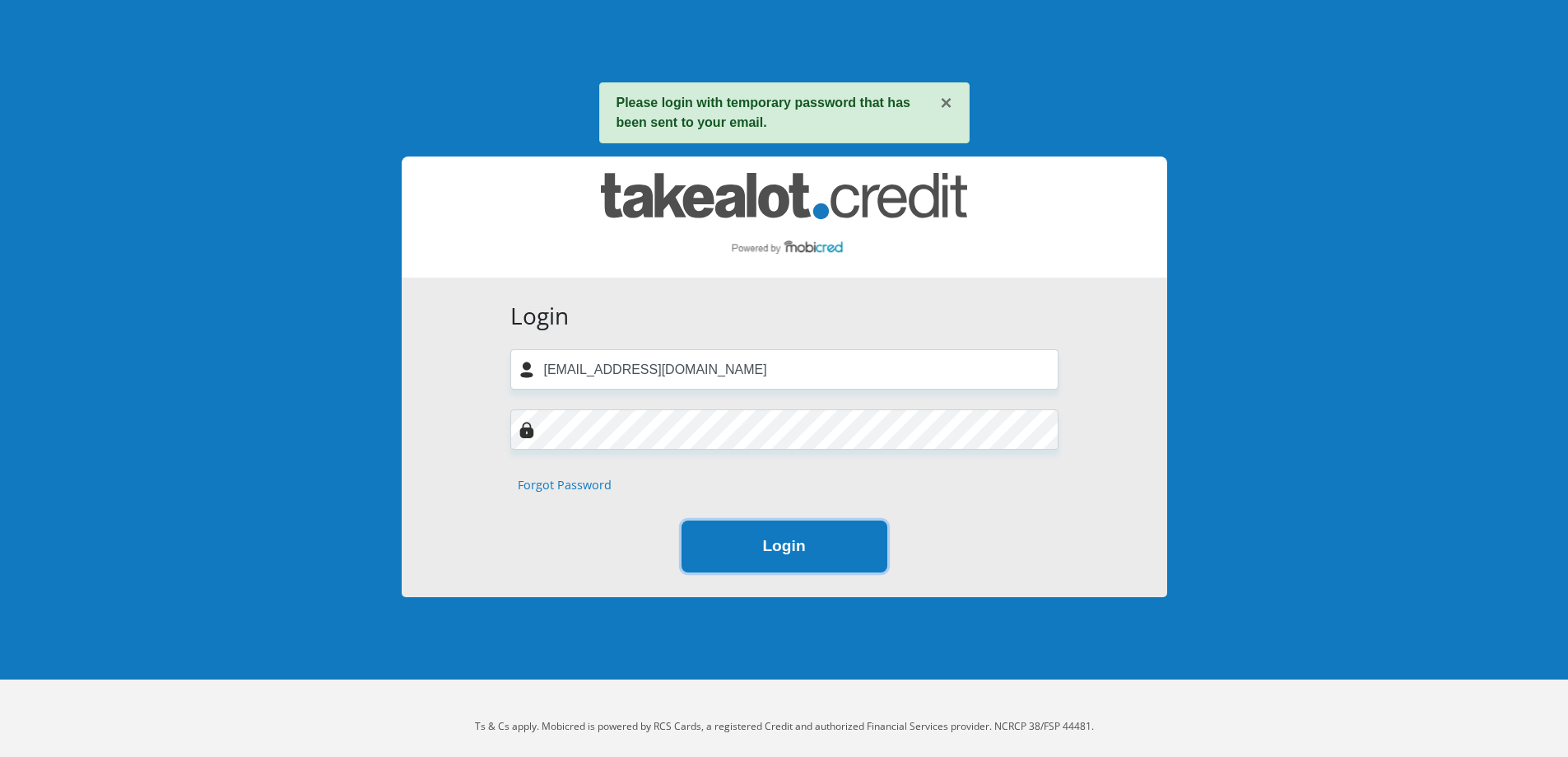
click at [832, 556] on button "Login" at bounding box center [784, 546] width 206 height 52
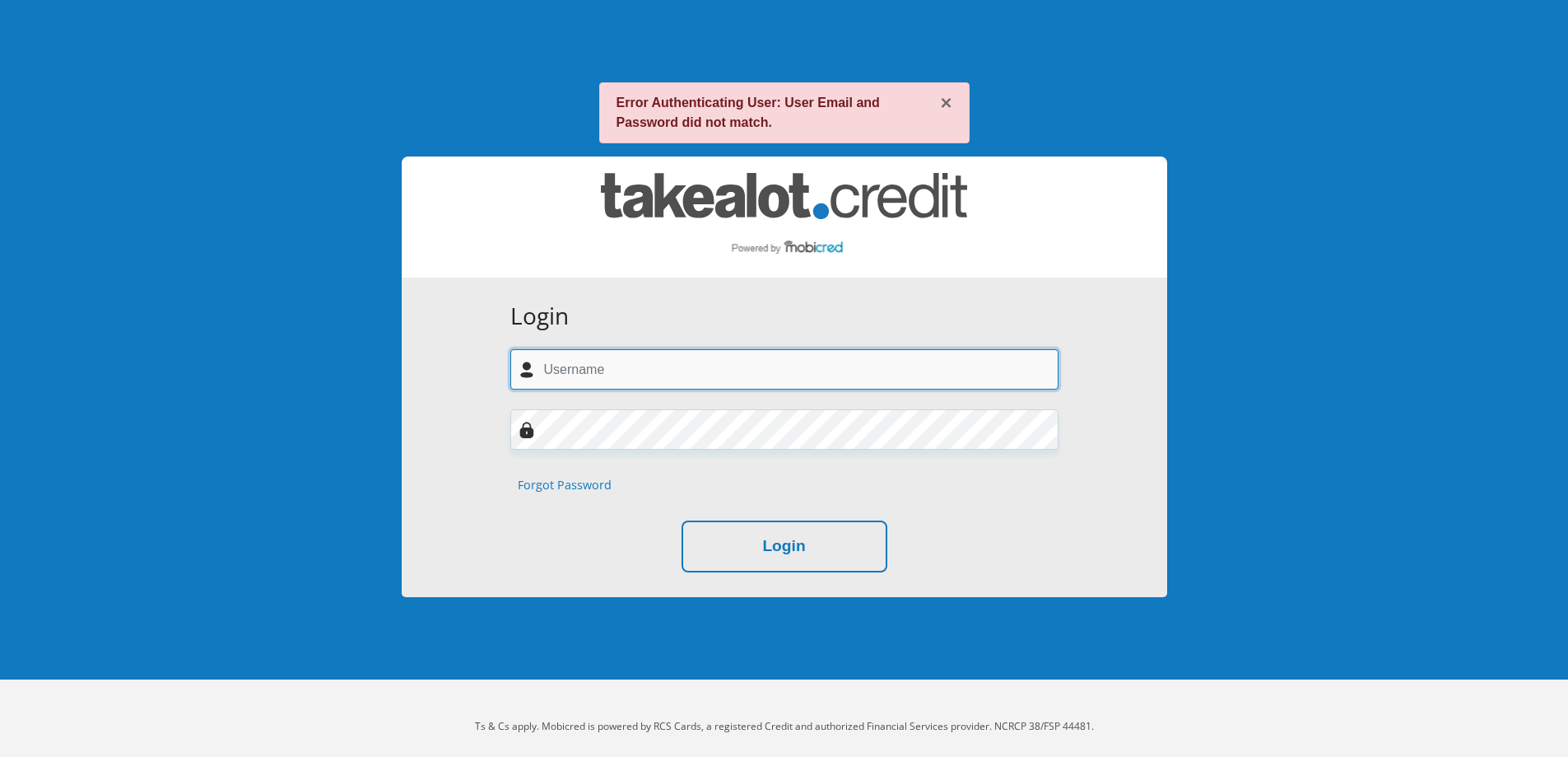
click at [670, 376] on input "text" at bounding box center [784, 369] width 548 height 41
type input "[EMAIL_ADDRESS][DOMAIN_NAME]"
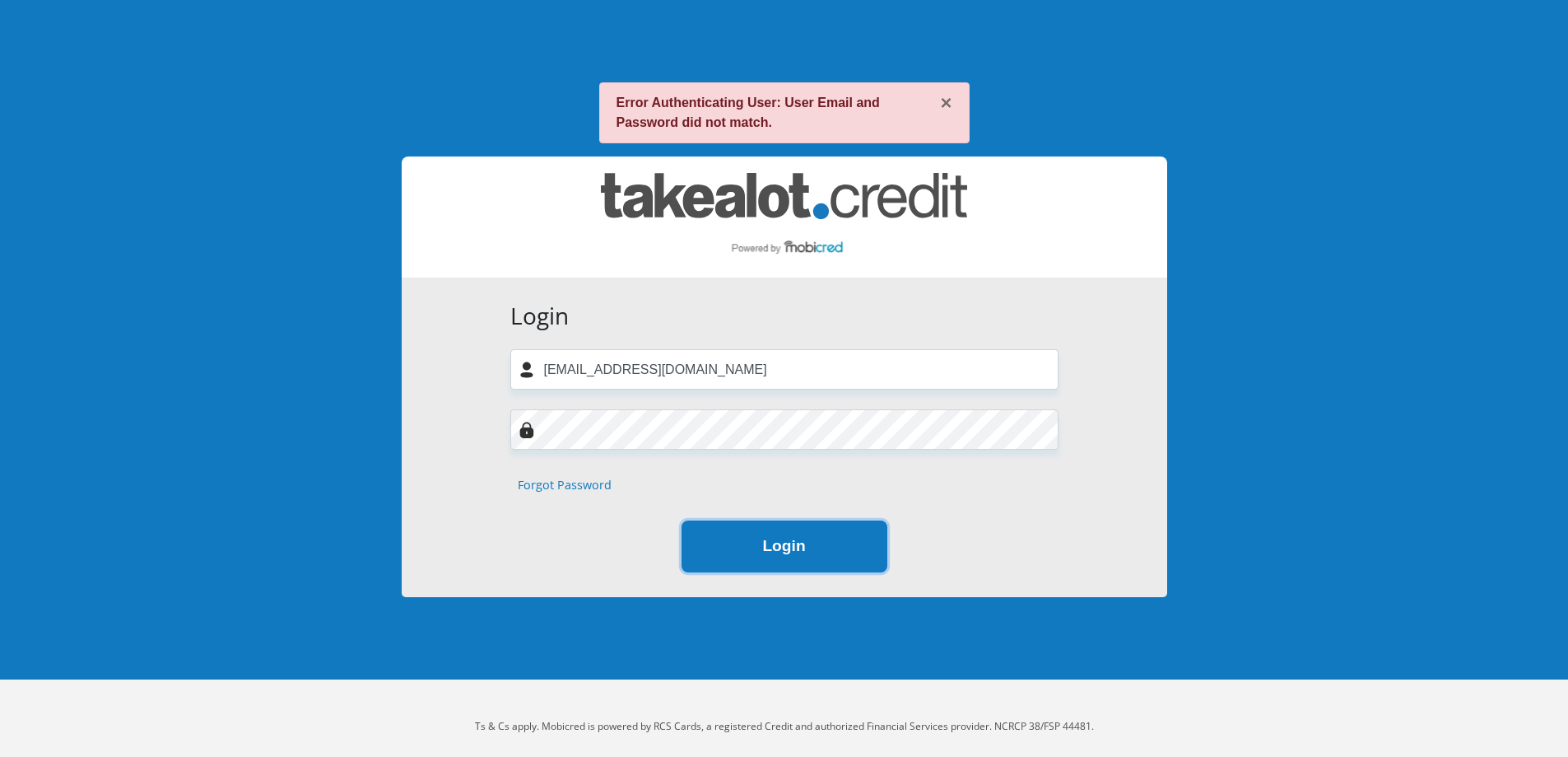
click at [853, 534] on button "Login" at bounding box center [784, 546] width 206 height 52
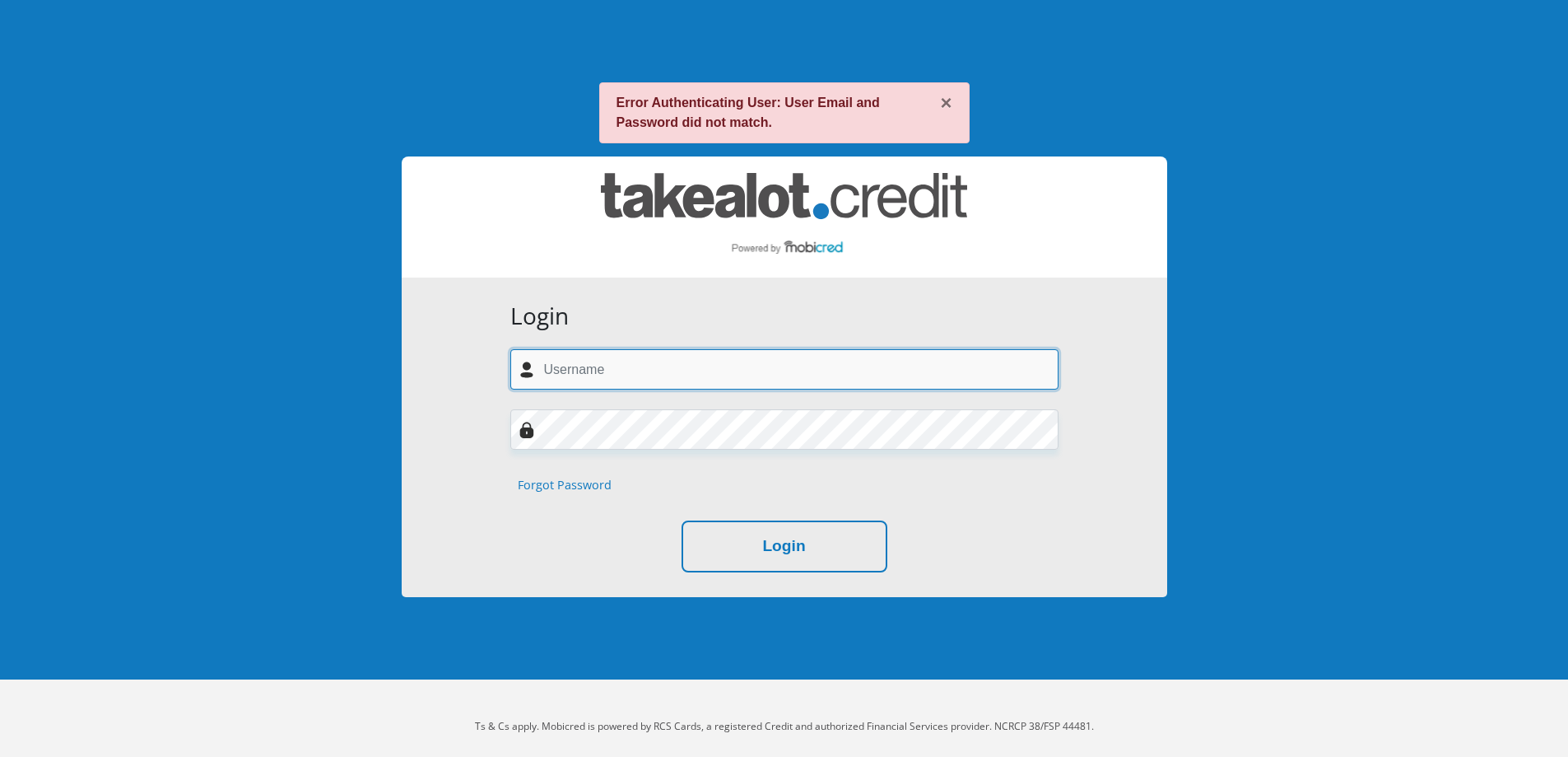
click at [731, 366] on input "text" at bounding box center [784, 369] width 548 height 41
type input "Jarmaneryn5@gmail.com"
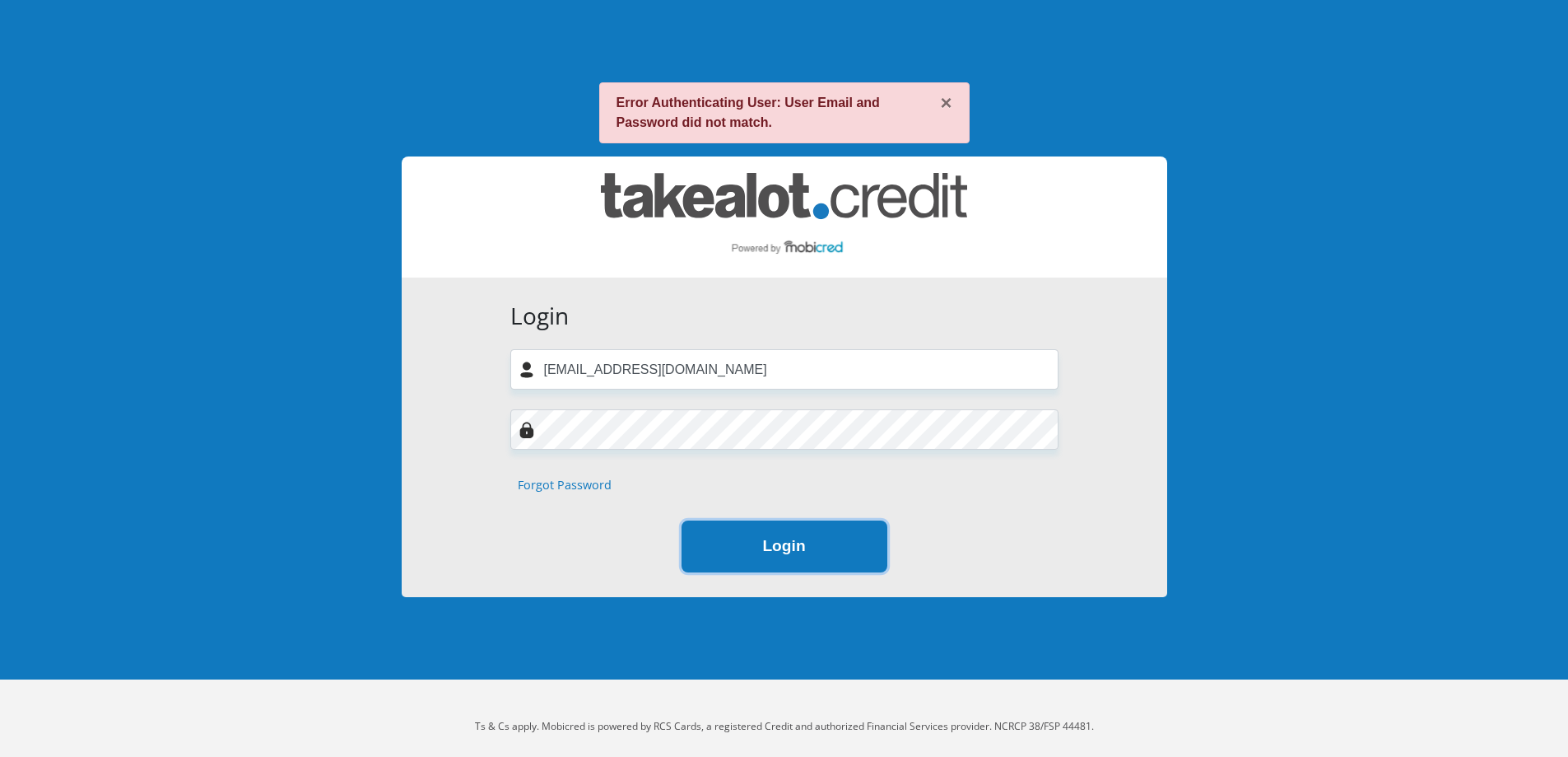
click at [707, 533] on button "Login" at bounding box center [784, 546] width 206 height 52
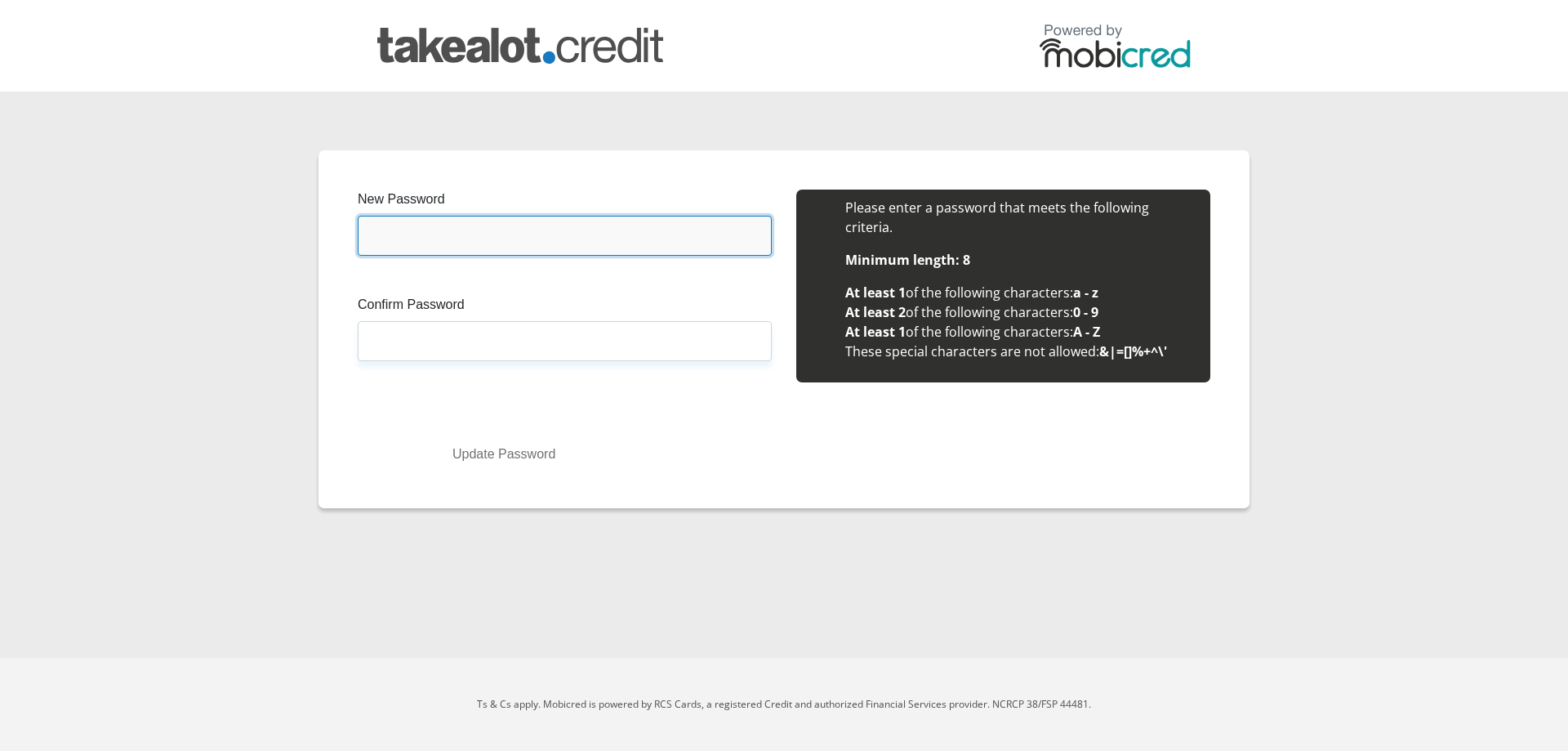
click at [458, 225] on input "New Password" at bounding box center [565, 236] width 414 height 40
type input "g5Z8Rqy9NW*!"
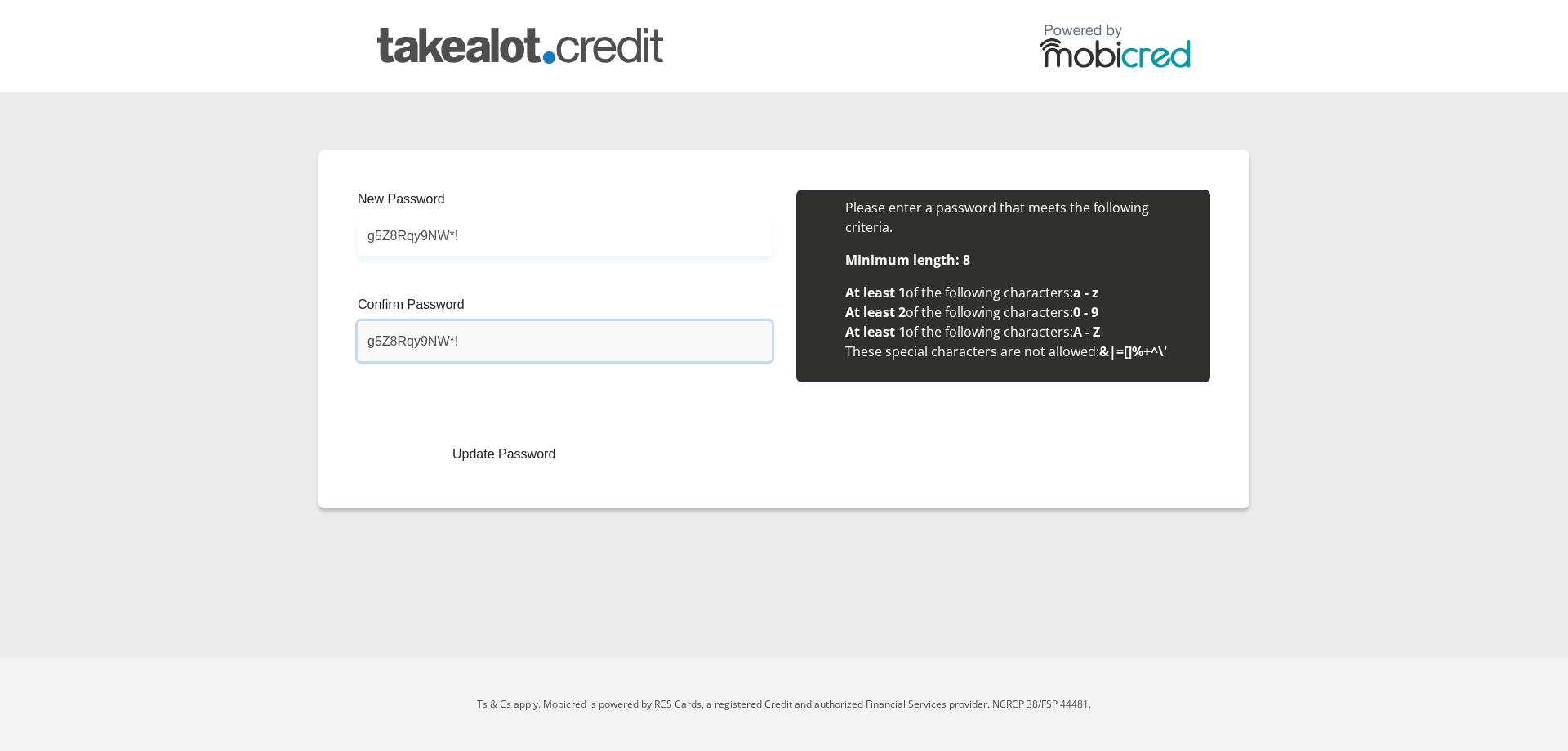
type input "g5Z8Rqy9NW*!"
click at [749, 448] on div "Update Password" at bounding box center [784, 454] width 829 height 30
click at [544, 457] on button "Update Password" at bounding box center [504, 454] width 268 height 30
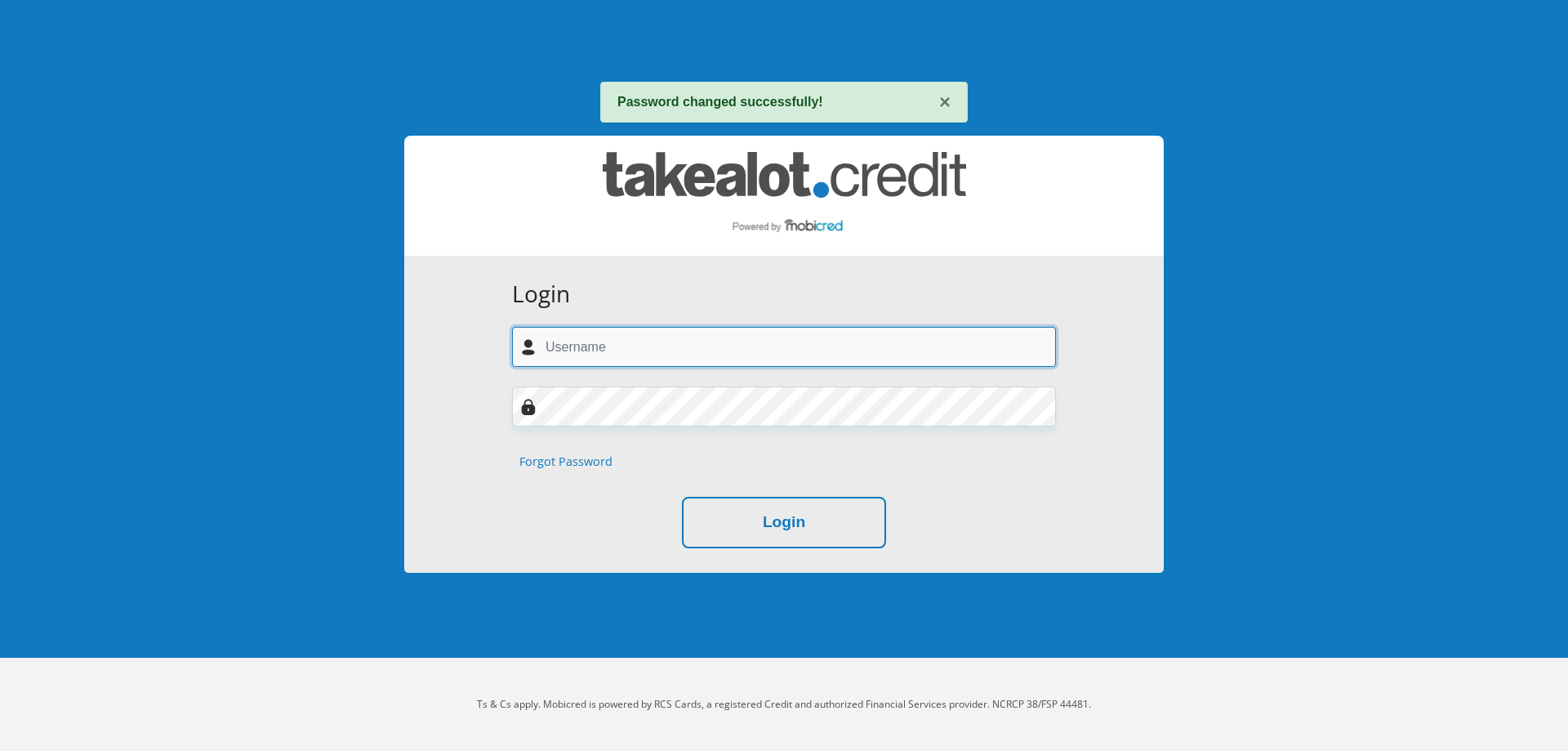
click at [635, 359] on input "text" at bounding box center [784, 346] width 544 height 40
type input "[EMAIL_ADDRESS][DOMAIN_NAME]"
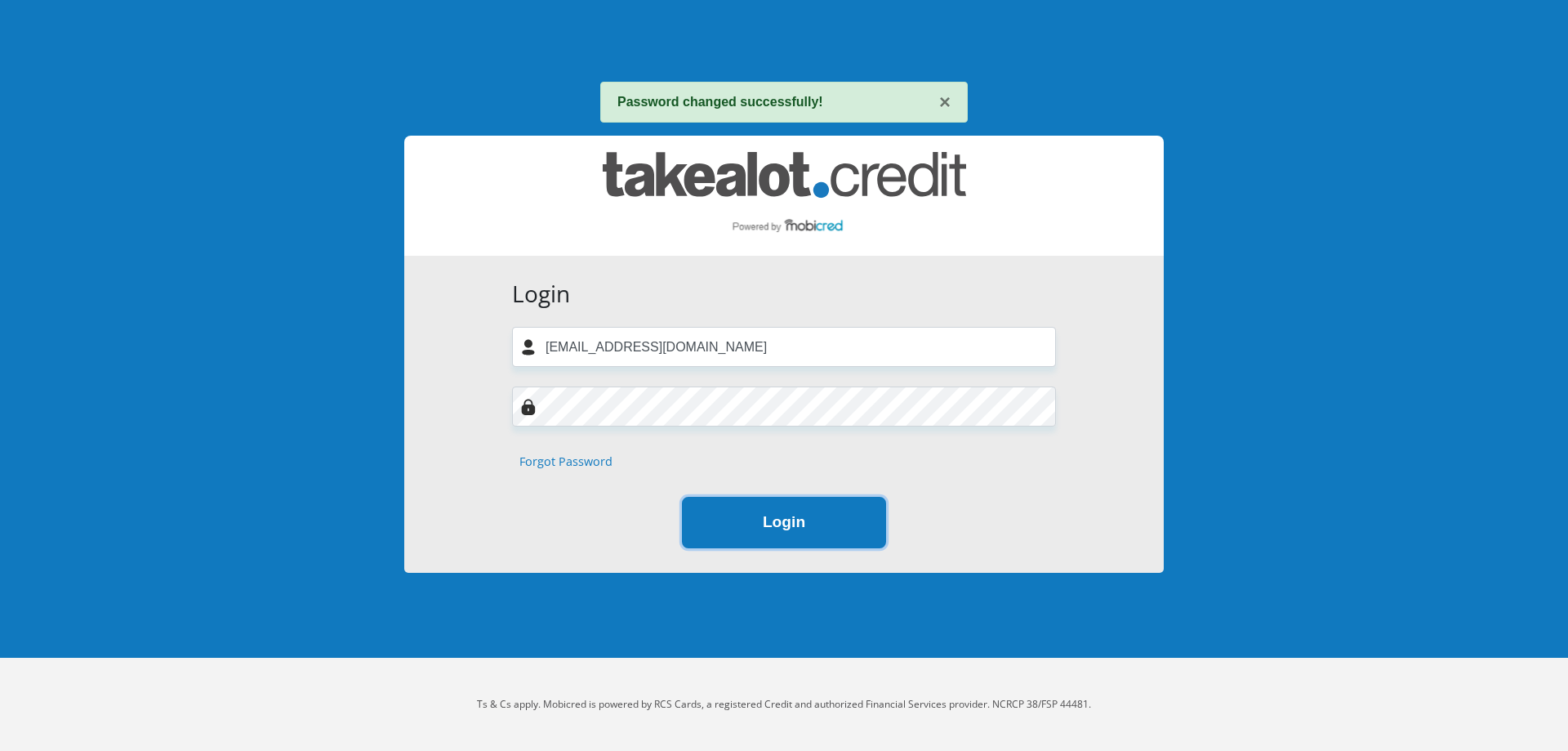
click at [794, 519] on button "Login" at bounding box center [784, 522] width 204 height 51
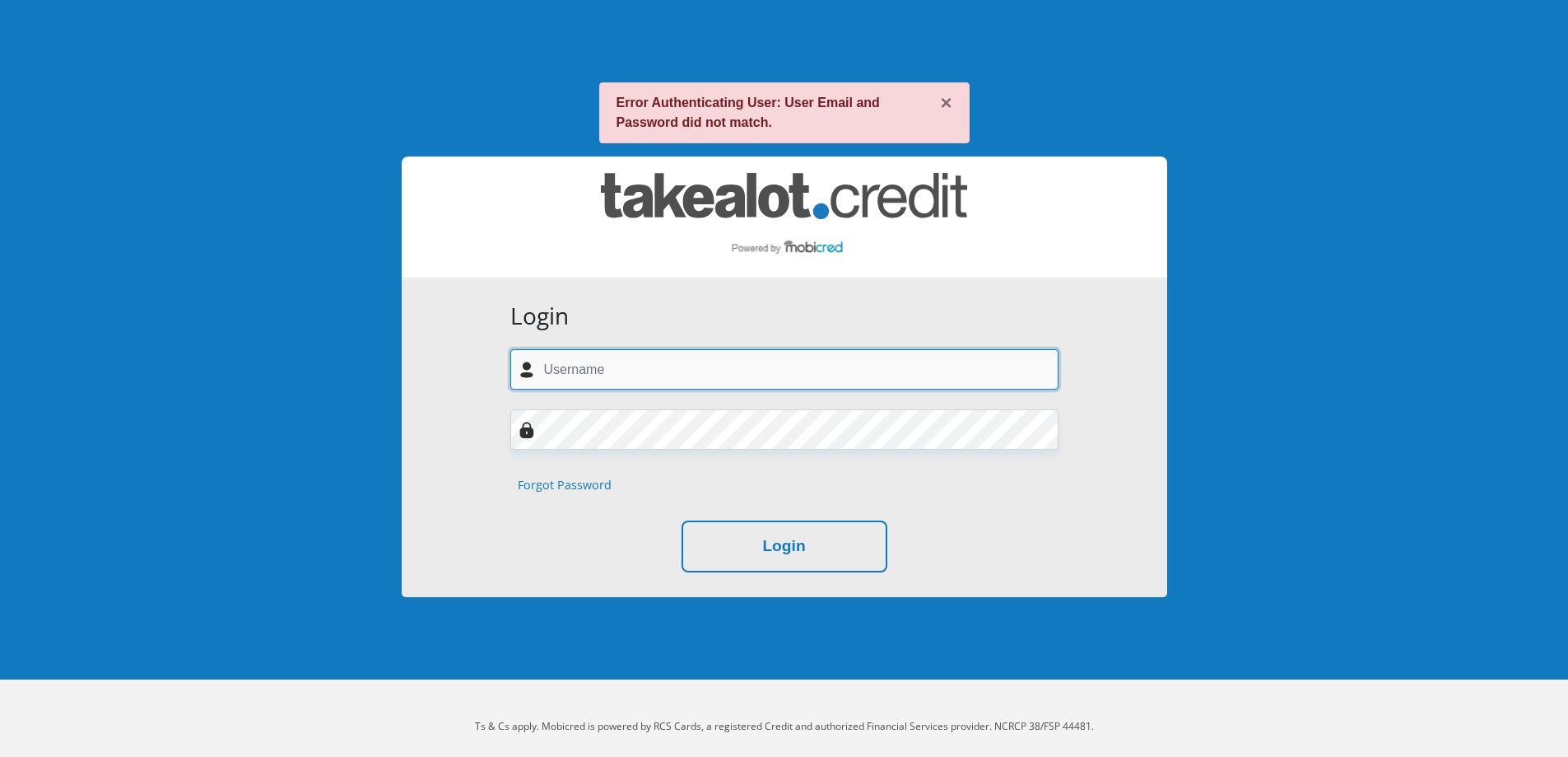
click at [683, 365] on input "text" at bounding box center [784, 369] width 548 height 41
type input "jarmaneryn5@gmail.com"
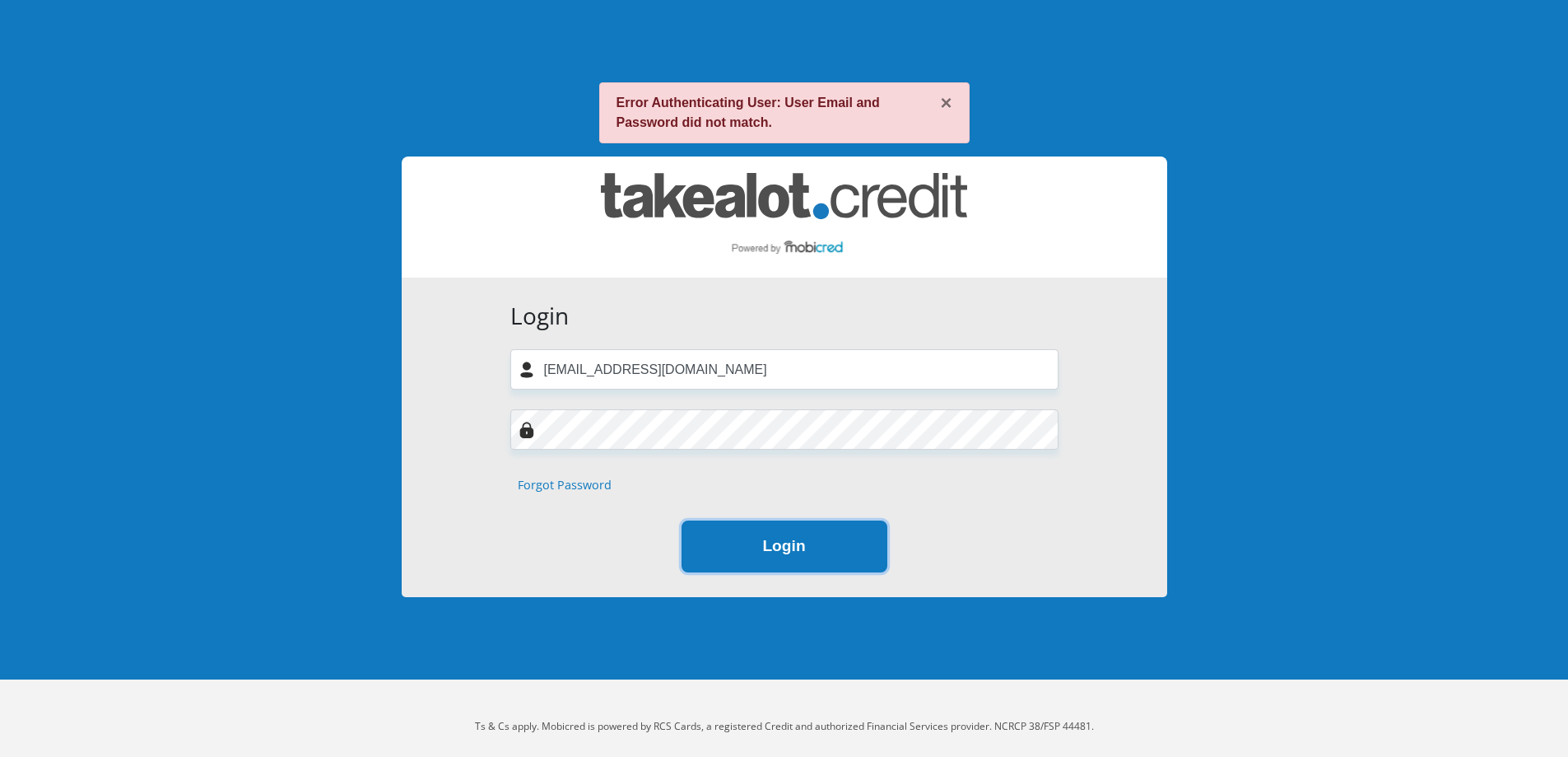
click at [849, 563] on button "Login" at bounding box center [784, 546] width 206 height 52
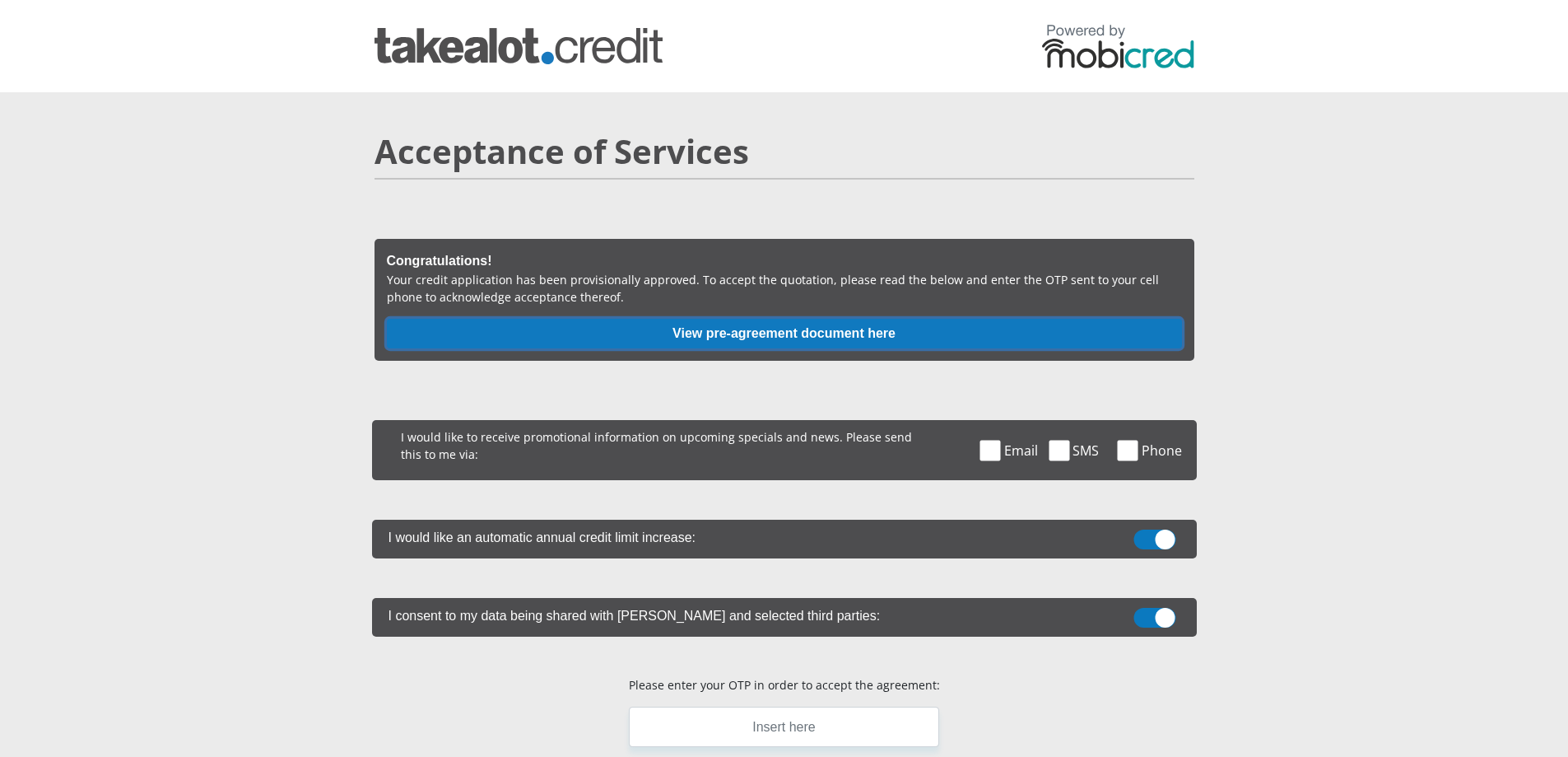
click at [802, 327] on button "View pre-agreement document here" at bounding box center [784, 333] width 795 height 30
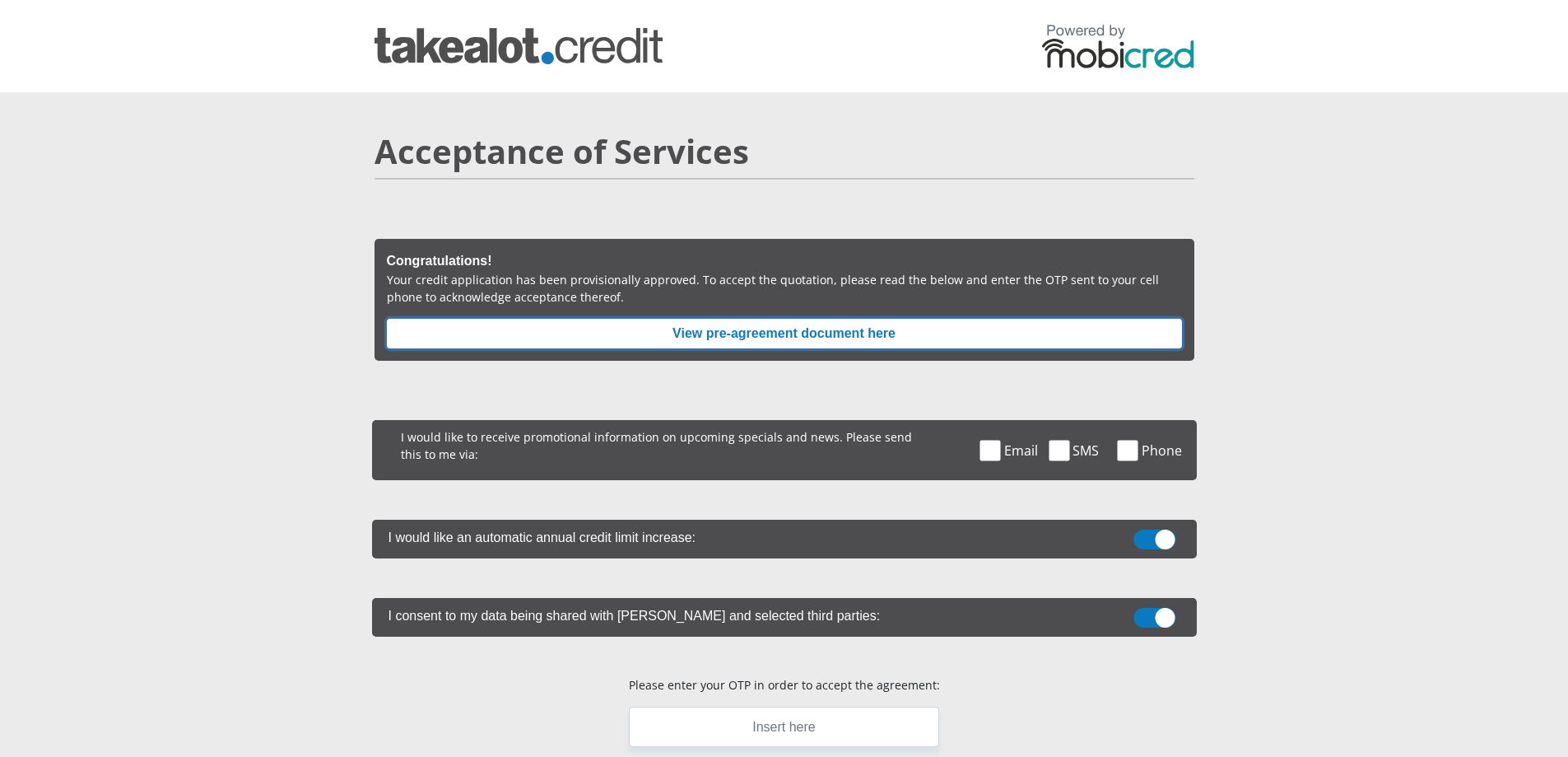
scroll to position [434, 0]
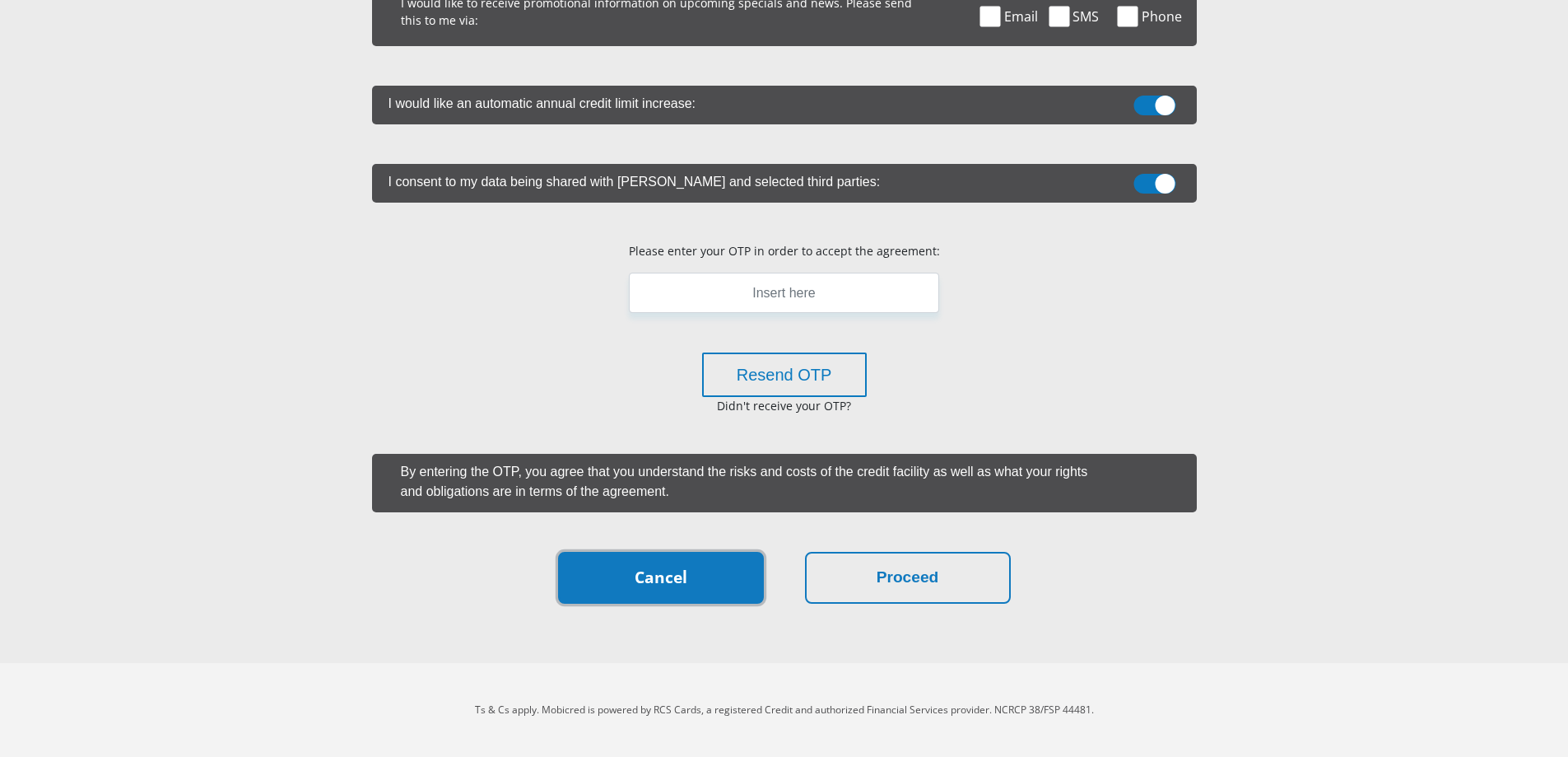
click at [646, 592] on link "Cancel" at bounding box center [661, 578] width 206 height 52
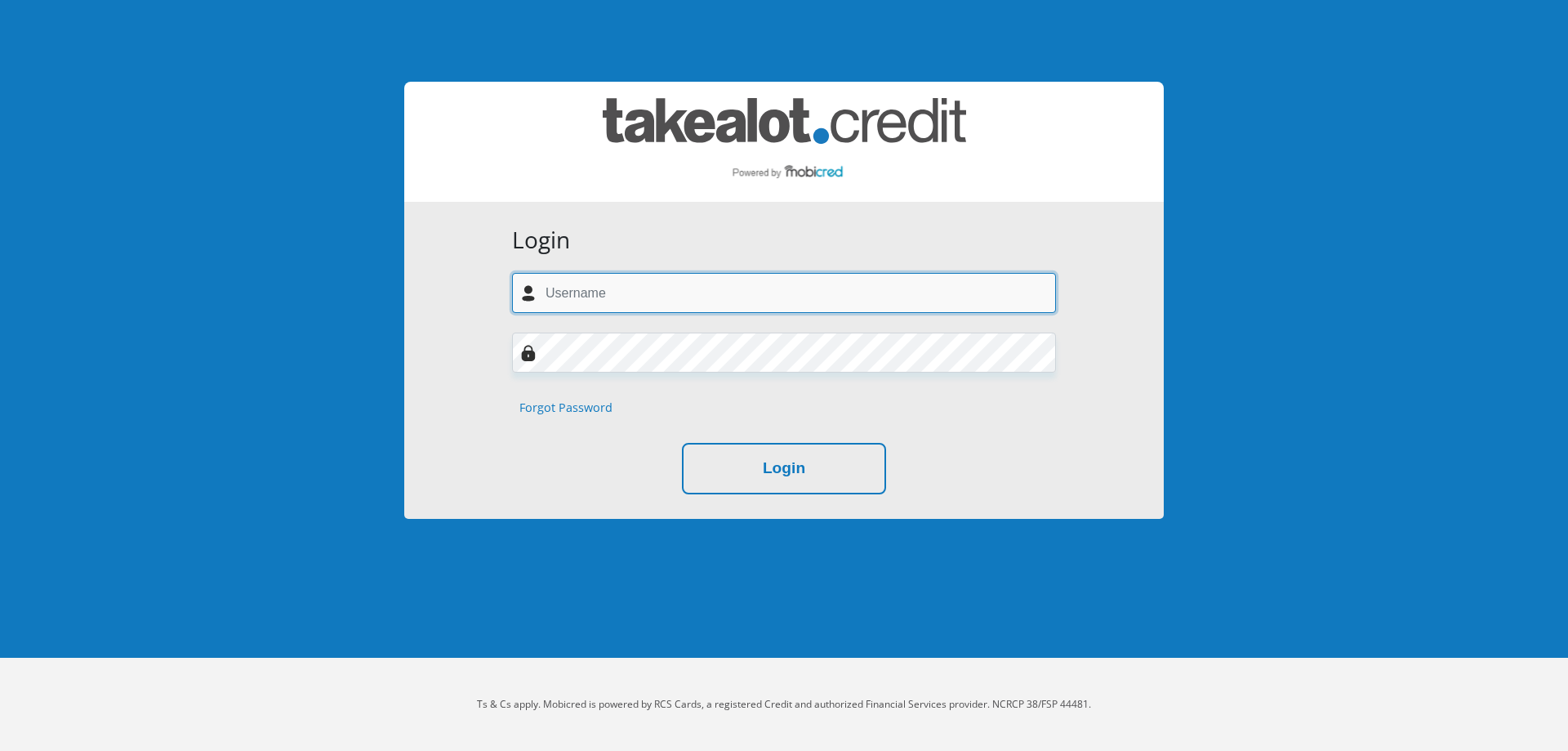
click at [878, 280] on input "text" at bounding box center [784, 293] width 544 height 40
type input "jarmaneryn5@gmail.com"
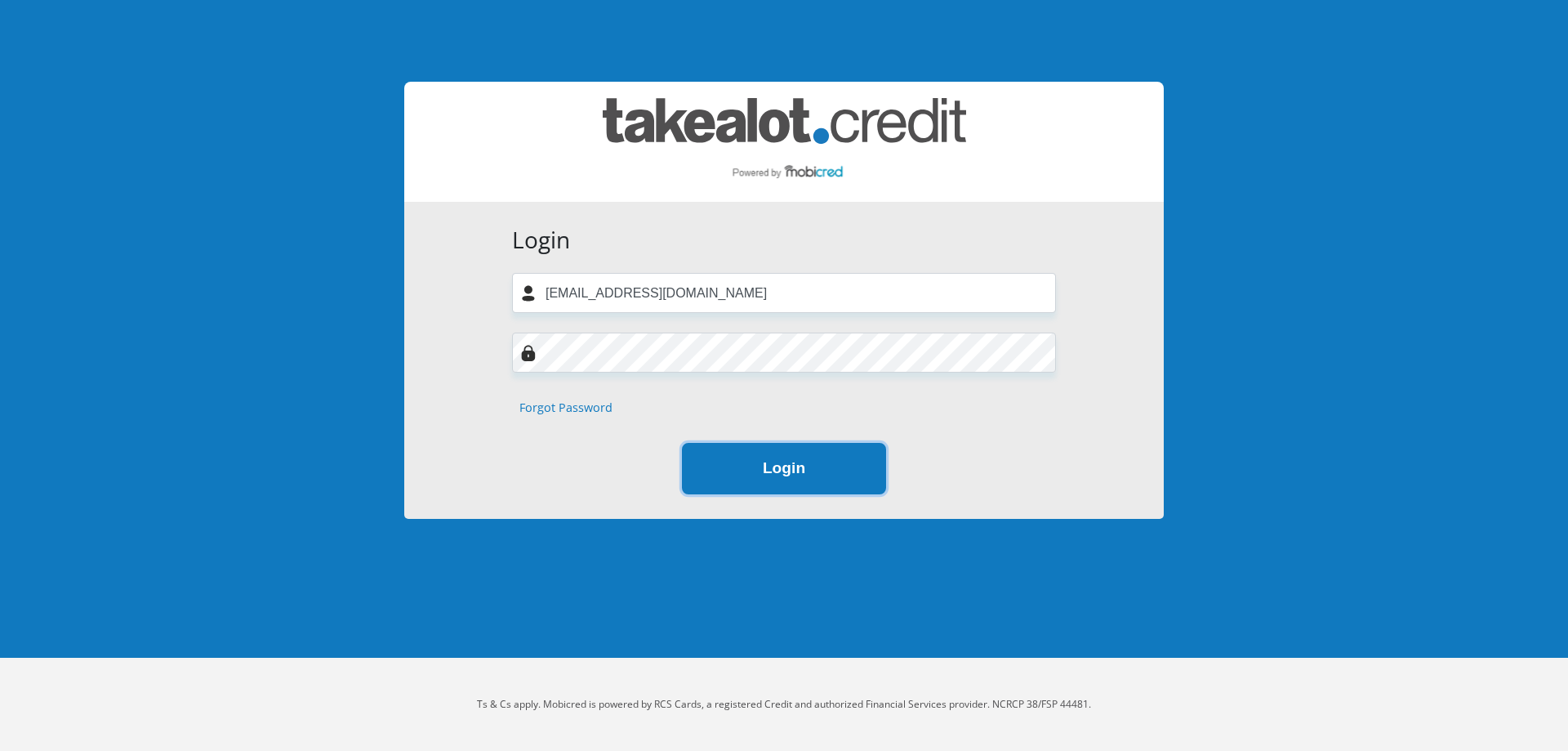
click at [774, 485] on button "Login" at bounding box center [784, 468] width 204 height 51
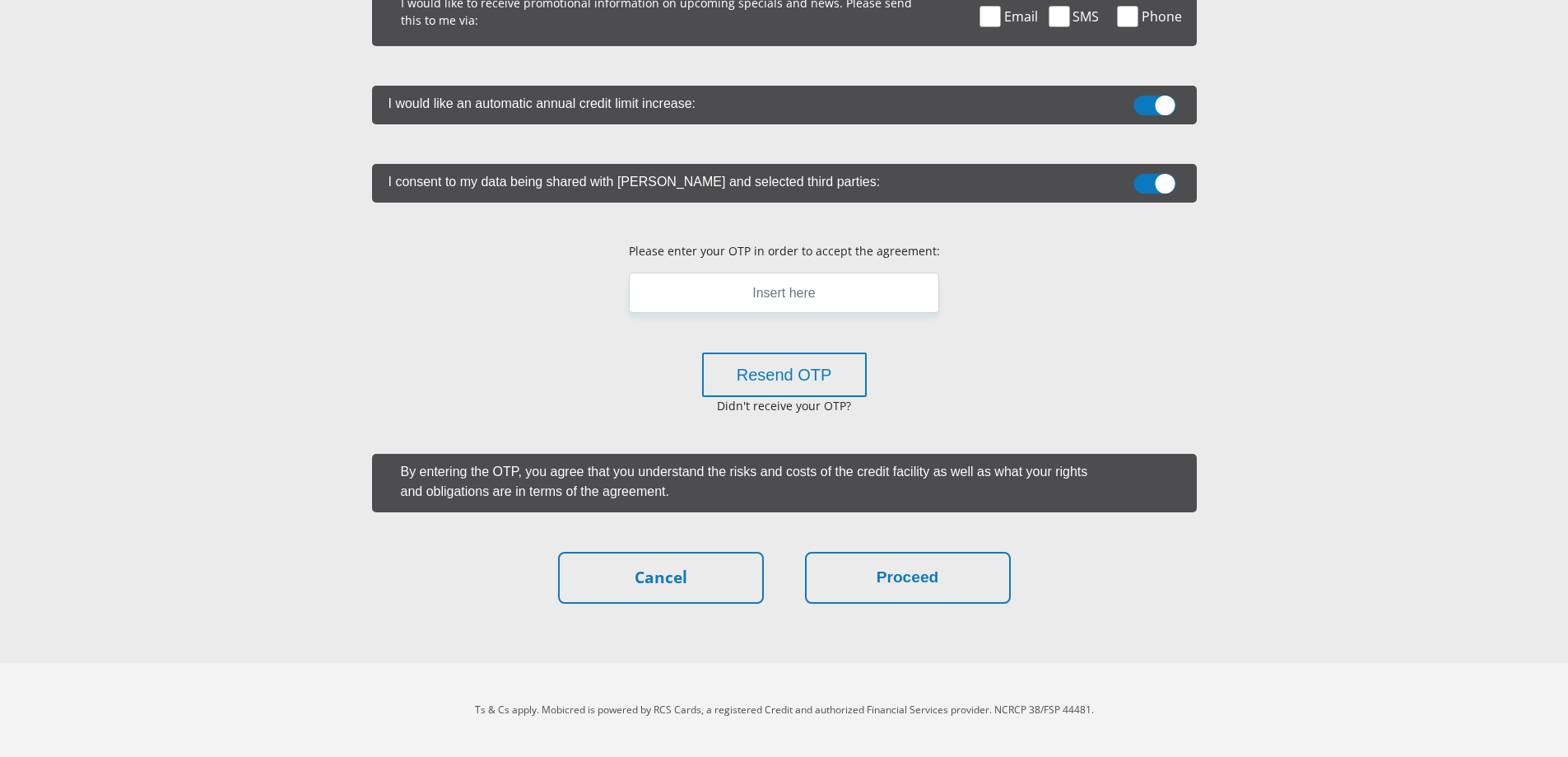
scroll to position [22, 0]
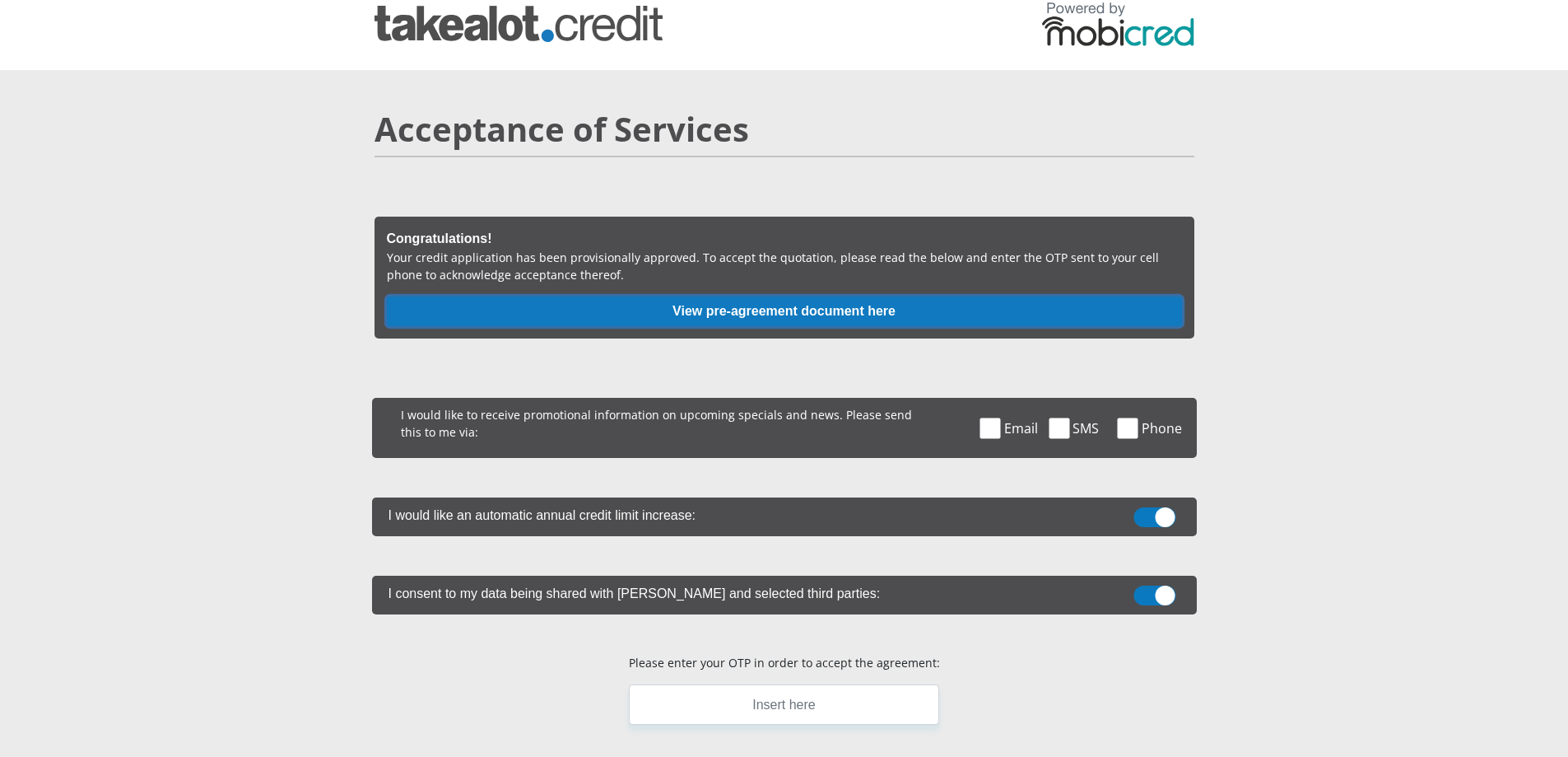
click at [781, 315] on button "View pre-agreement document here" at bounding box center [784, 312] width 795 height 30
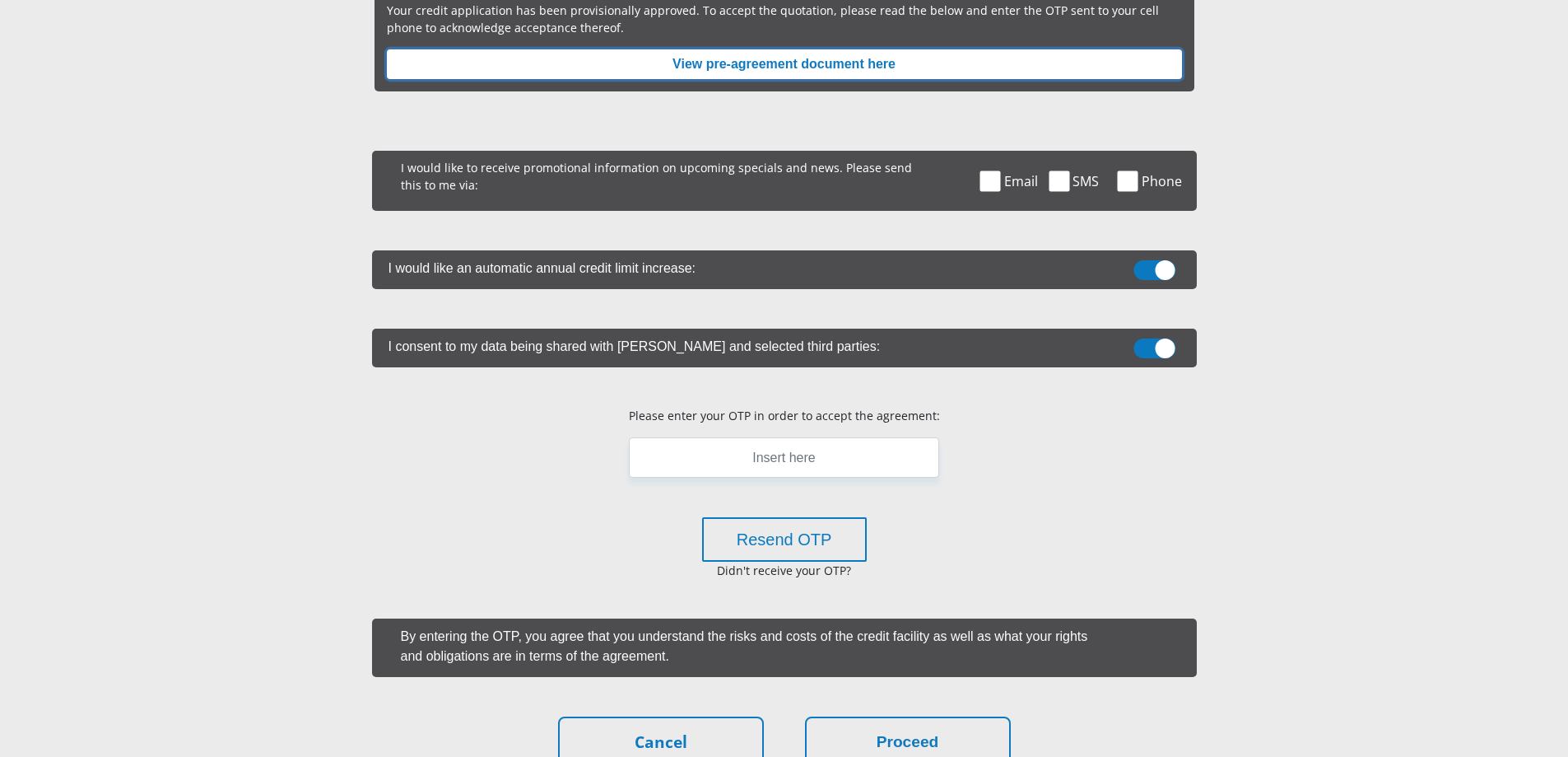
scroll to position [434, 0]
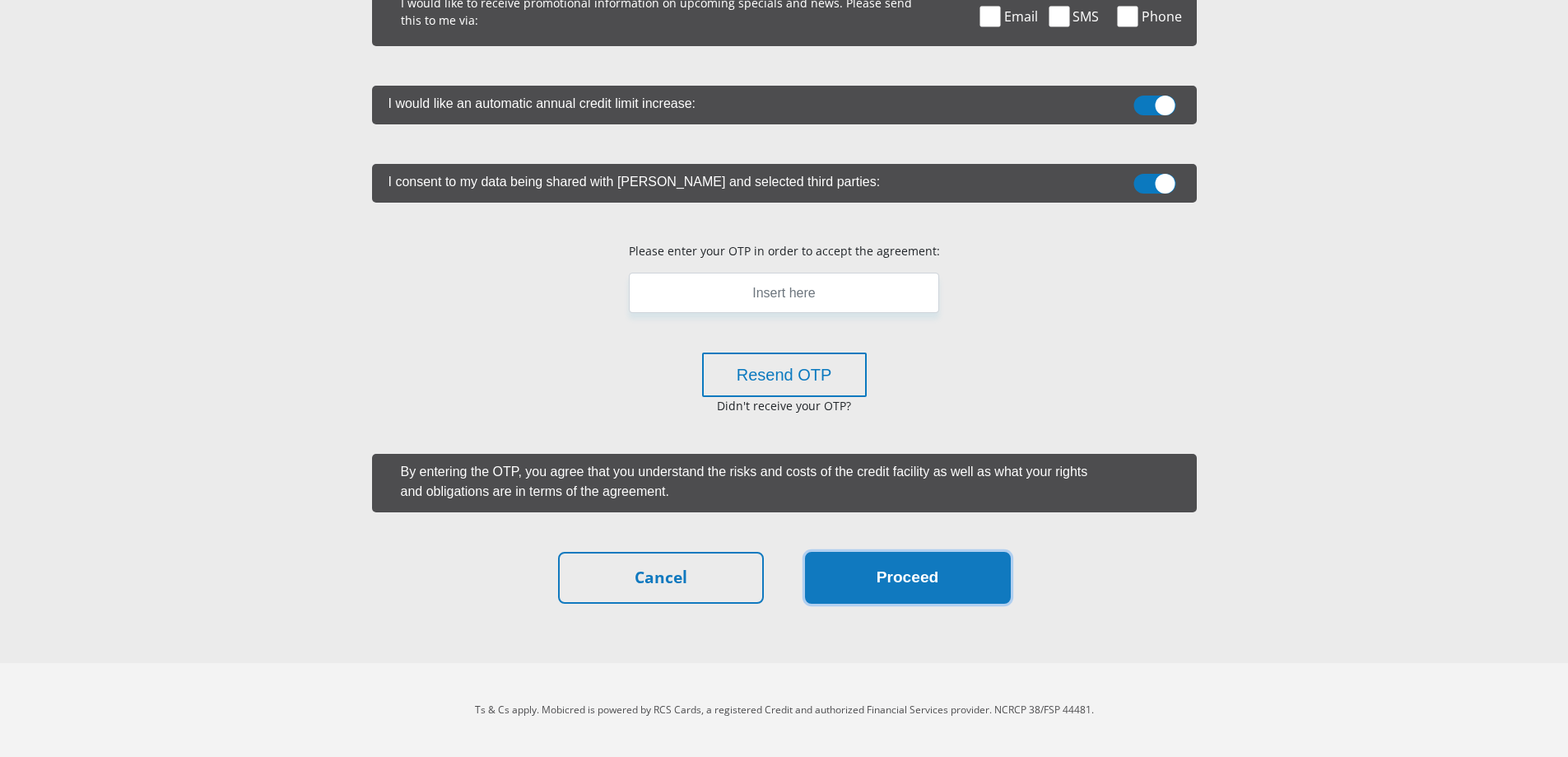
click at [953, 578] on button "Proceed" at bounding box center [908, 578] width 206 height 52
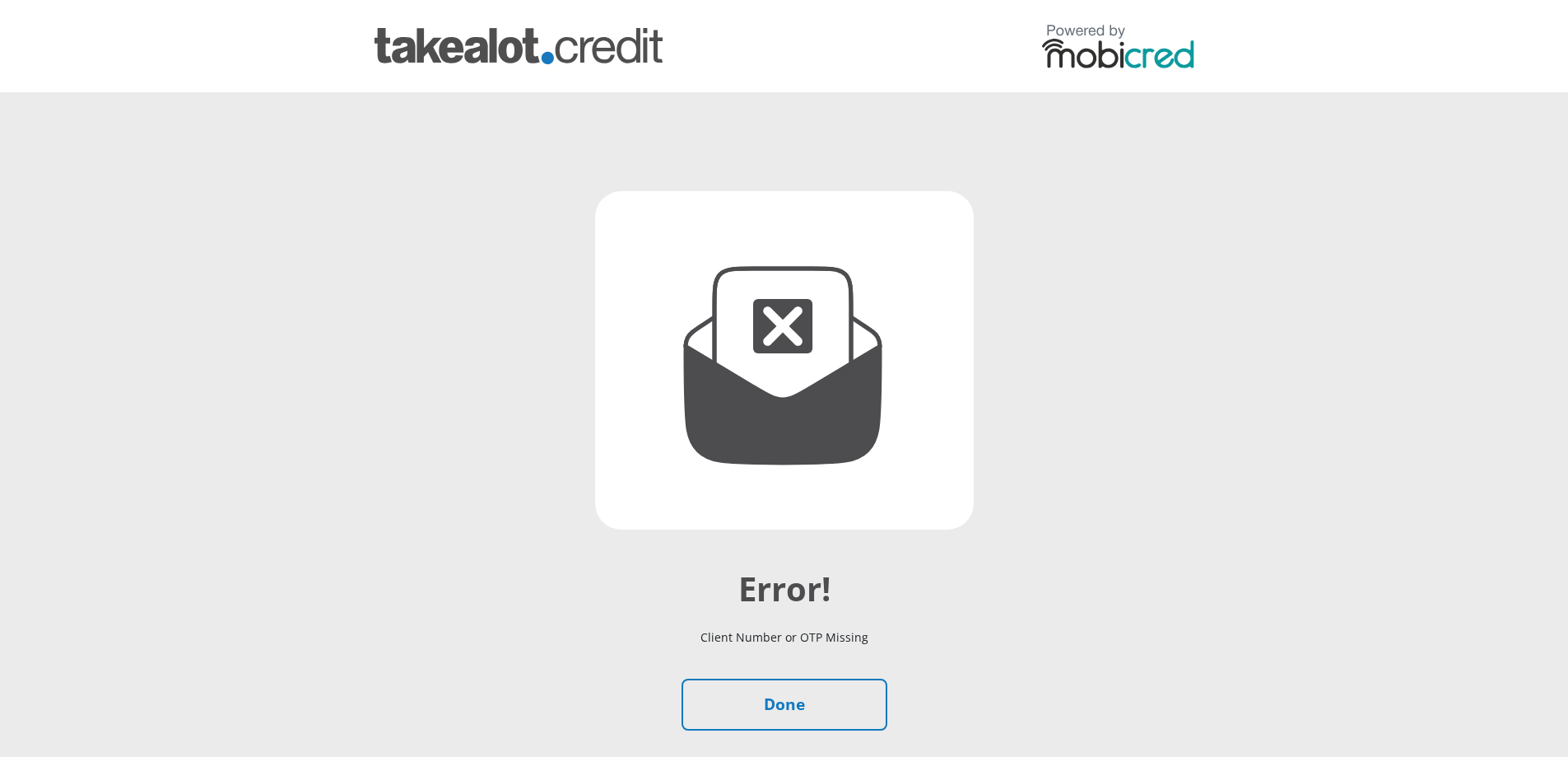
scroll to position [127, 0]
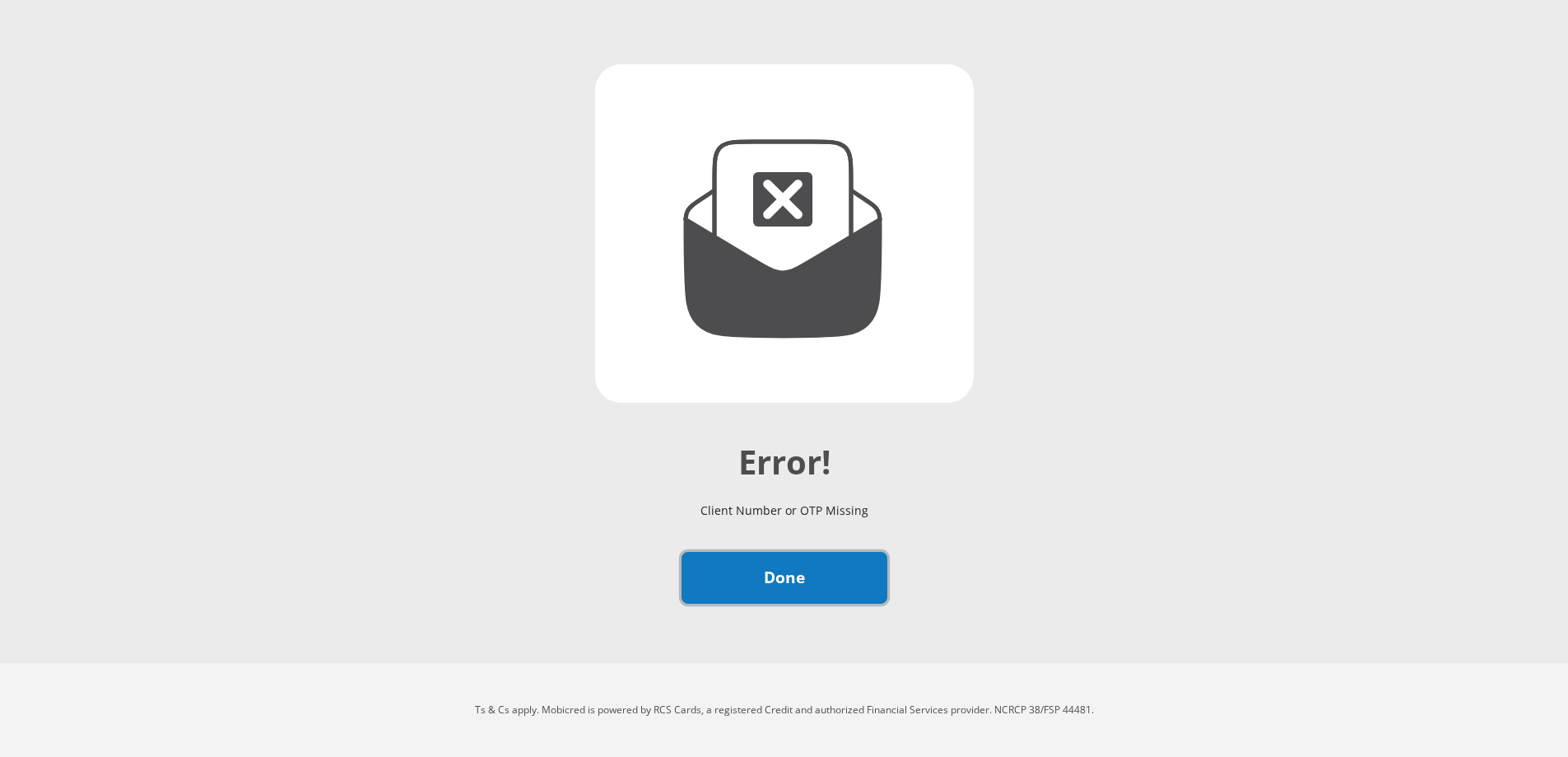
click at [847, 582] on link "Done" at bounding box center [784, 578] width 206 height 52
